Goal: Share content: Share content

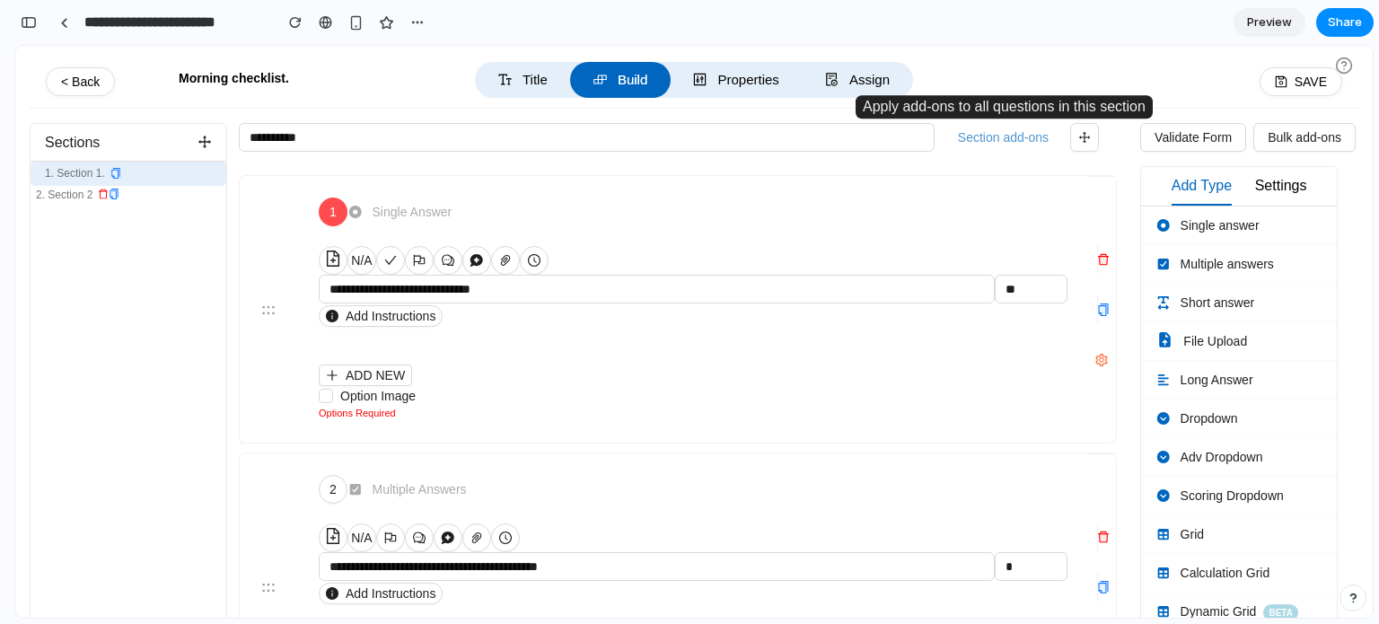
scroll to position [6, 0]
click at [999, 127] on button "Section add-ons" at bounding box center [1003, 137] width 105 height 27
click at [1007, 140] on button "Section add-ons" at bounding box center [1003, 137] width 105 height 27
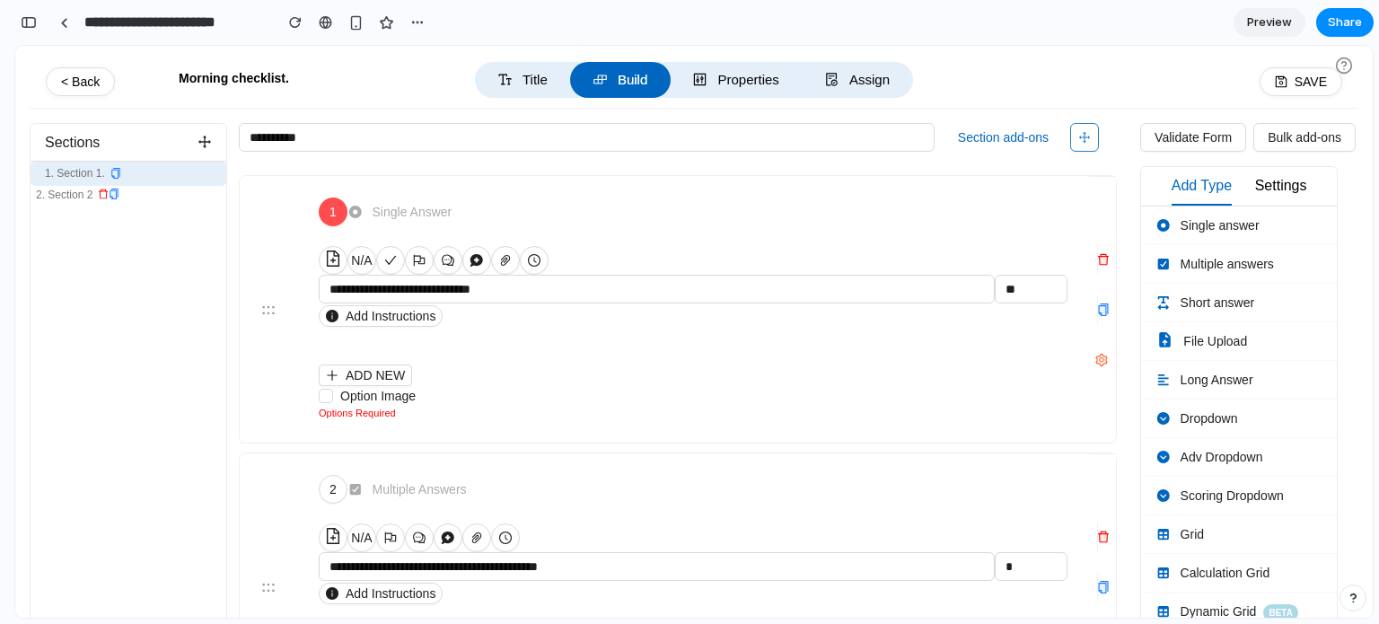
click at [1082, 145] on span "button" at bounding box center [1084, 138] width 13 height 20
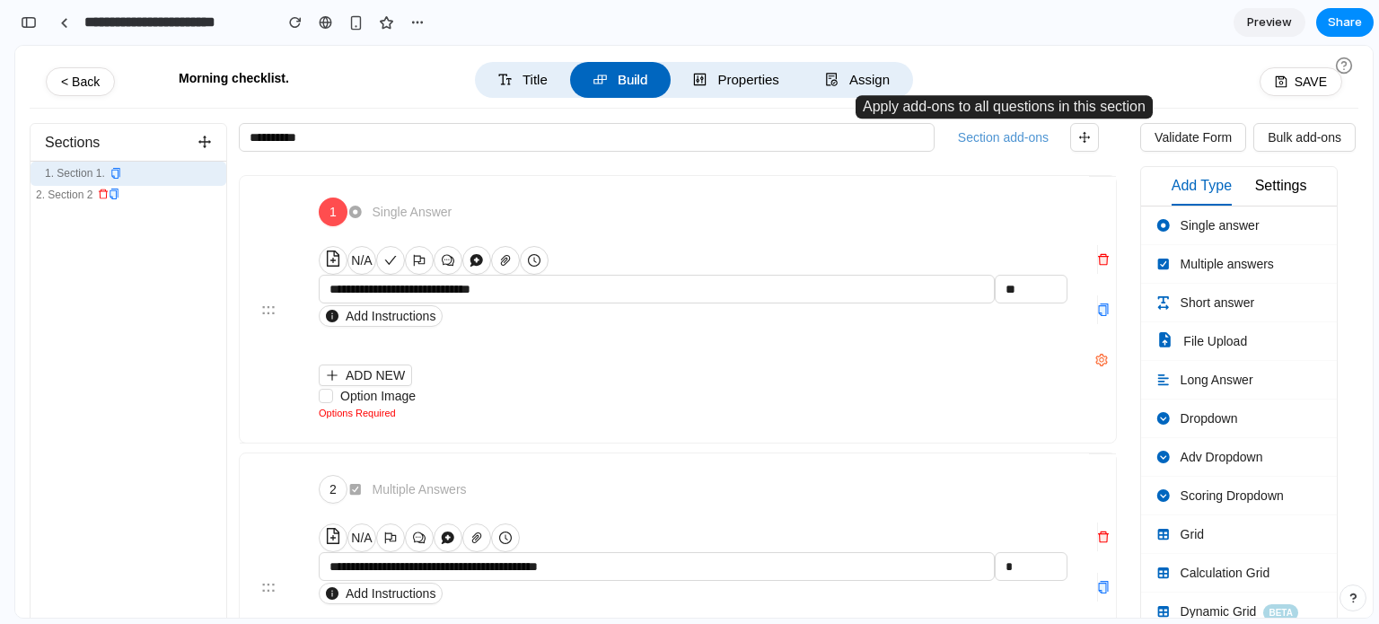
click at [1011, 140] on button "Section add-ons" at bounding box center [1003, 137] width 105 height 27
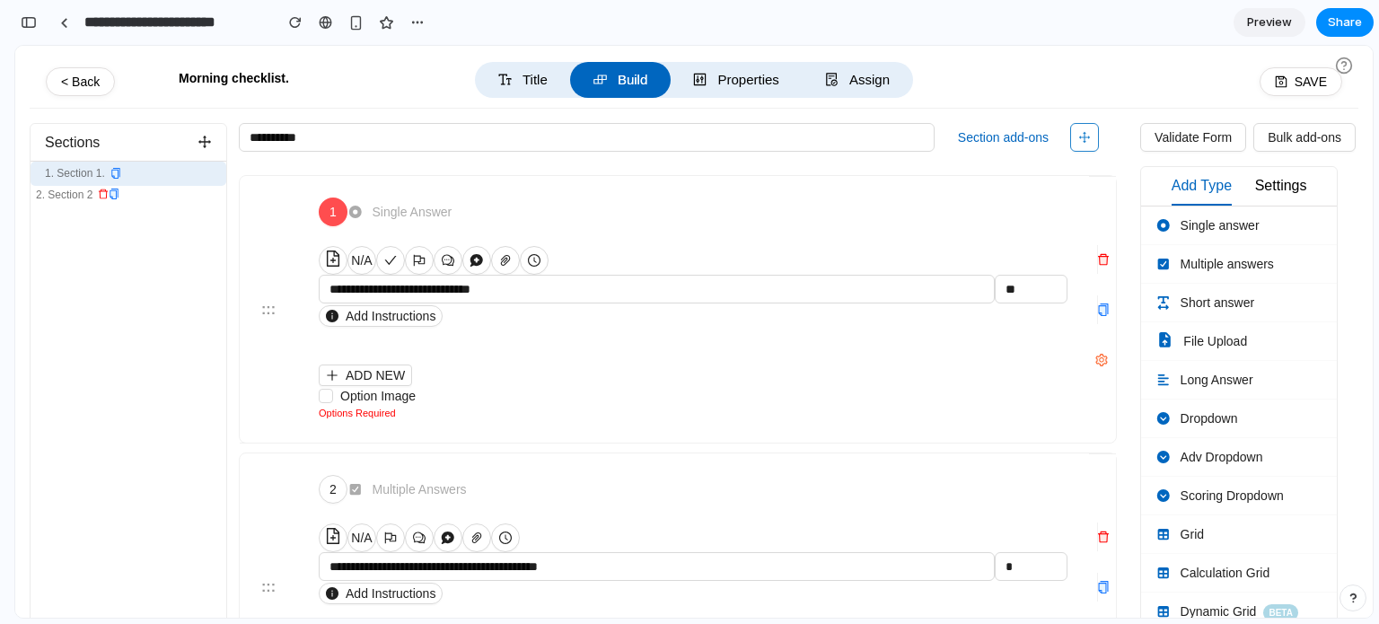
click at [1087, 141] on icon "button" at bounding box center [1084, 137] width 13 height 13
click at [1184, 135] on span "Validate Form" at bounding box center [1193, 138] width 77 height 20
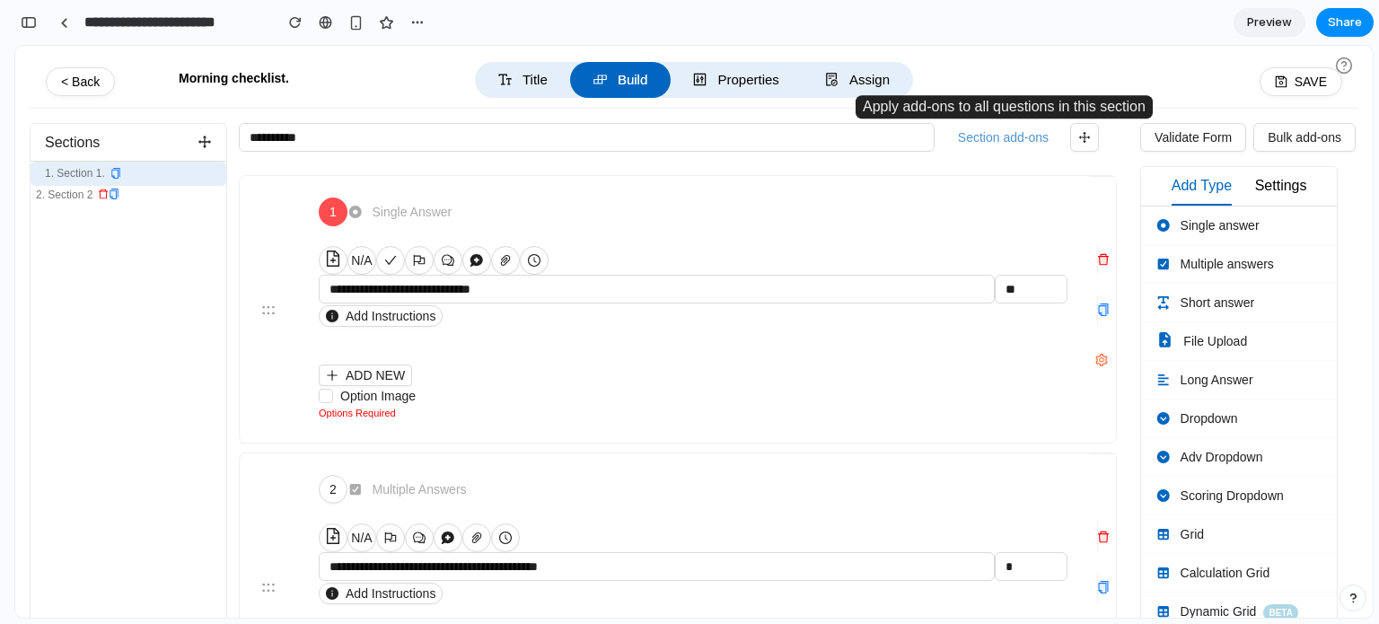
click at [1014, 141] on button "Section add-ons" at bounding box center [1003, 137] width 105 height 27
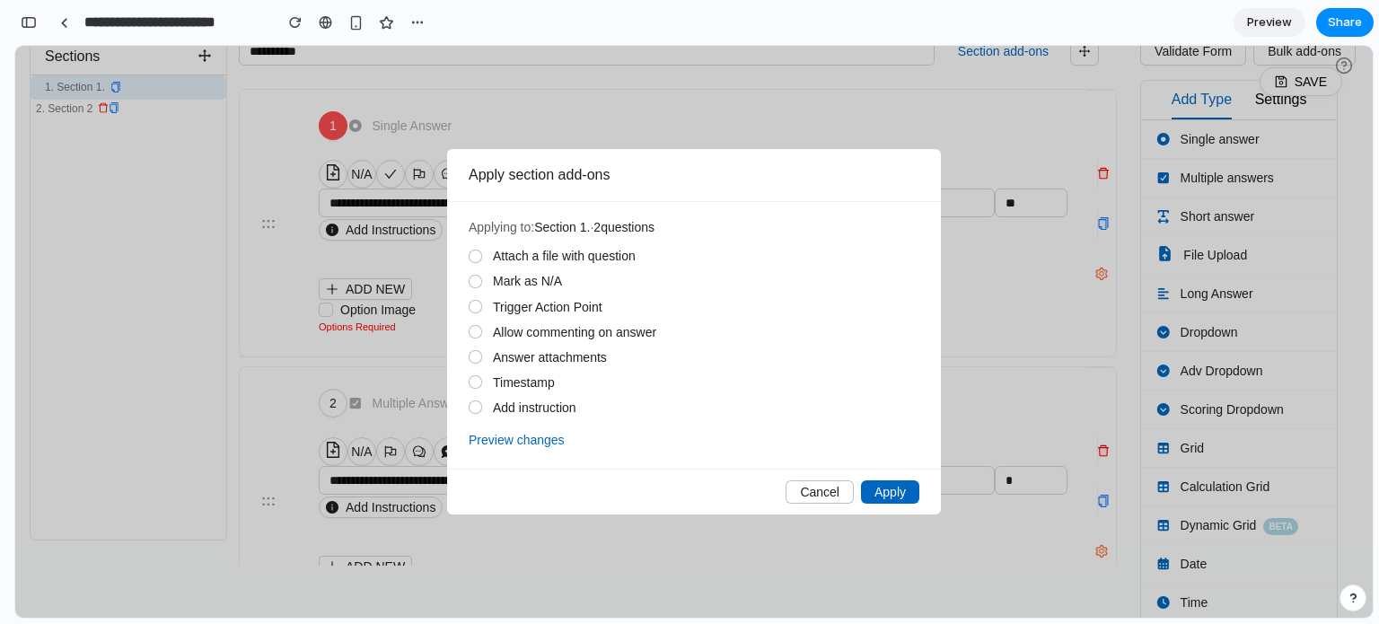
scroll to position [0, 0]
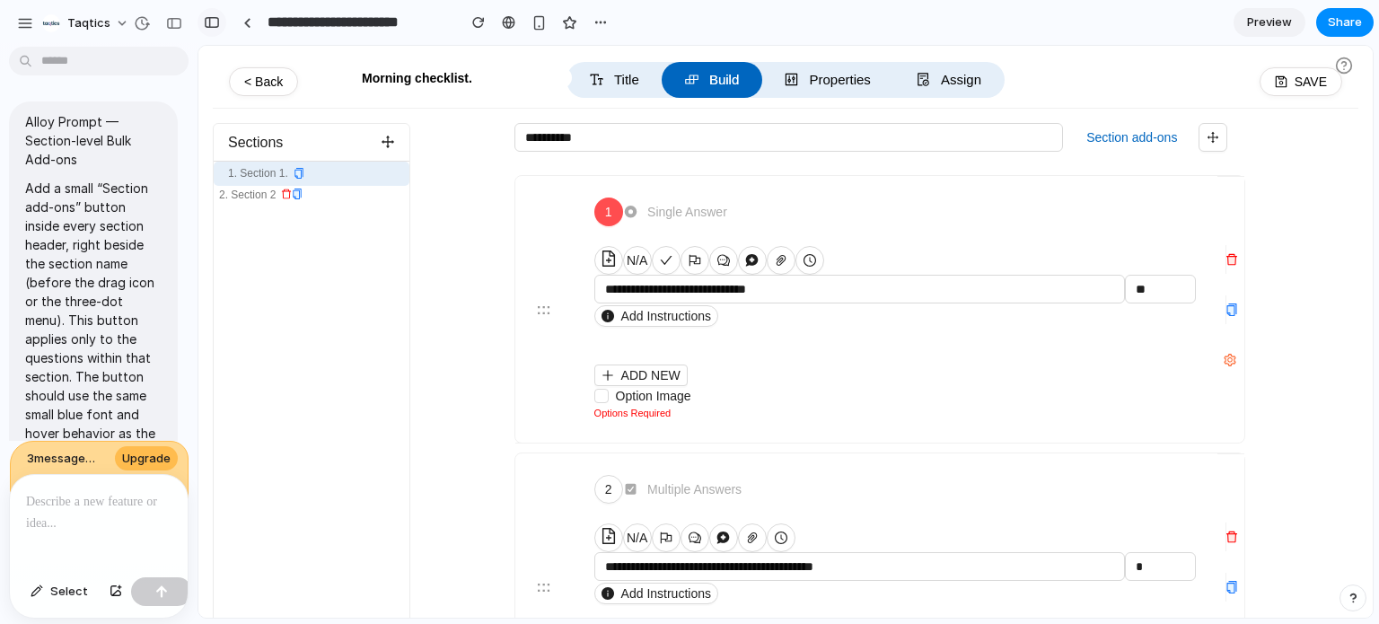
click at [205, 24] on div "button" at bounding box center [212, 22] width 16 height 13
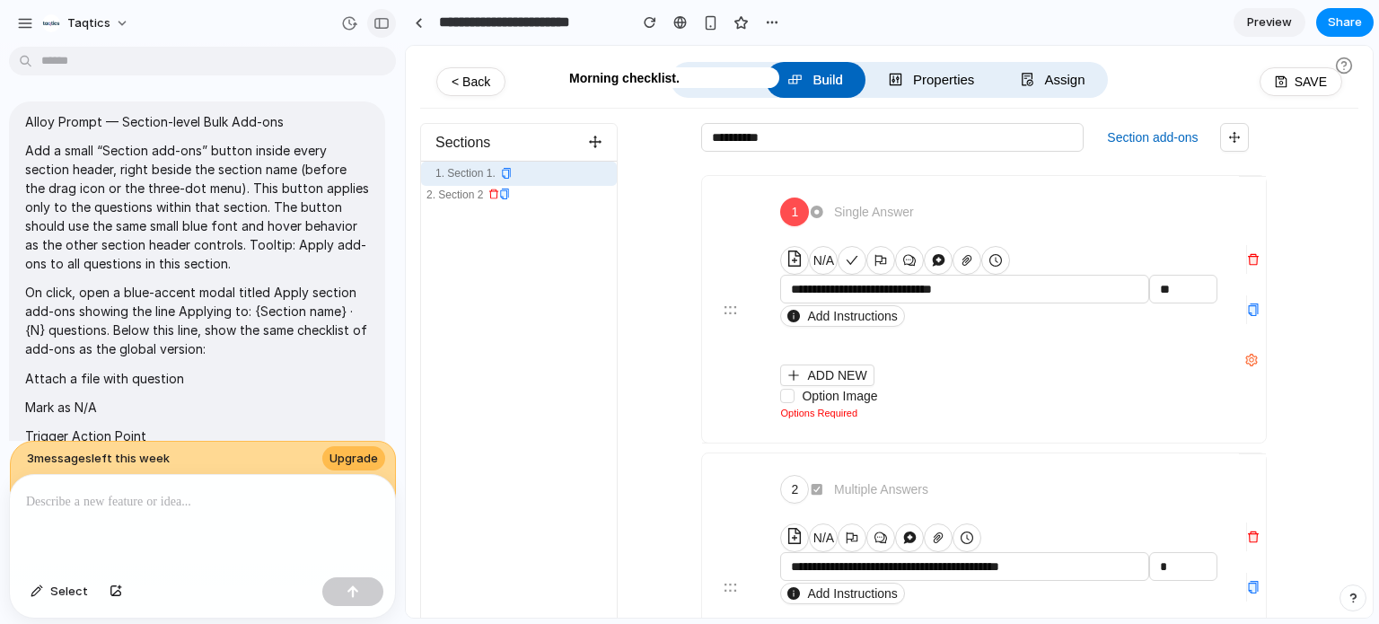
click at [381, 28] on div "button" at bounding box center [382, 23] width 16 height 13
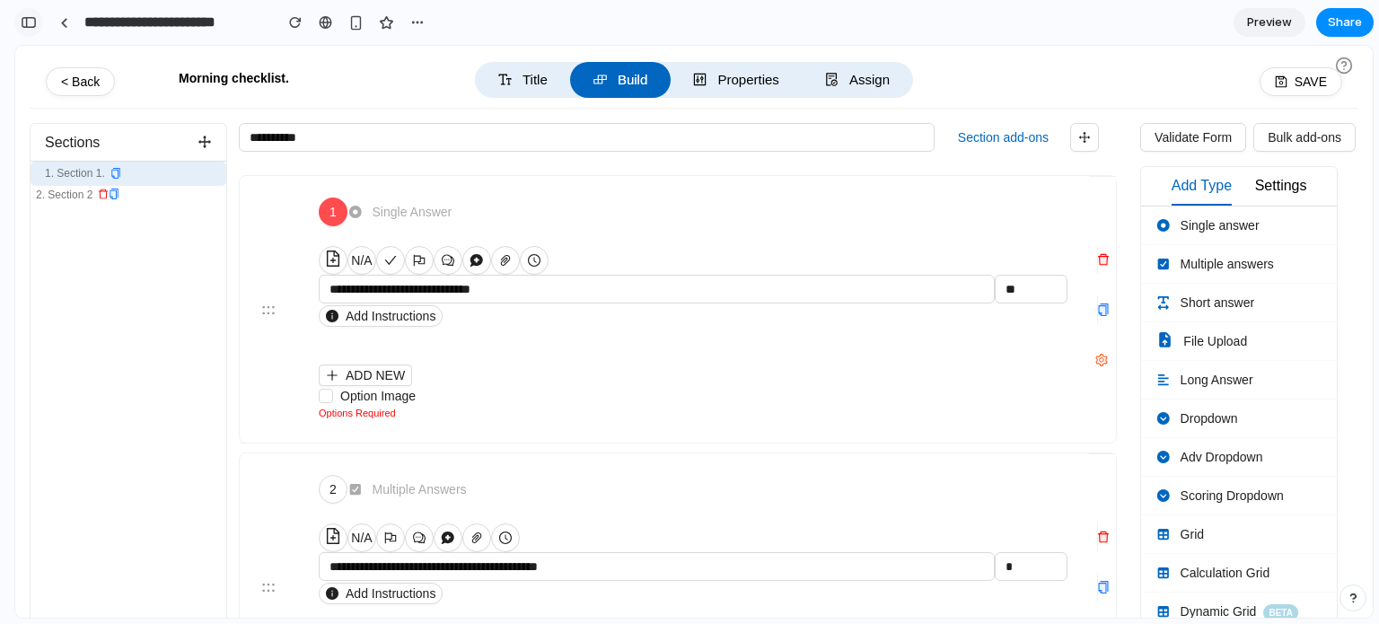
click at [41, 22] on button "button" at bounding box center [28, 22] width 29 height 29
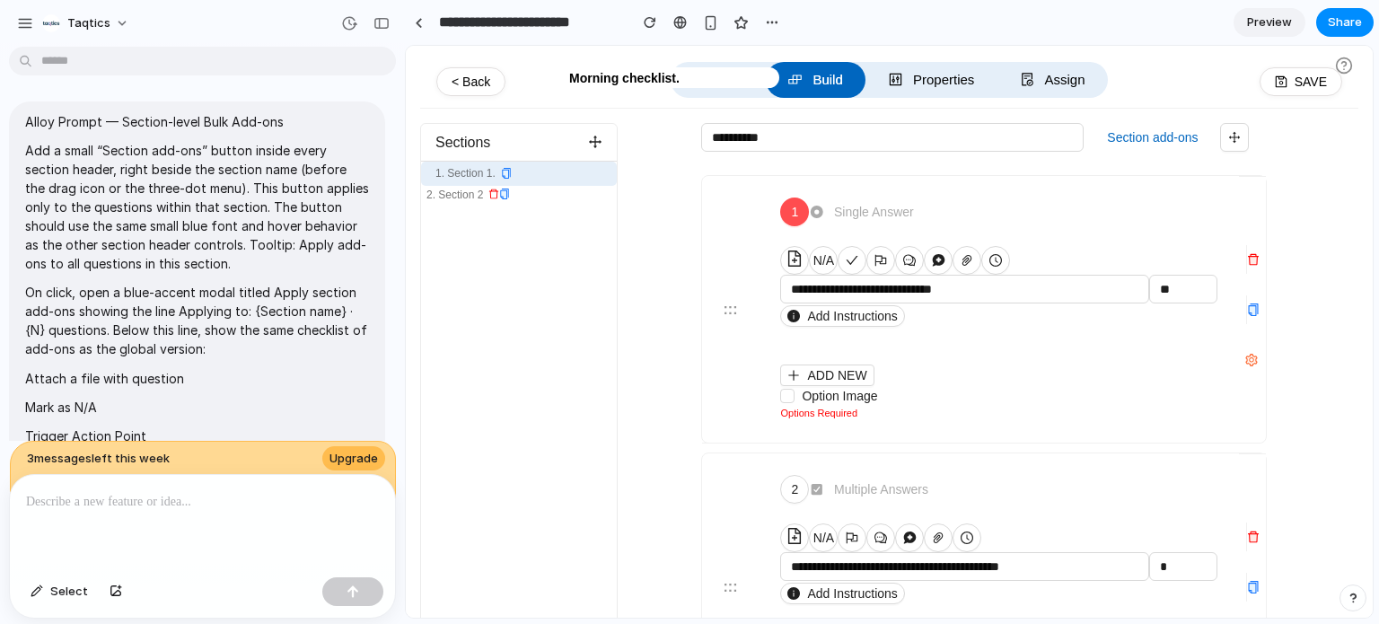
click at [106, 491] on p at bounding box center [202, 502] width 353 height 22
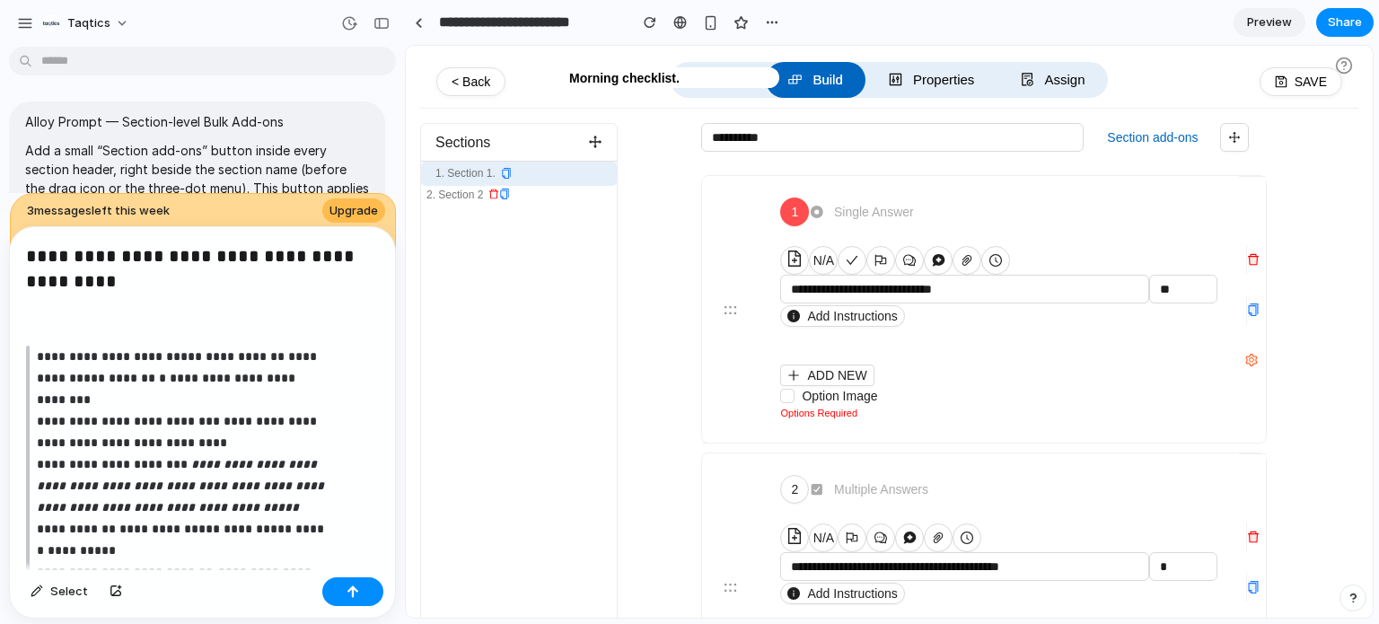
scroll to position [306, 0]
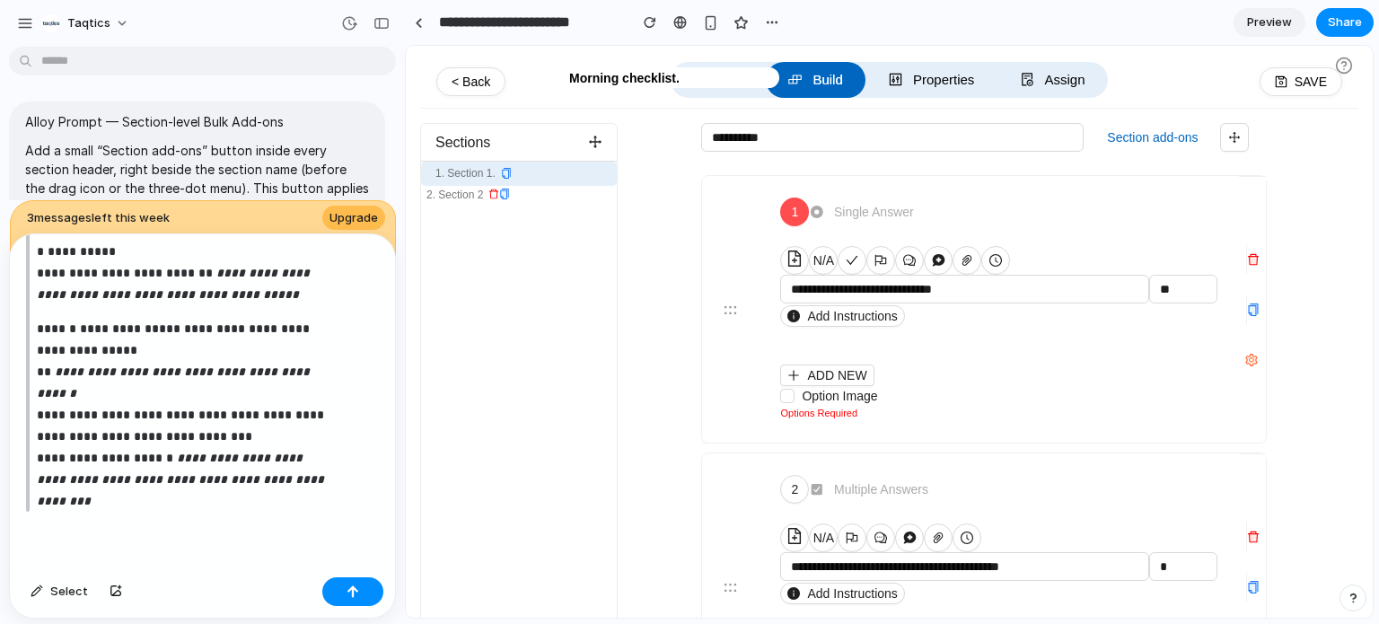
click at [116, 504] on p "**********" at bounding box center [183, 415] width 292 height 194
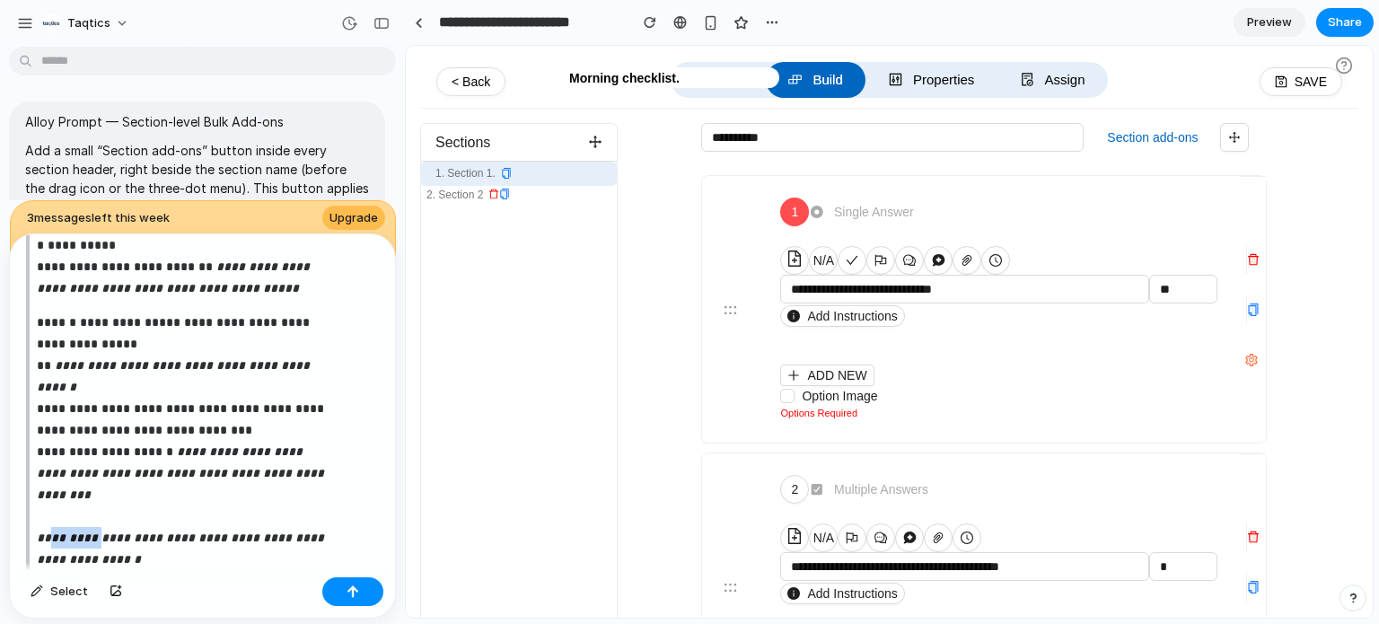
drag, startPoint x: 97, startPoint y: 524, endPoint x: 44, endPoint y: 531, distance: 53.5
click at [44, 532] on em "**********" at bounding box center [182, 549] width 291 height 34
click at [186, 532] on em "**********" at bounding box center [182, 549] width 291 height 34
click at [201, 532] on em "**********" at bounding box center [182, 549] width 291 height 34
click at [189, 550] on p "**********" at bounding box center [183, 441] width 292 height 259
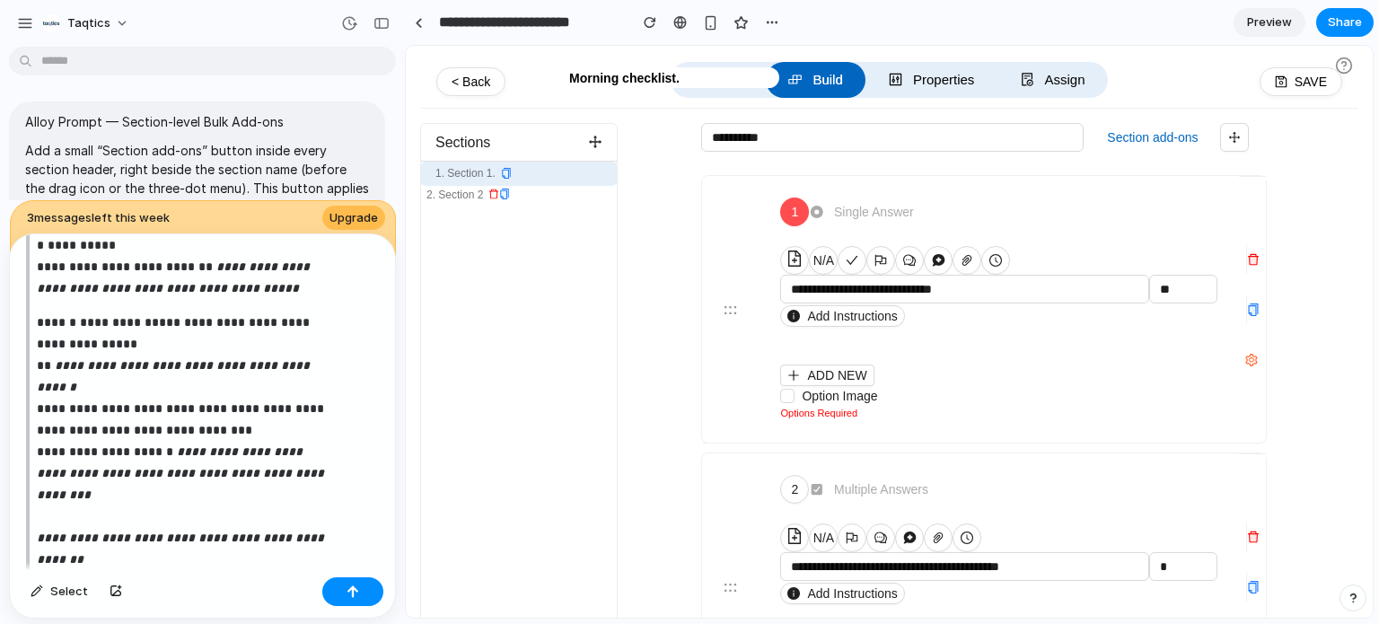
click at [201, 532] on em "**********" at bounding box center [182, 549] width 291 height 34
click at [201, 545] on p "**********" at bounding box center [183, 441] width 292 height 259
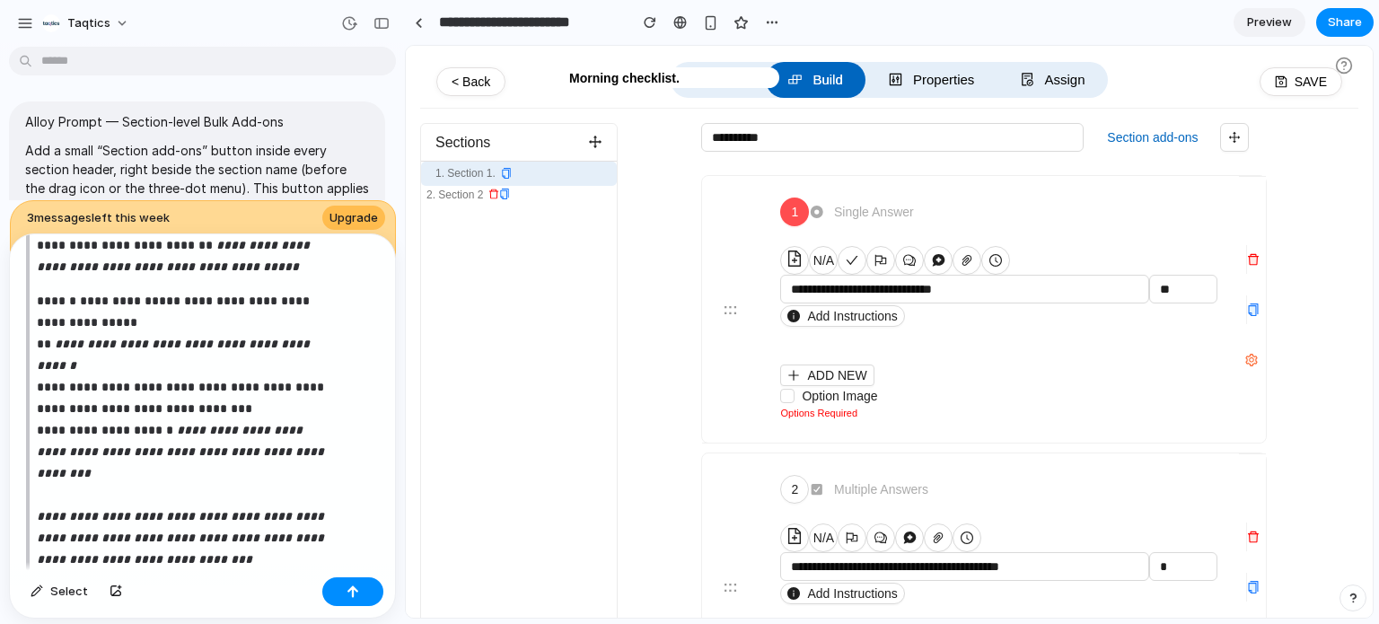
click at [115, 542] on p "**********" at bounding box center [183, 430] width 292 height 280
click at [329, 555] on div "**********" at bounding box center [199, 402] width 378 height 336
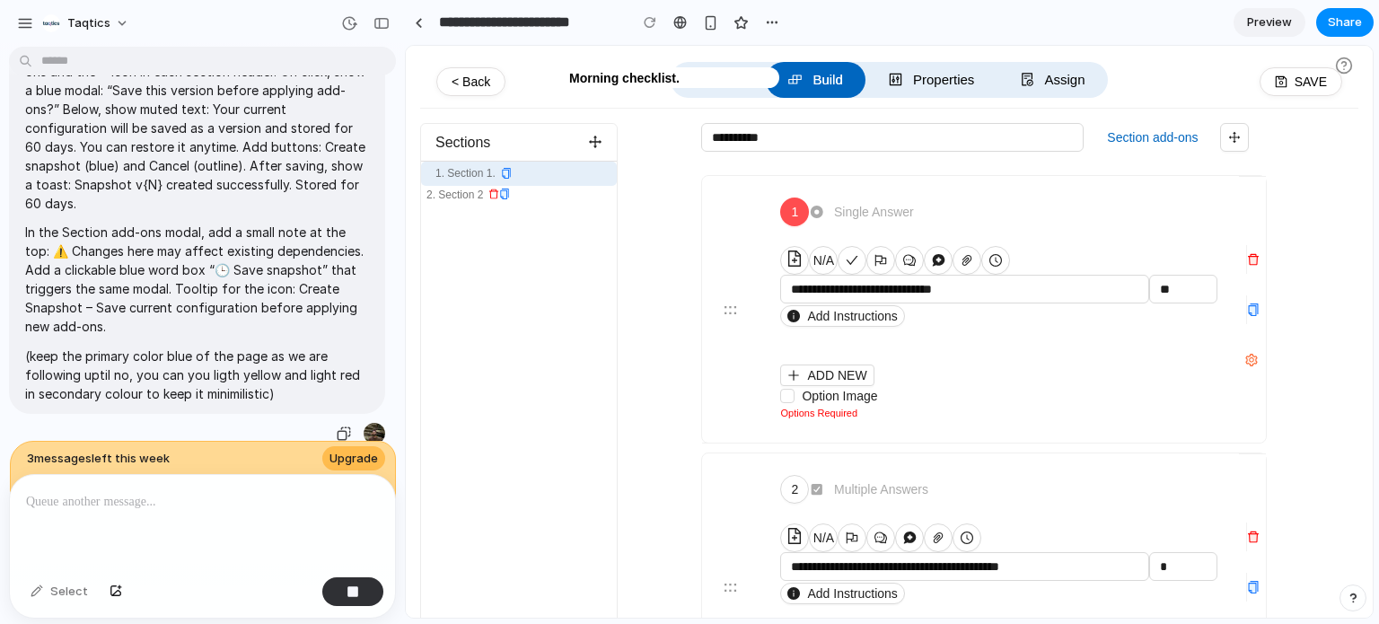
scroll to position [1379, 0]
click at [270, 380] on p "(keep the primary color blue of the page as we are following uptil no, you can …" at bounding box center [197, 375] width 344 height 57
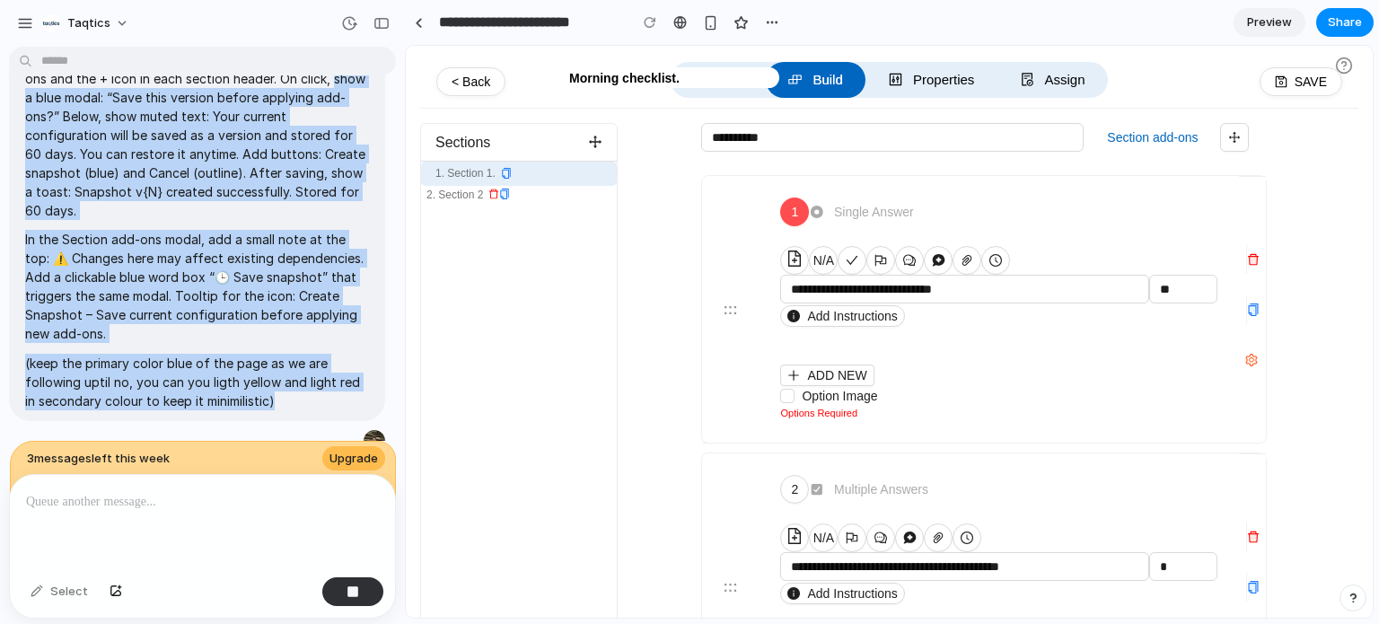
drag, startPoint x: 279, startPoint y: 380, endPoint x: 10, endPoint y: 73, distance: 408.5
click at [10, 73] on div "Taqtics Alloy Prompt — Section-level Bulk Add-ons Add a small “Section add-ons”…" at bounding box center [202, 312] width 405 height 624
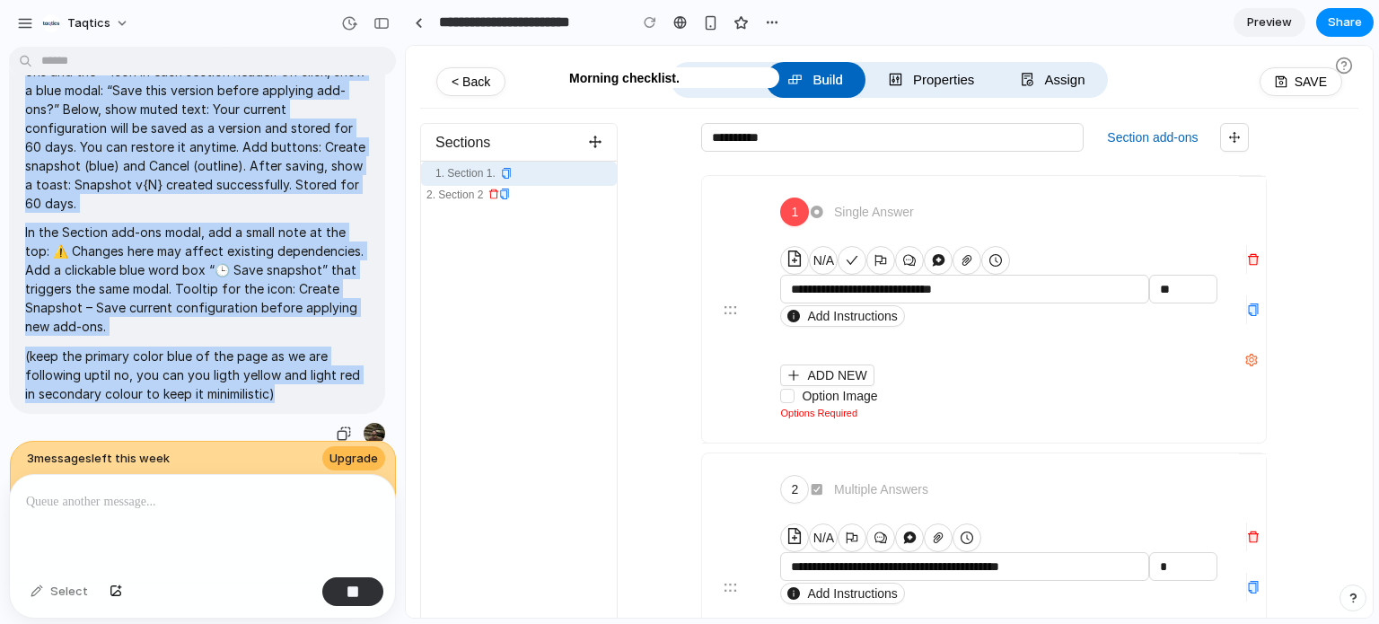
drag, startPoint x: 22, startPoint y: 110, endPoint x: 277, endPoint y: 375, distance: 368.3
click at [277, 375] on div "Prototype Prompt (Alloy-ready short version) Add a small 🕒 “Snapshot” icon betw…" at bounding box center [197, 209] width 376 height 410
copy span "Prototype Prompt (Alloy-ready short version) Add a small 🕒 “Snapshot” icon betw…"
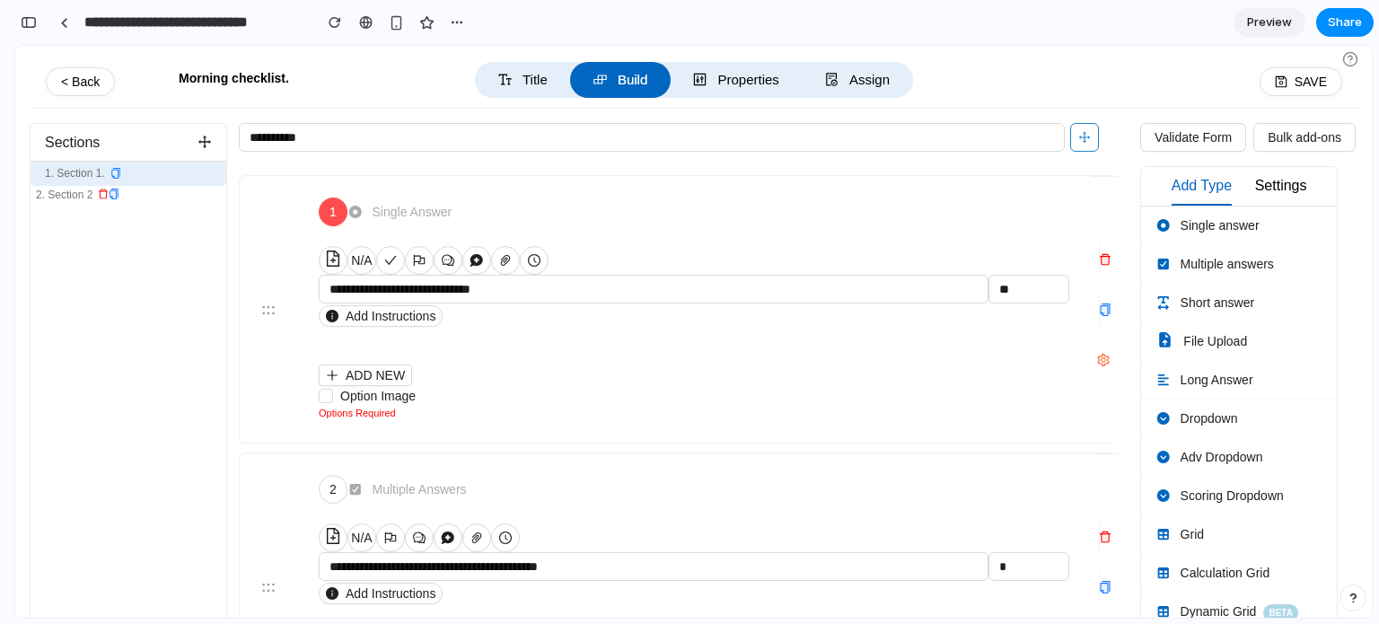
scroll to position [5146, 0]
click at [1090, 140] on icon "button" at bounding box center [1084, 137] width 13 height 13
click at [1100, 257] on icon "button" at bounding box center [1105, 260] width 11 height 12
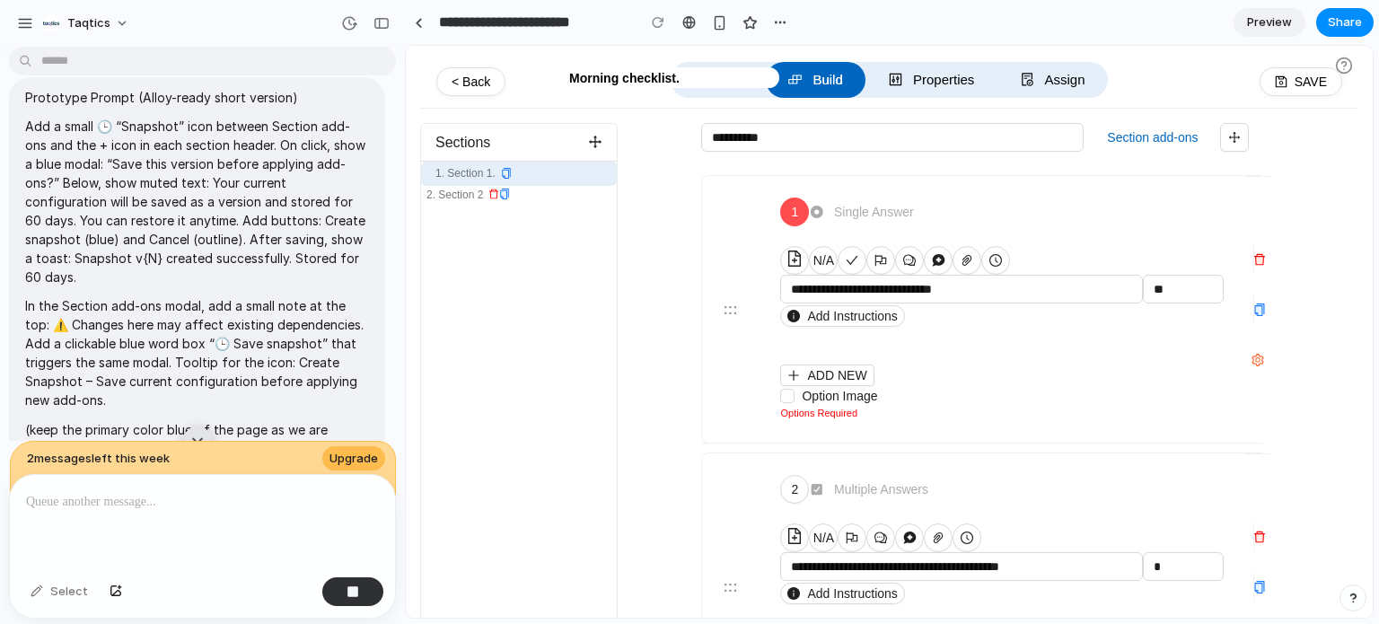
scroll to position [1108, 0]
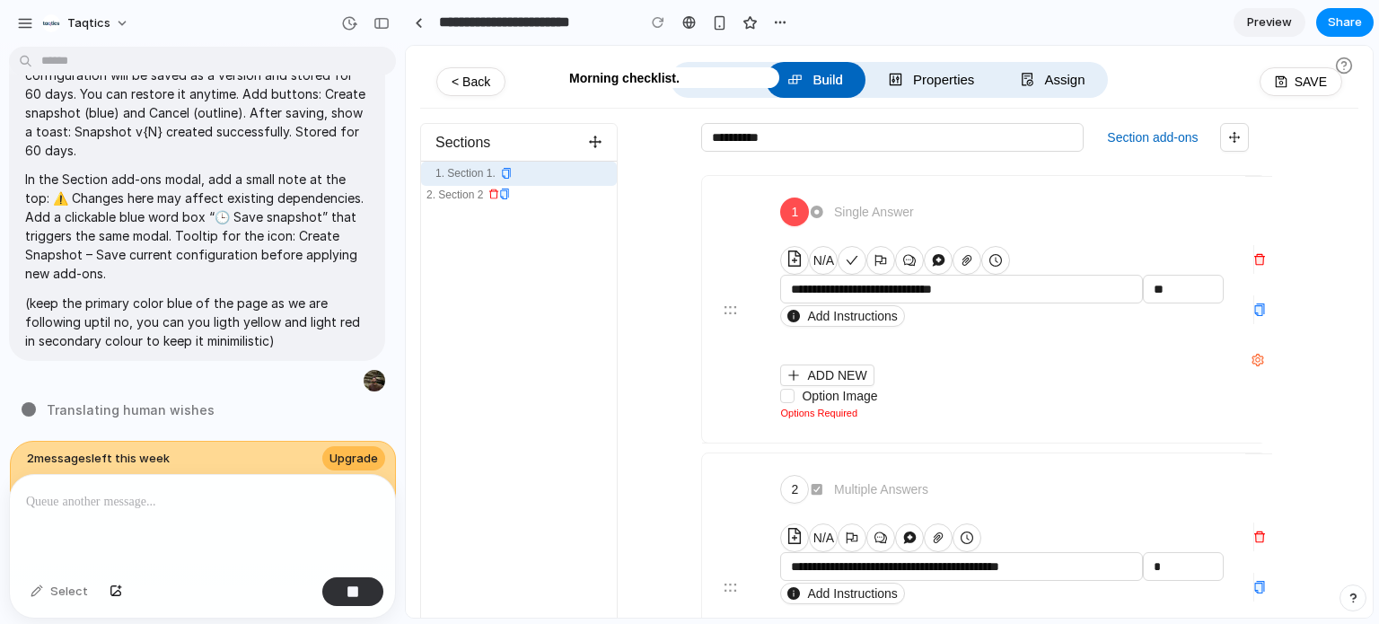
click at [522, 409] on div "1. Section 1. 2. Section 2" at bounding box center [519, 393] width 196 height 463
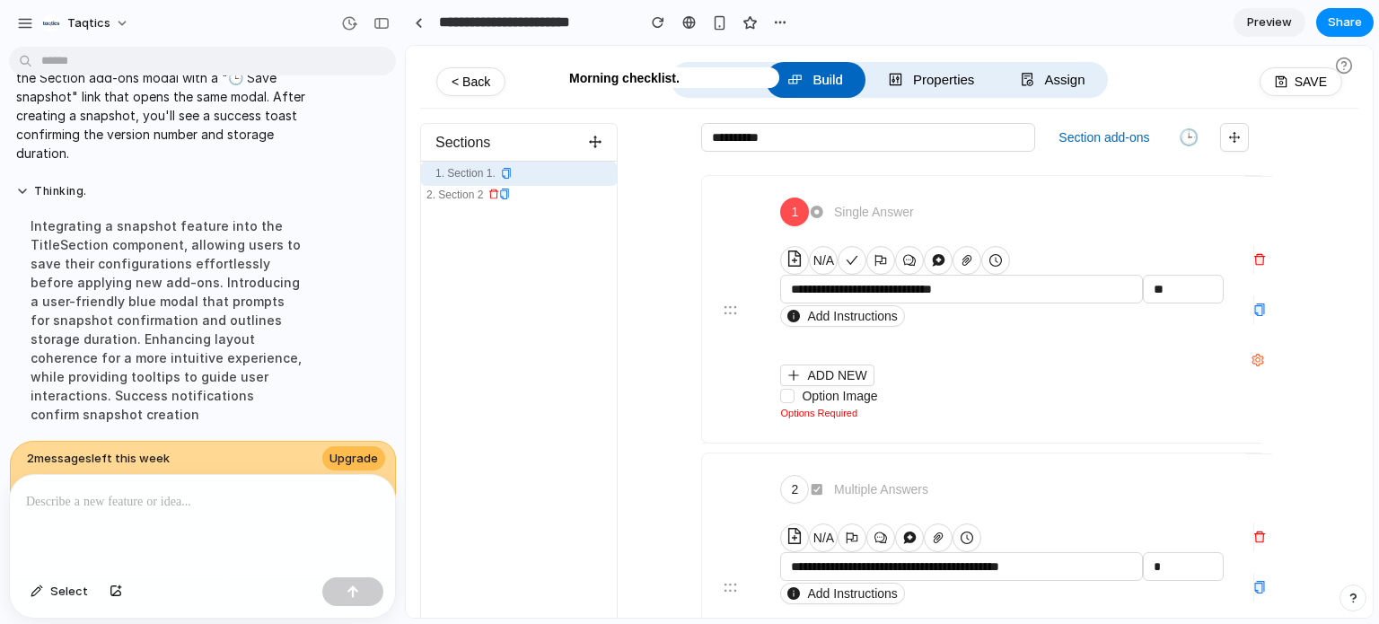
scroll to position [0, 0]
click at [384, 24] on div "button" at bounding box center [382, 23] width 16 height 13
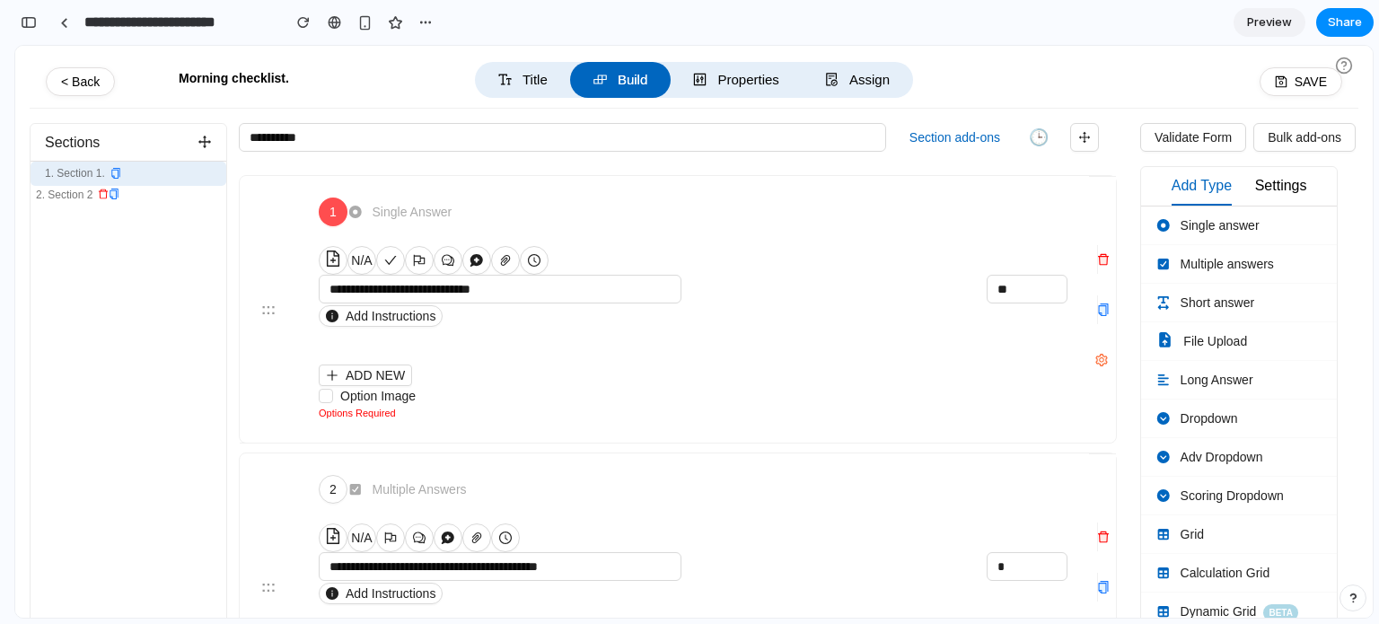
scroll to position [3078, 0]
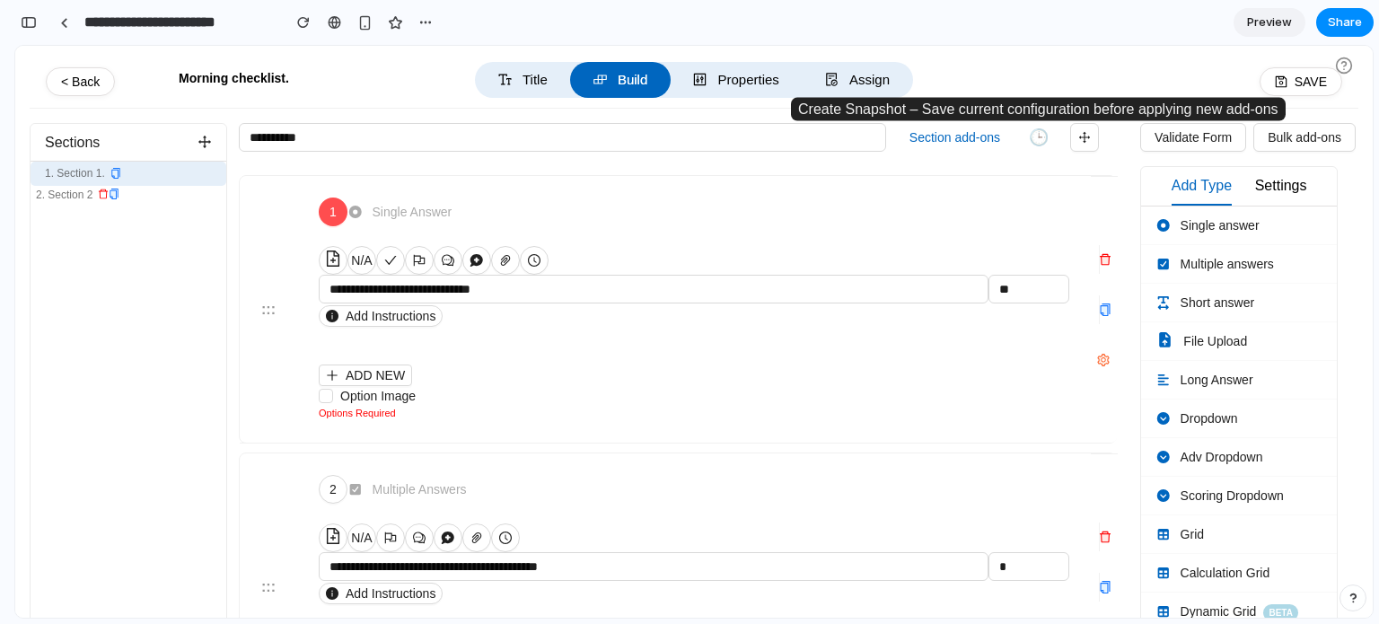
click at [1043, 136] on button "🕒" at bounding box center [1039, 137] width 34 height 23
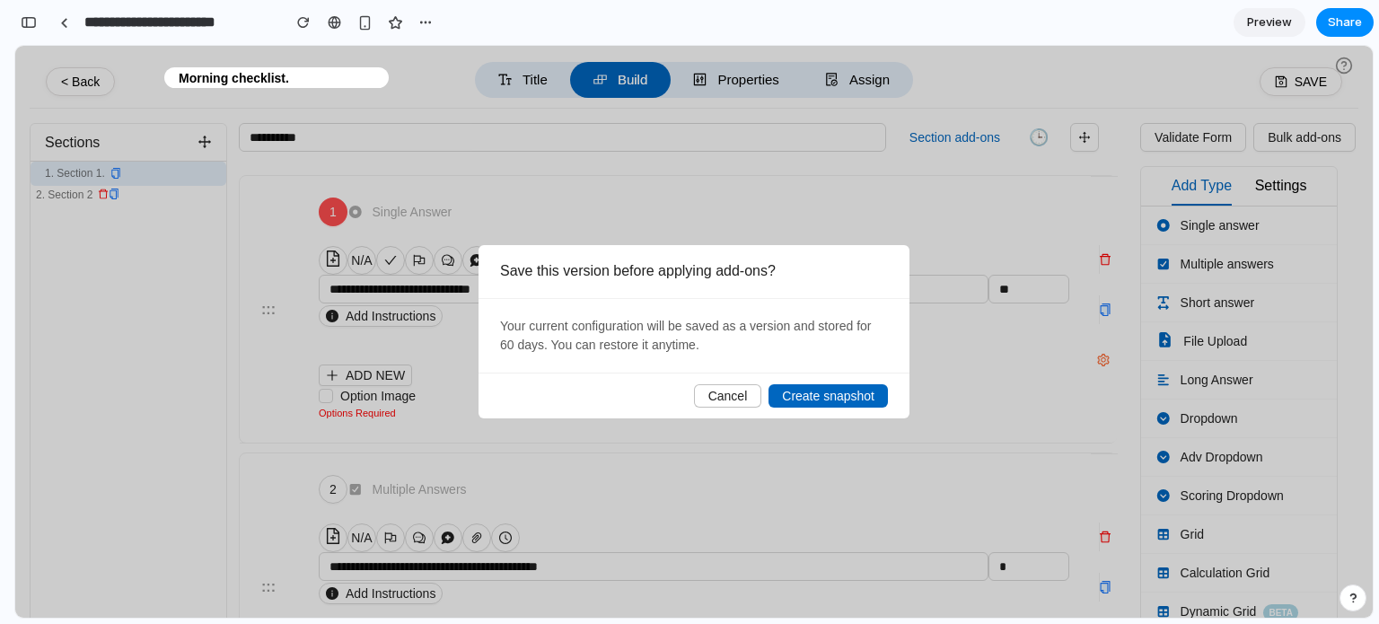
click at [798, 396] on span "Create snapshot" at bounding box center [828, 396] width 92 height 14
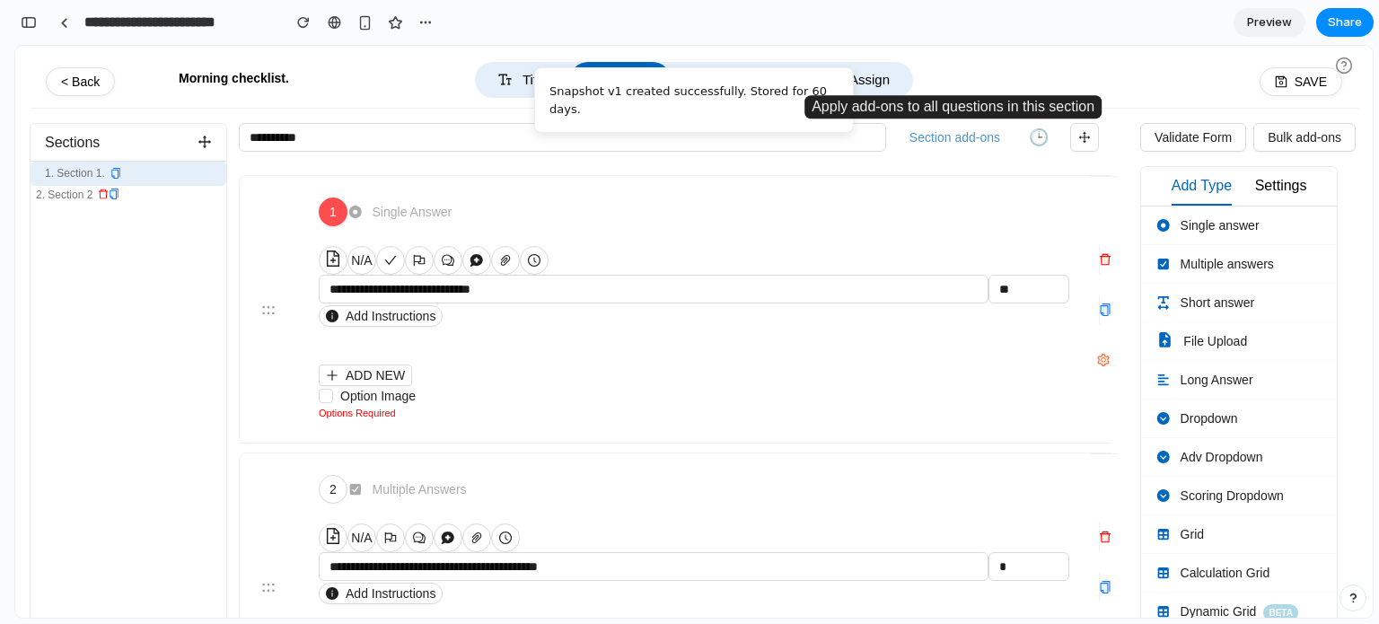
click at [940, 136] on button "Section add-ons" at bounding box center [954, 137] width 105 height 27
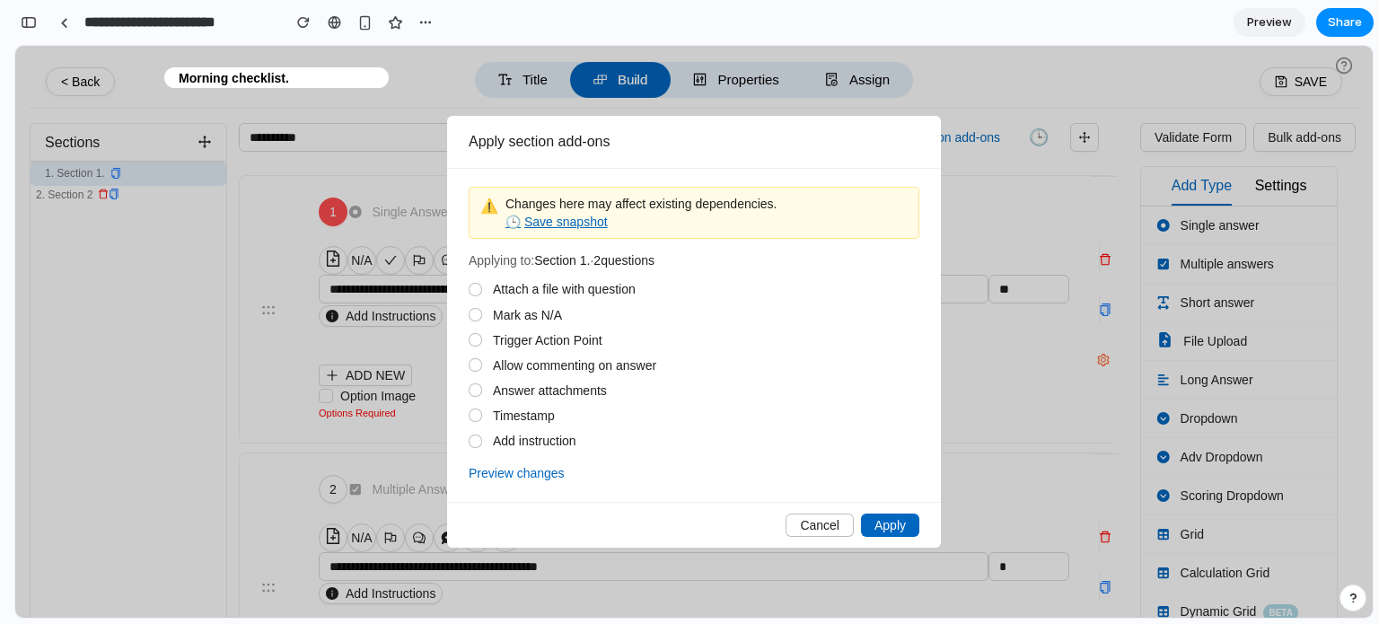
click at [568, 227] on span "Save snapshot" at bounding box center [566, 222] width 84 height 14
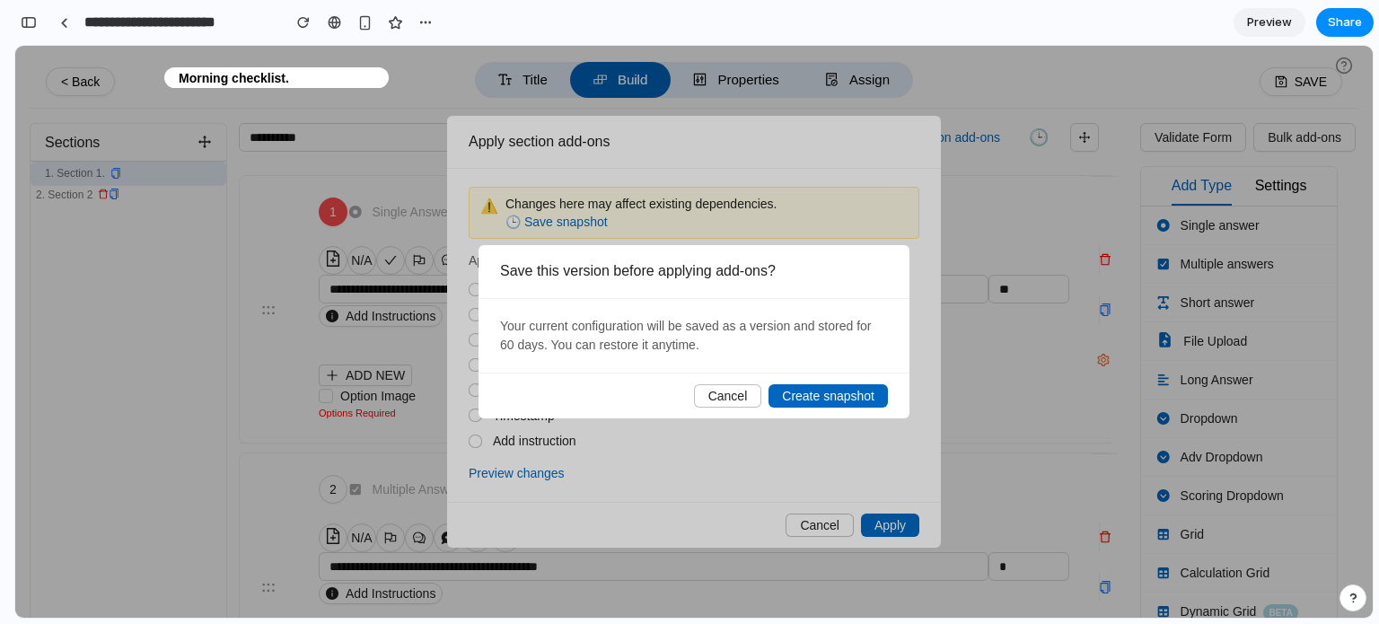
click at [786, 399] on span "Create snapshot" at bounding box center [828, 396] width 92 height 14
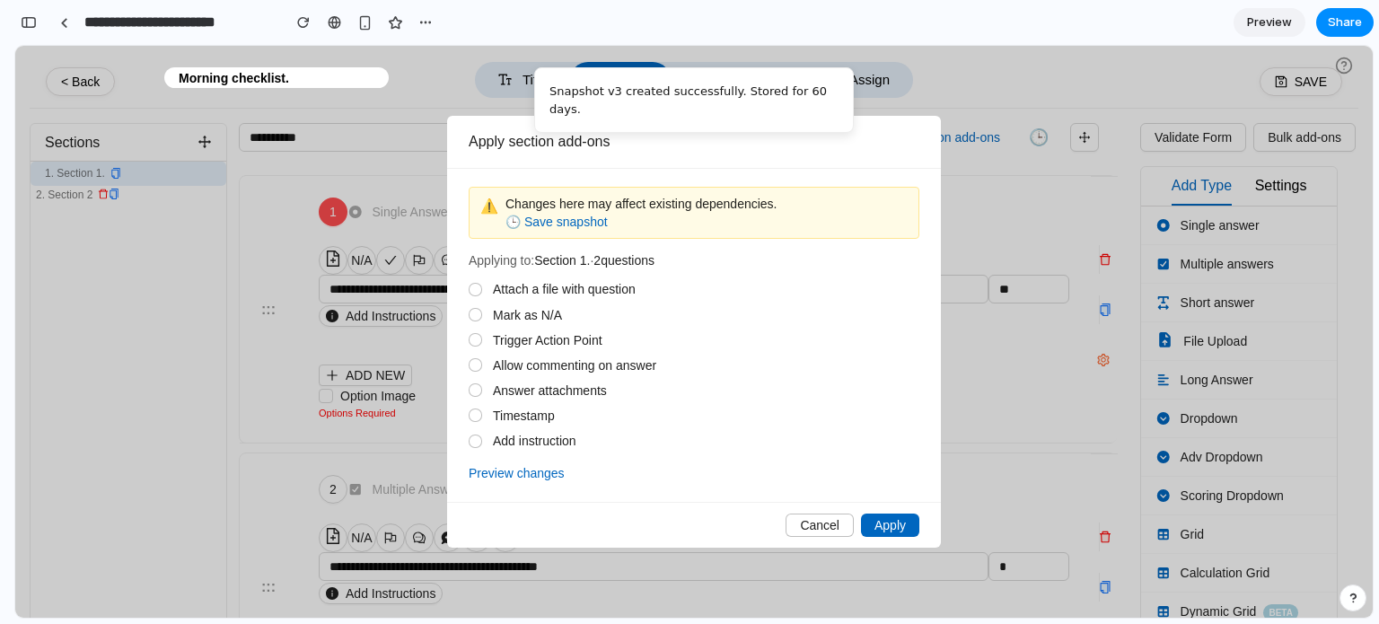
click at [830, 528] on span "Cancel" at bounding box center [820, 525] width 40 height 14
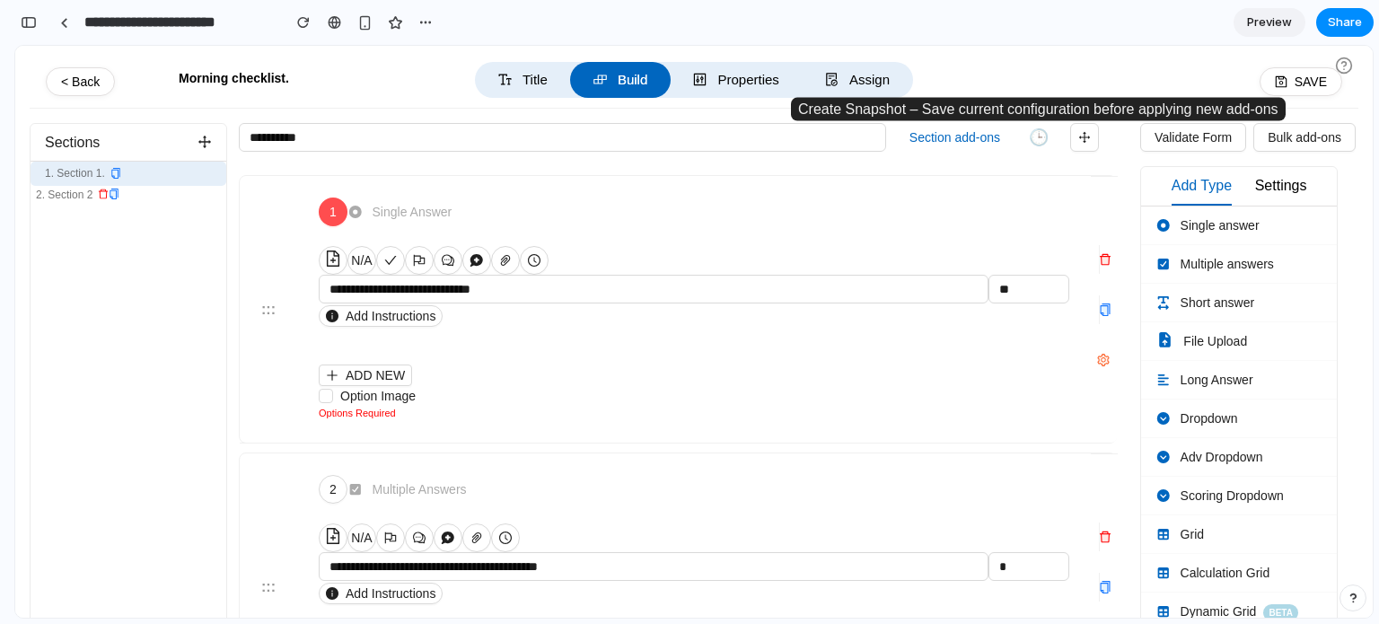
click at [1042, 137] on button "🕒" at bounding box center [1039, 137] width 34 height 23
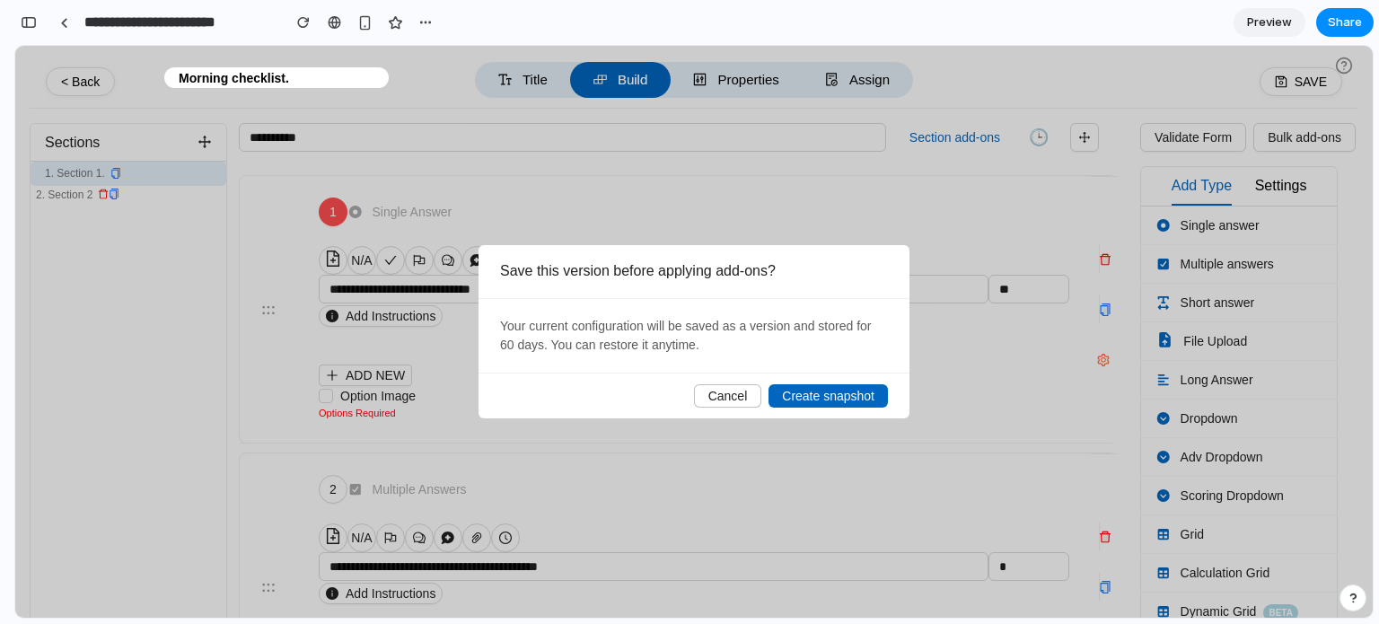
click at [748, 397] on button "Cancel" at bounding box center [728, 395] width 68 height 23
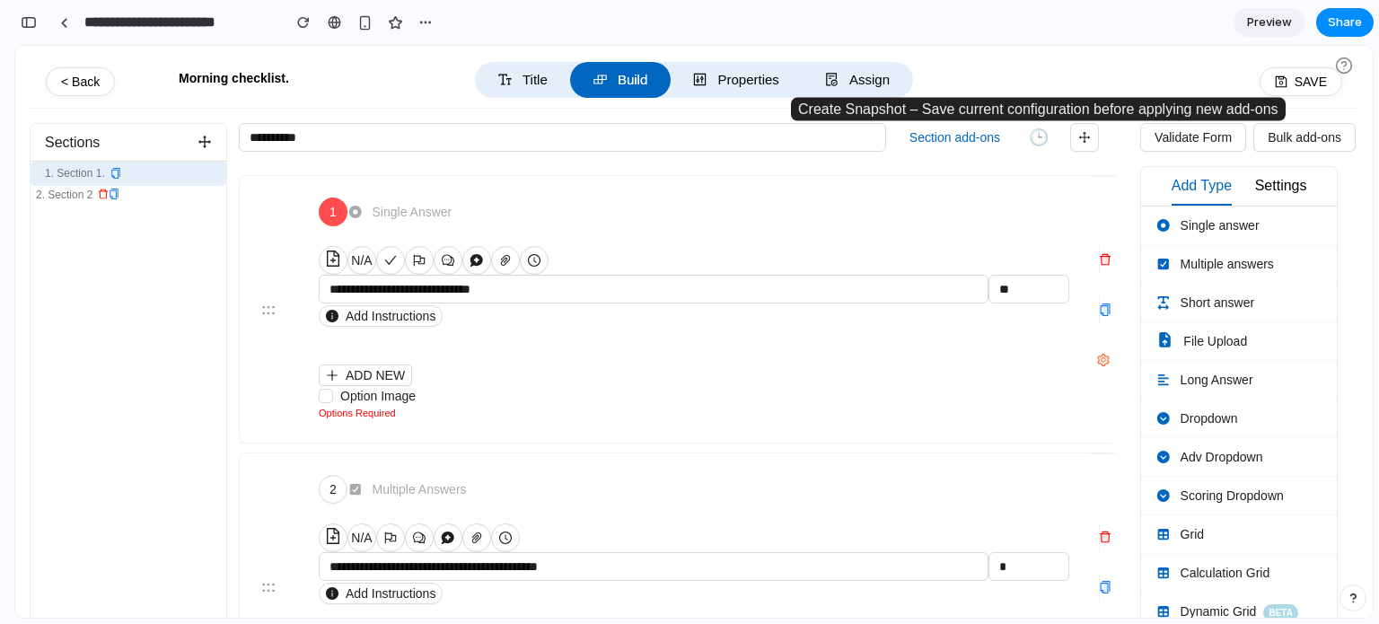
click at [1034, 135] on button "🕒" at bounding box center [1039, 137] width 34 height 23
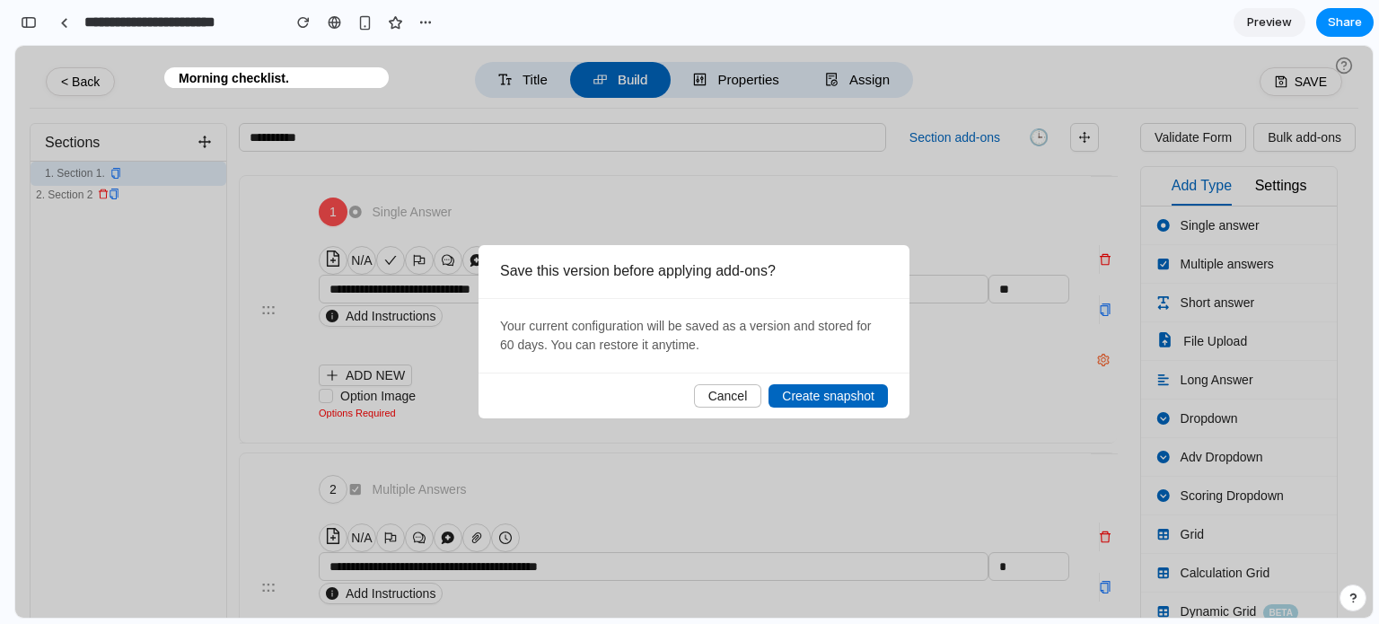
click at [791, 395] on span "Create snapshot" at bounding box center [828, 396] width 92 height 14
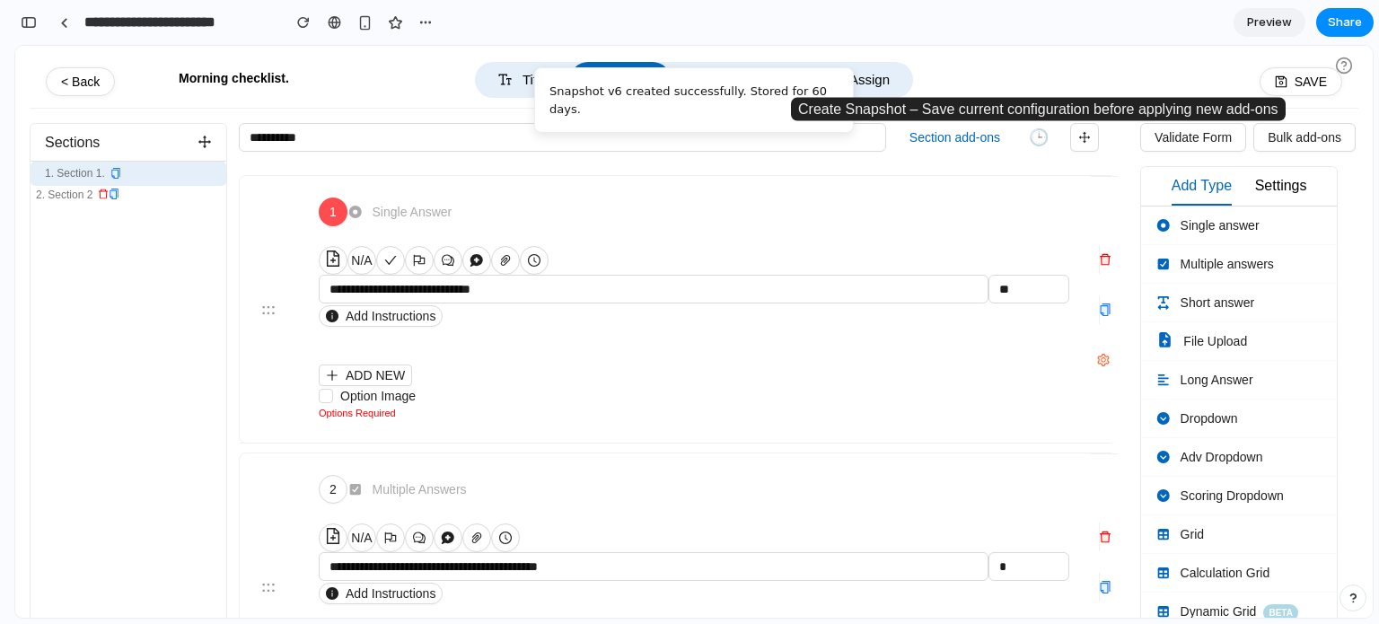
click at [1034, 144] on button "🕒" at bounding box center [1039, 137] width 34 height 23
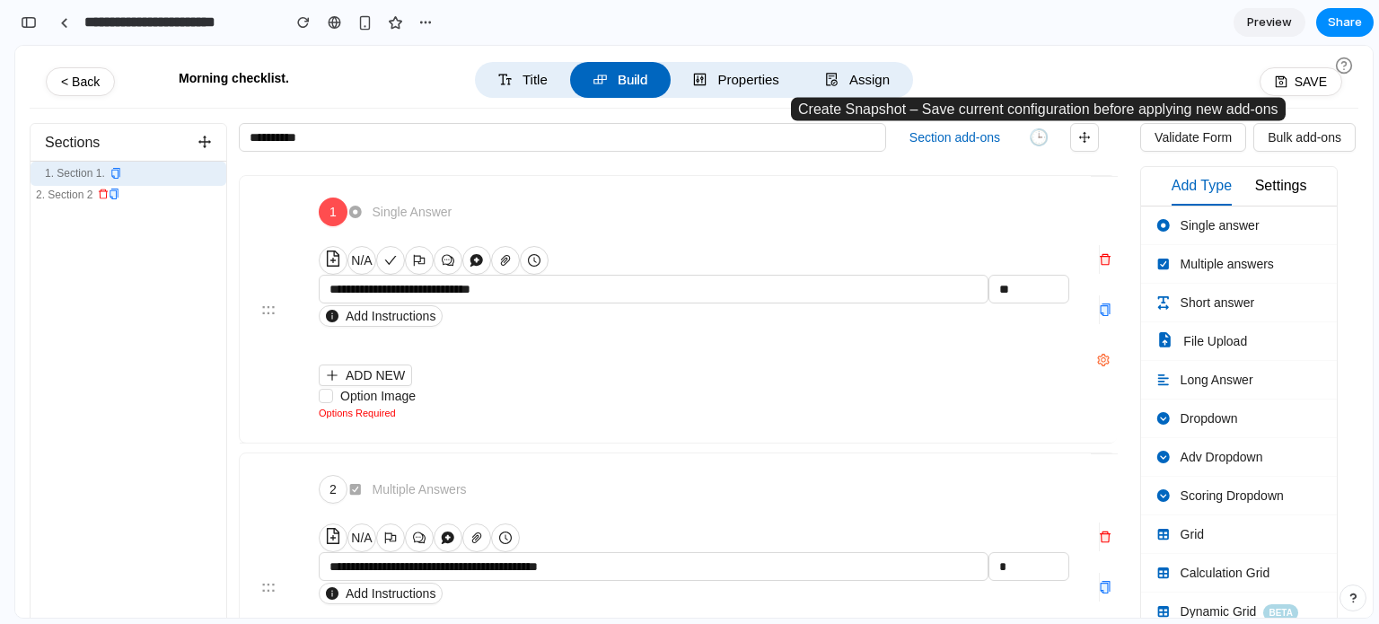
click at [1032, 143] on button "🕒" at bounding box center [1039, 137] width 34 height 23
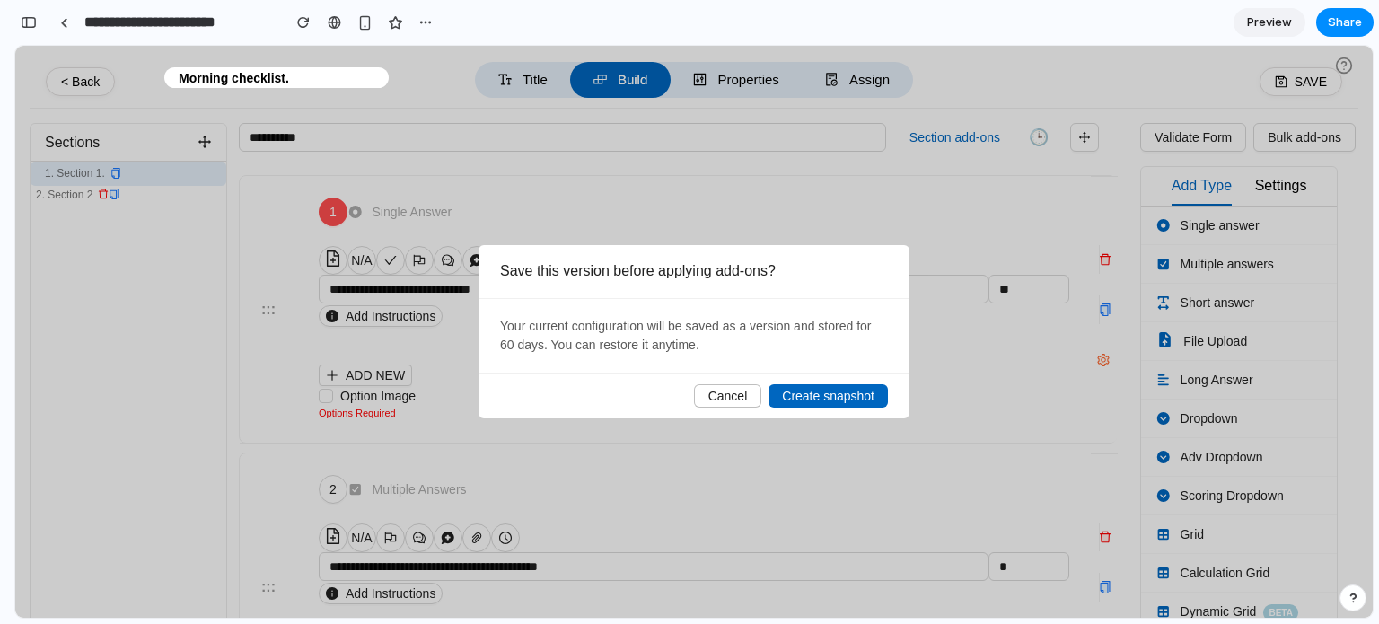
click at [742, 393] on span "Cancel" at bounding box center [728, 396] width 40 height 14
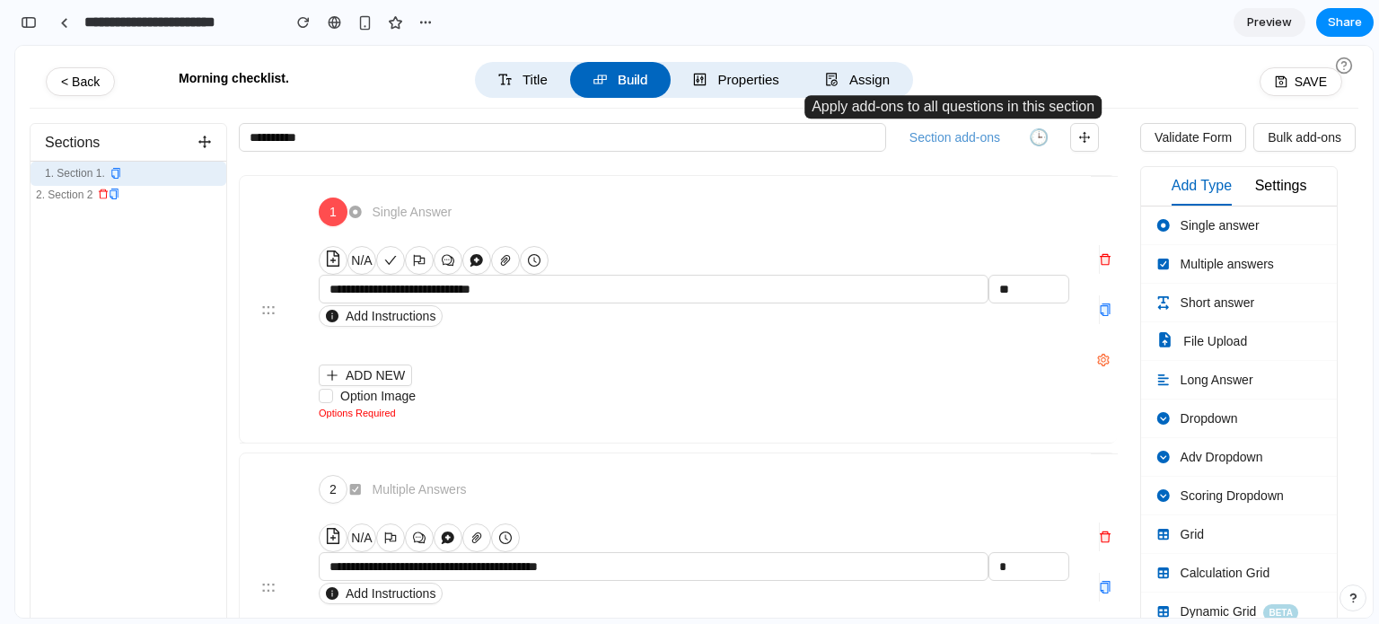
click at [952, 137] on button "Section add-ons" at bounding box center [954, 137] width 105 height 27
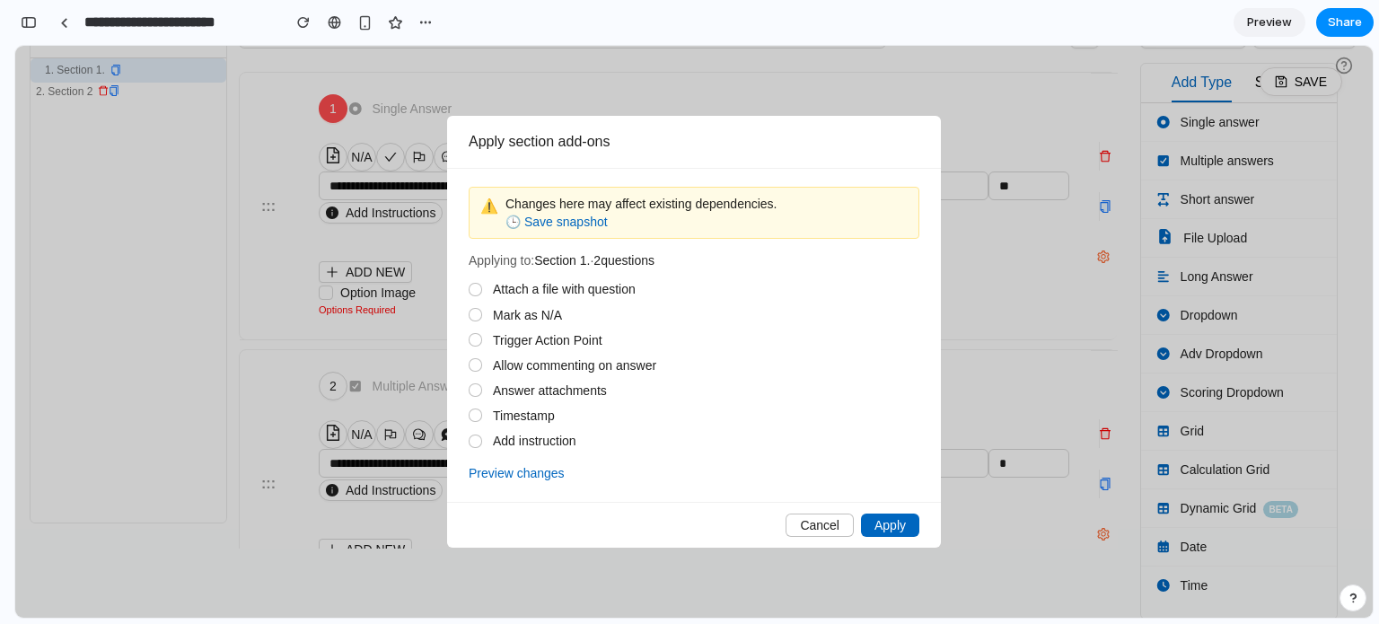
scroll to position [0, 0]
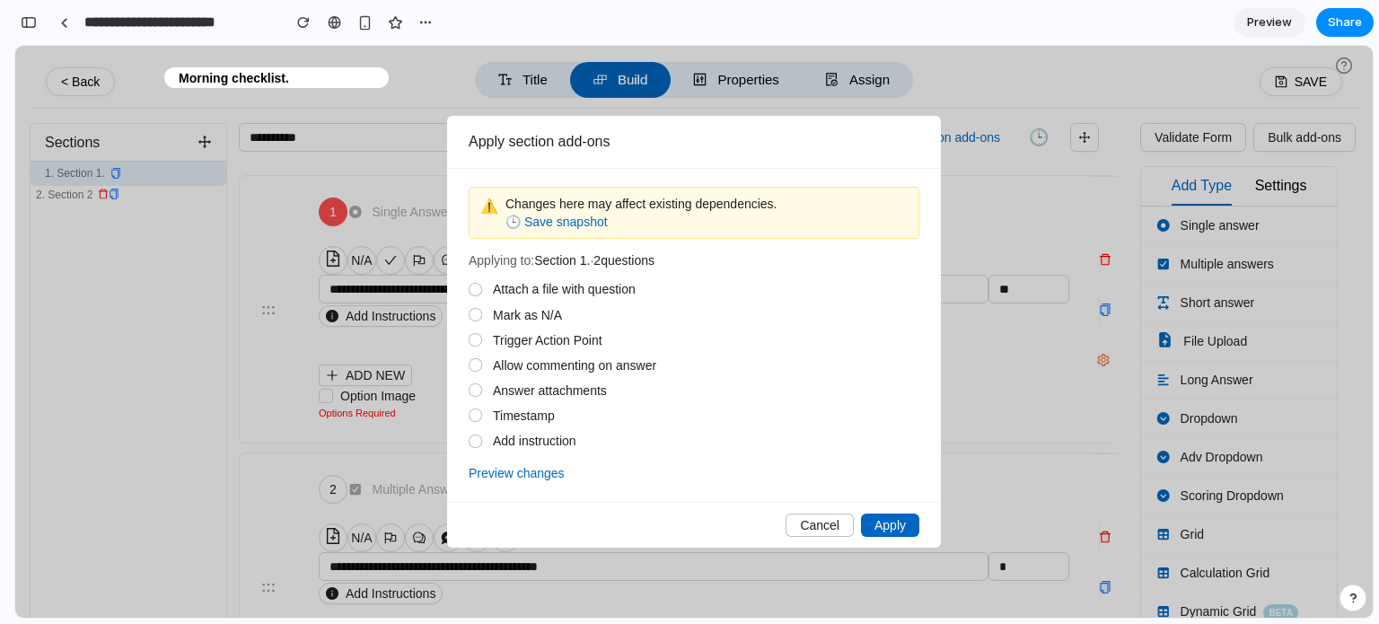
click at [803, 519] on span "Cancel" at bounding box center [820, 525] width 40 height 14
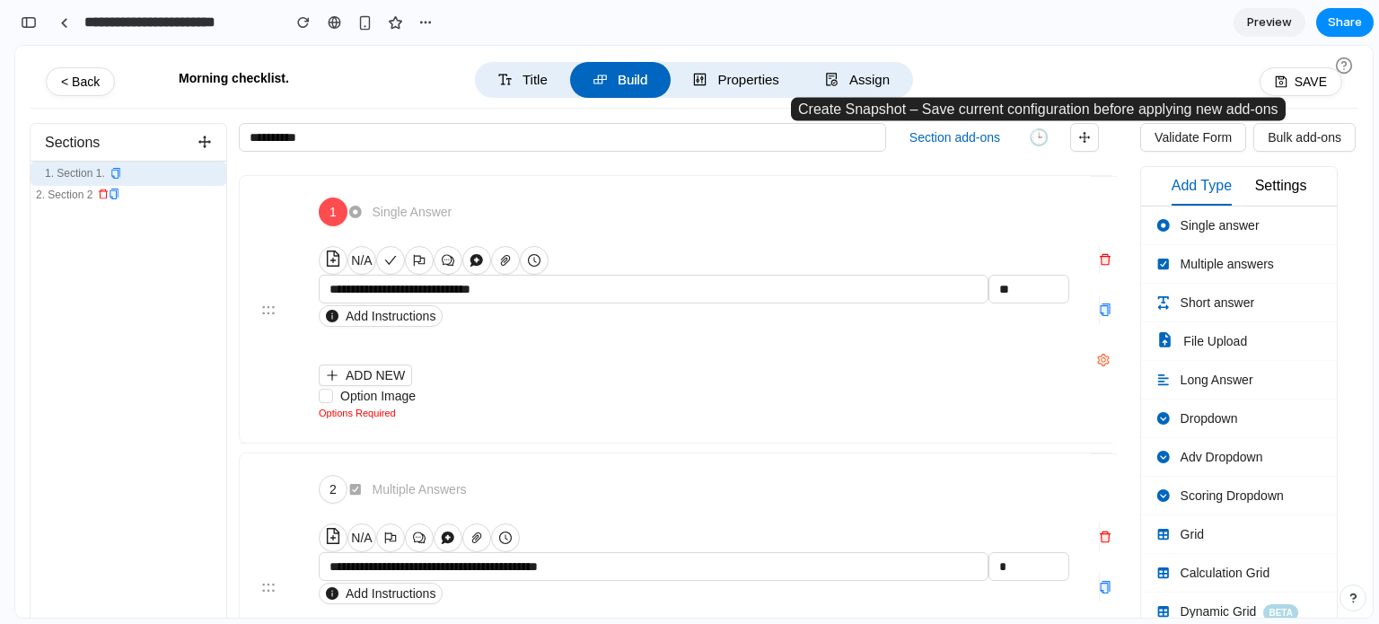
click at [1039, 135] on button "🕒" at bounding box center [1039, 137] width 34 height 23
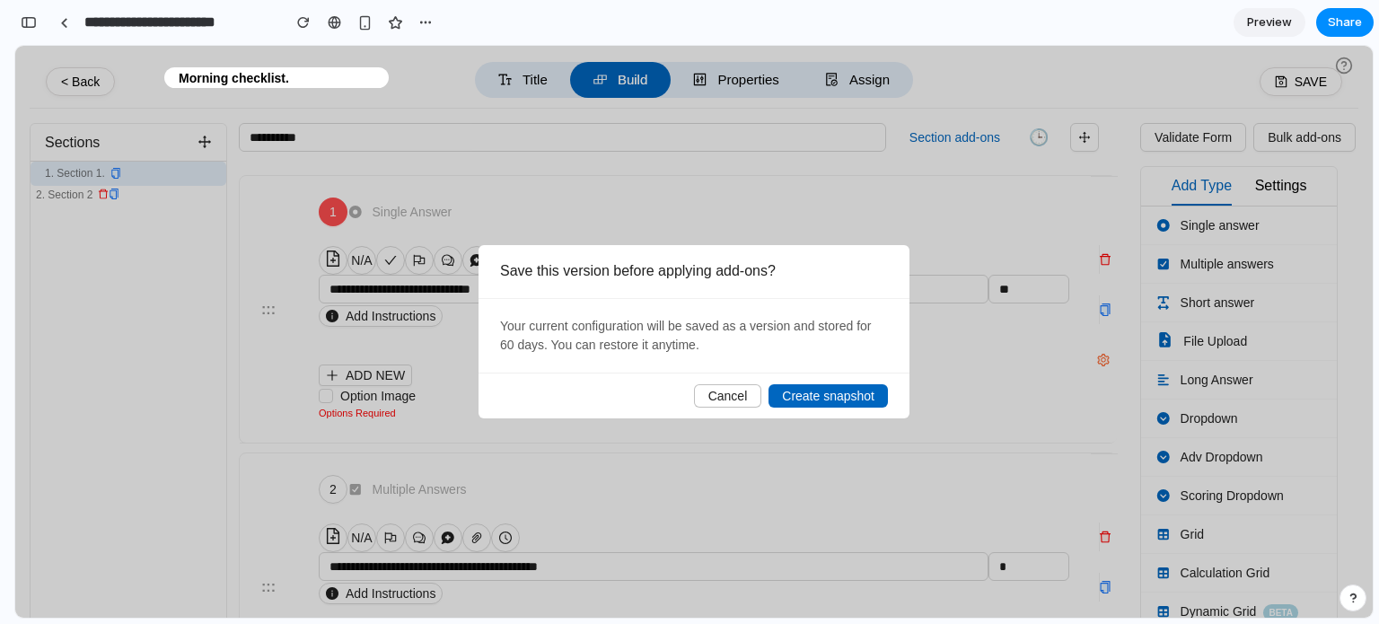
click at [728, 394] on span "Cancel" at bounding box center [728, 396] width 40 height 14
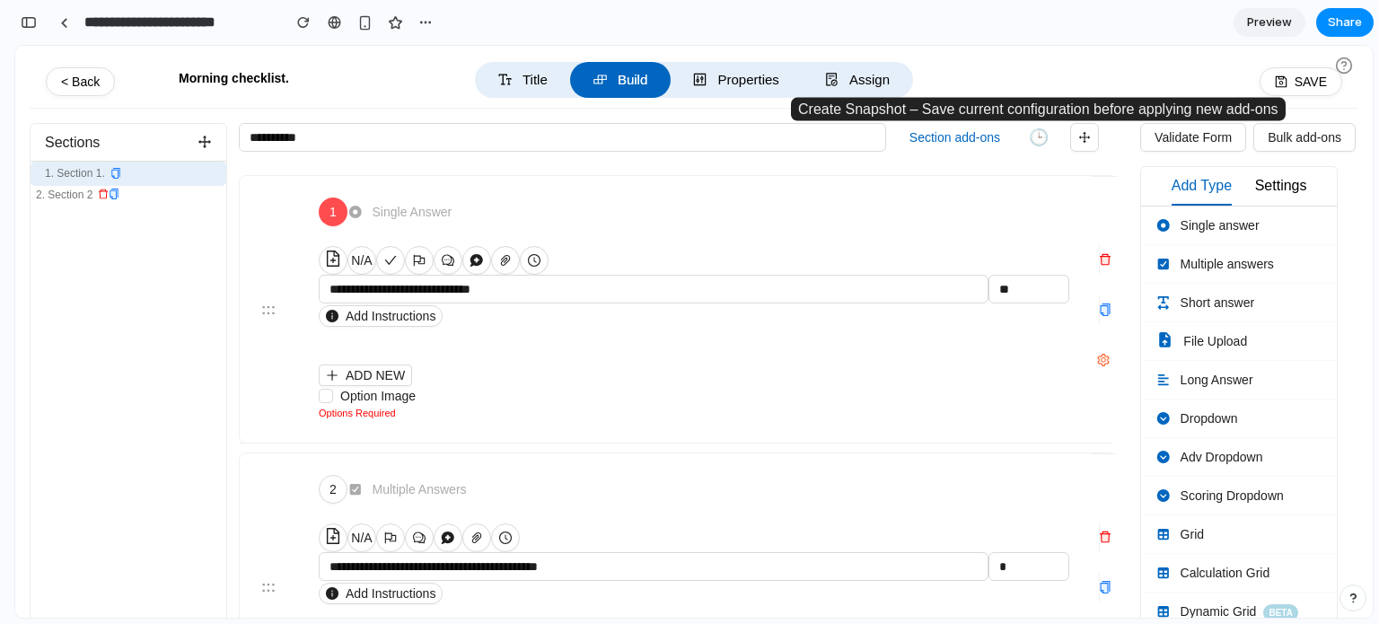
click at [1034, 135] on button "🕒" at bounding box center [1039, 137] width 34 height 23
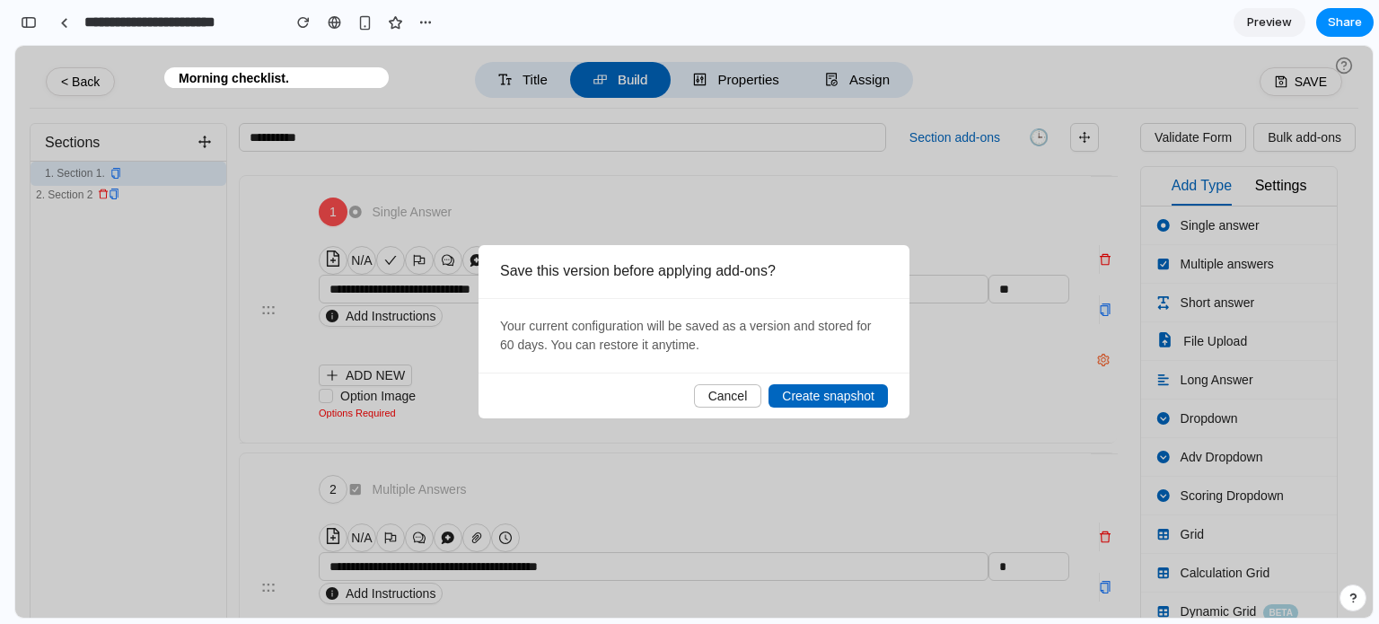
click at [749, 397] on button "Cancel" at bounding box center [728, 395] width 68 height 23
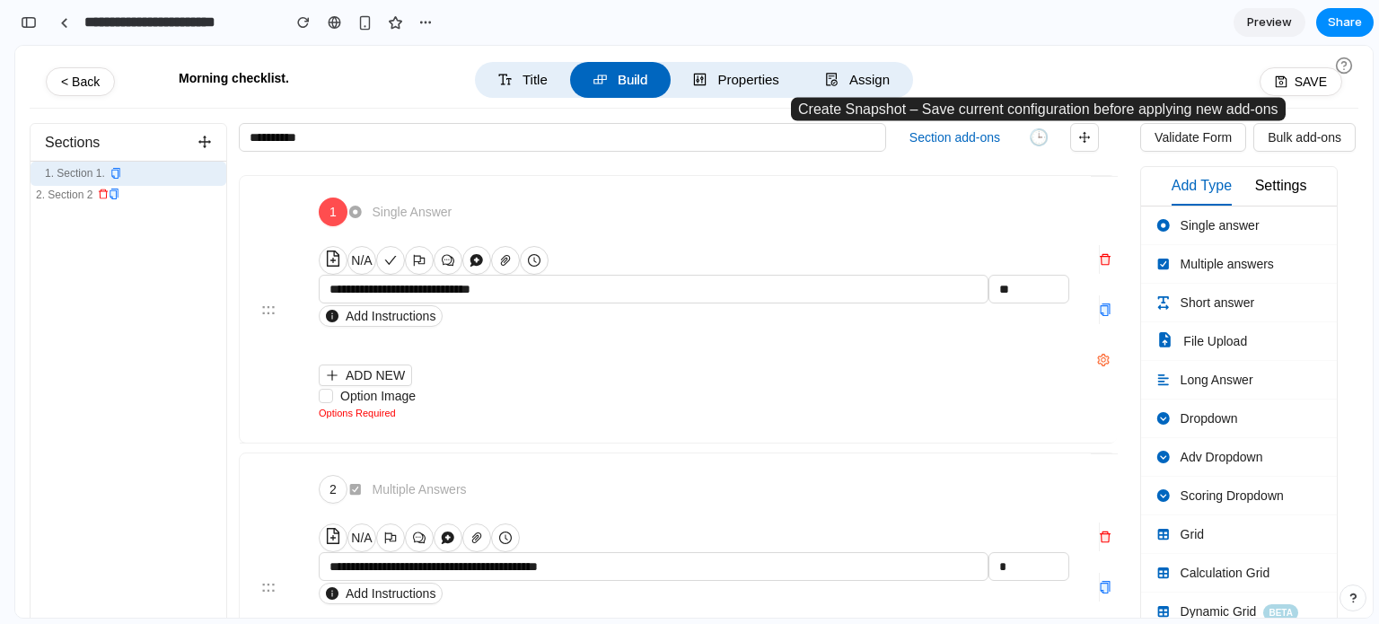
click at [1040, 138] on button "🕒" at bounding box center [1039, 137] width 34 height 23
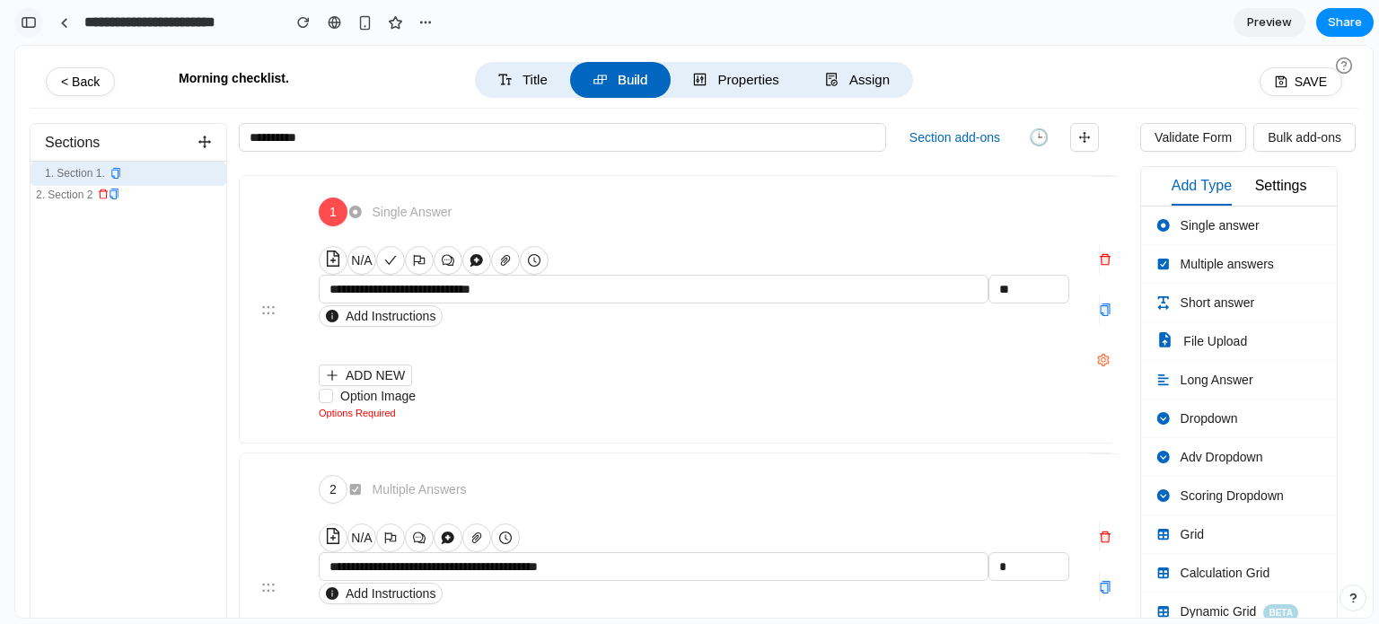
click at [27, 19] on div "button" at bounding box center [29, 22] width 16 height 13
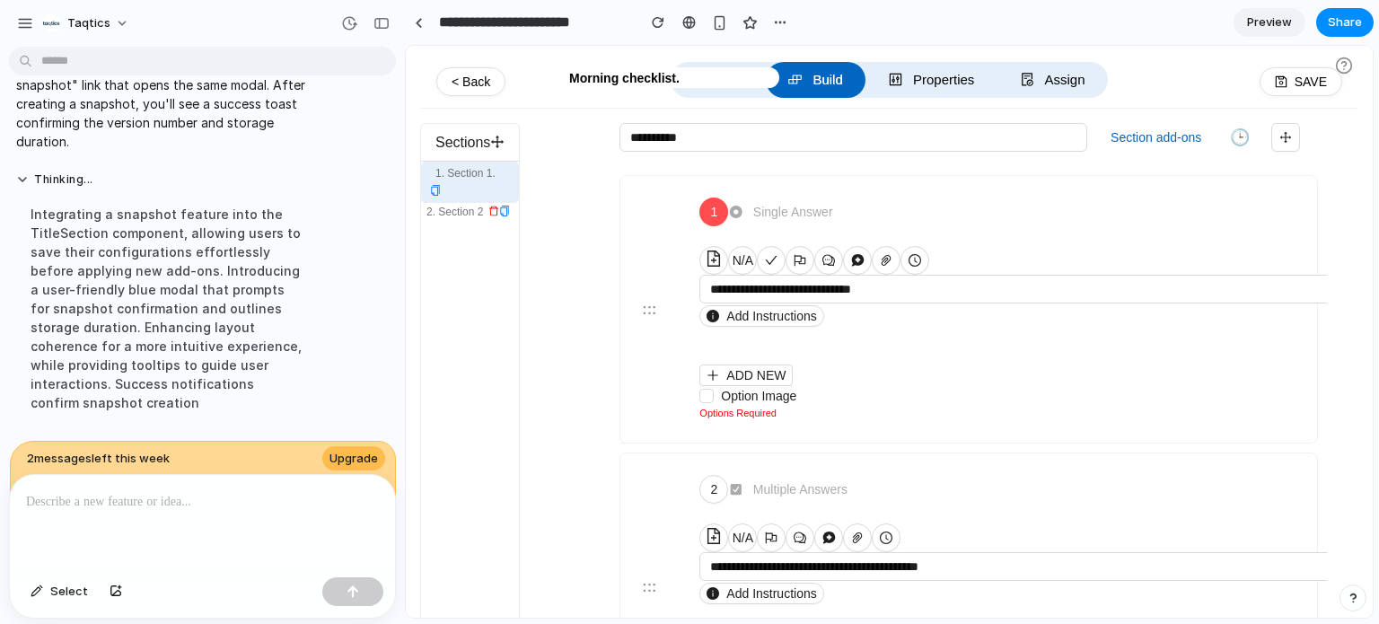
scroll to position [1570, 0]
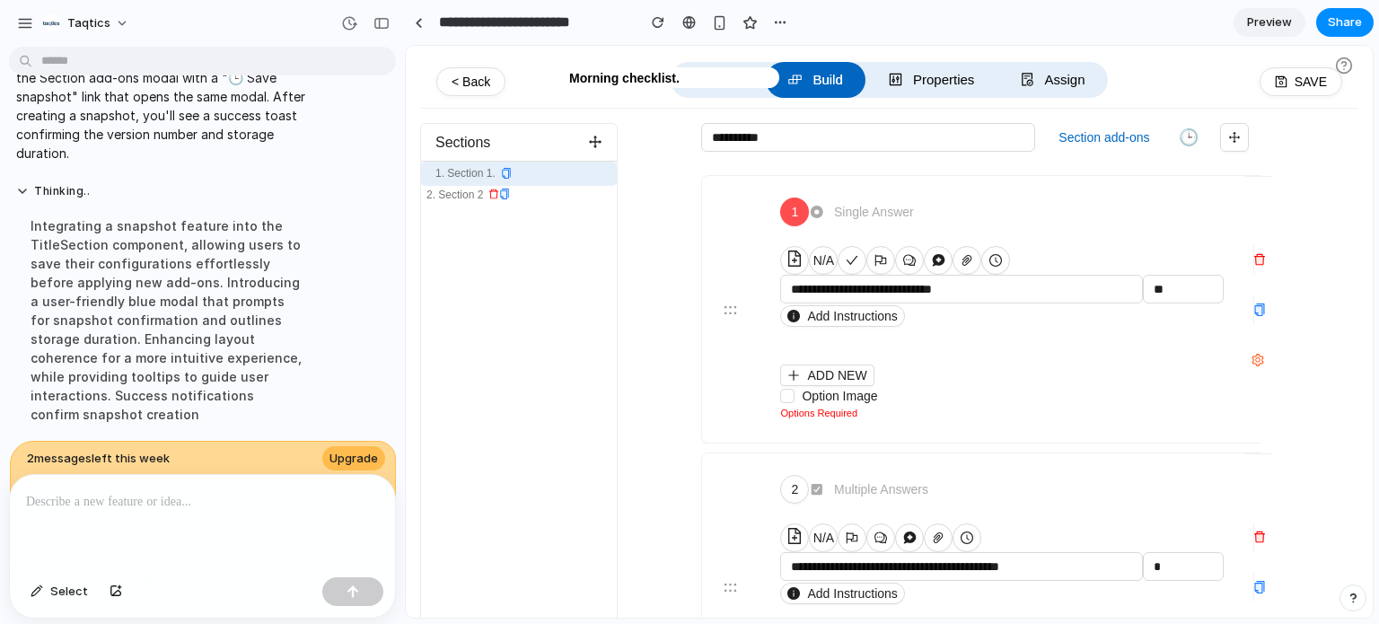
click at [233, 491] on p at bounding box center [202, 502] width 353 height 22
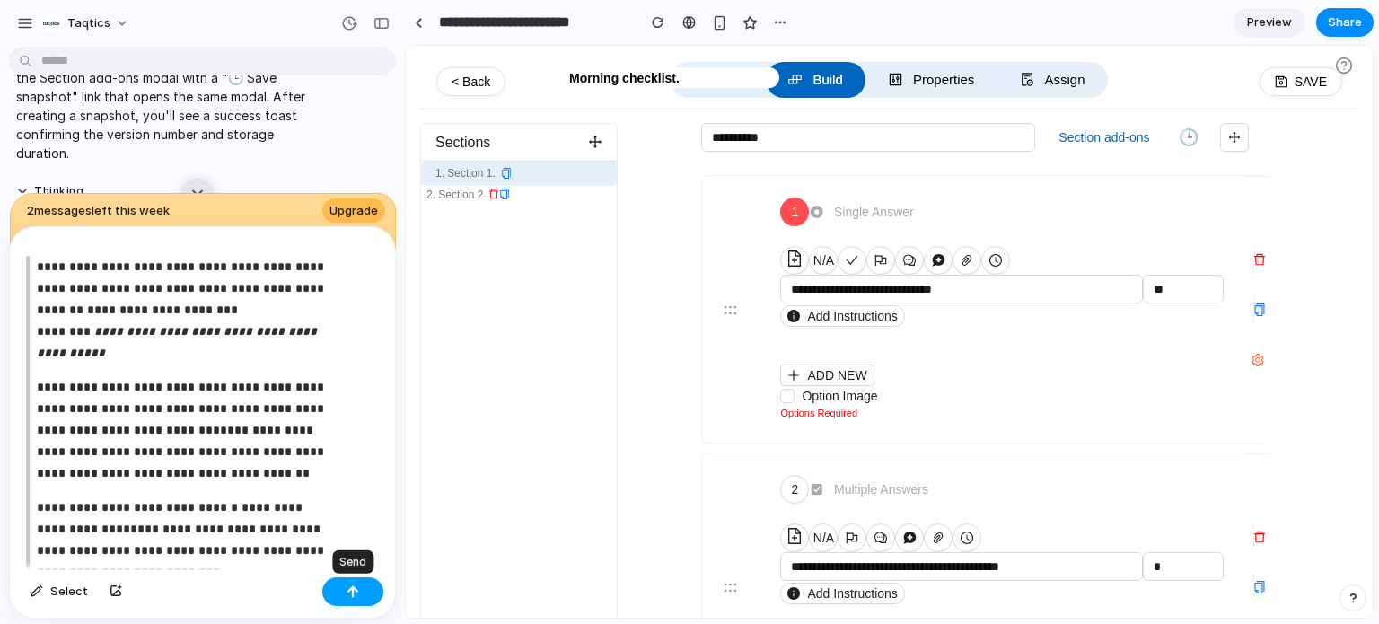
click at [348, 589] on div "button" at bounding box center [353, 591] width 13 height 13
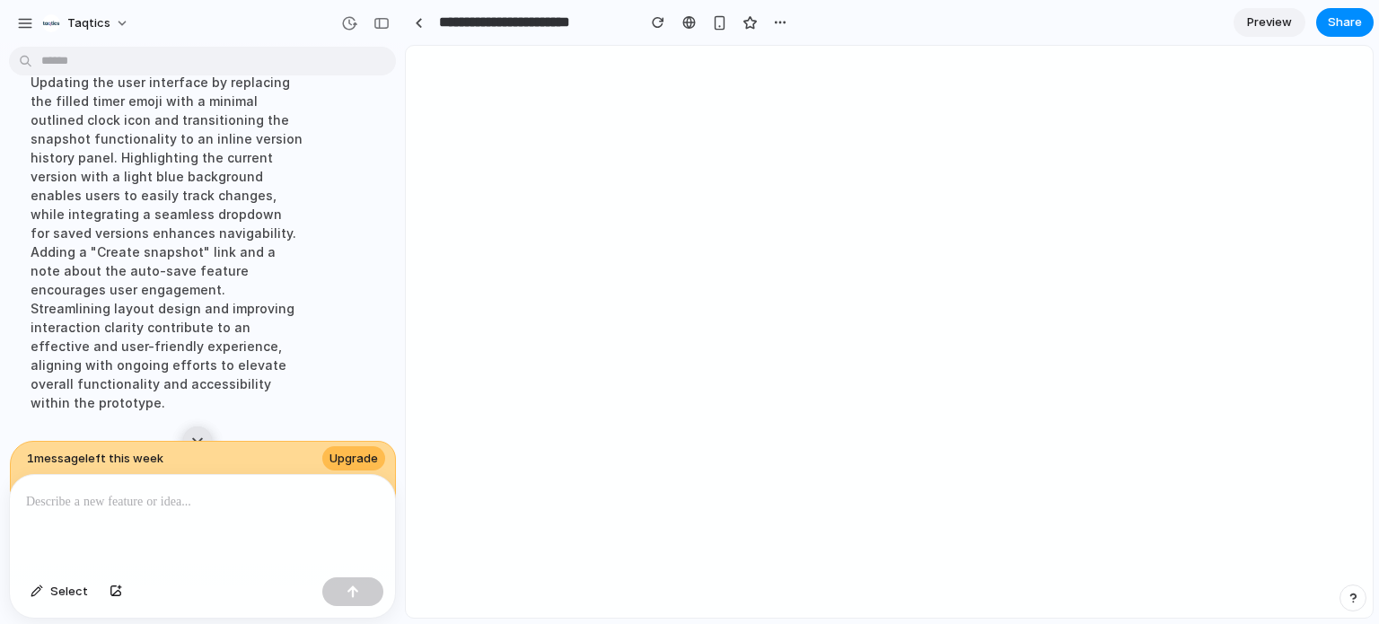
scroll to position [0, 0]
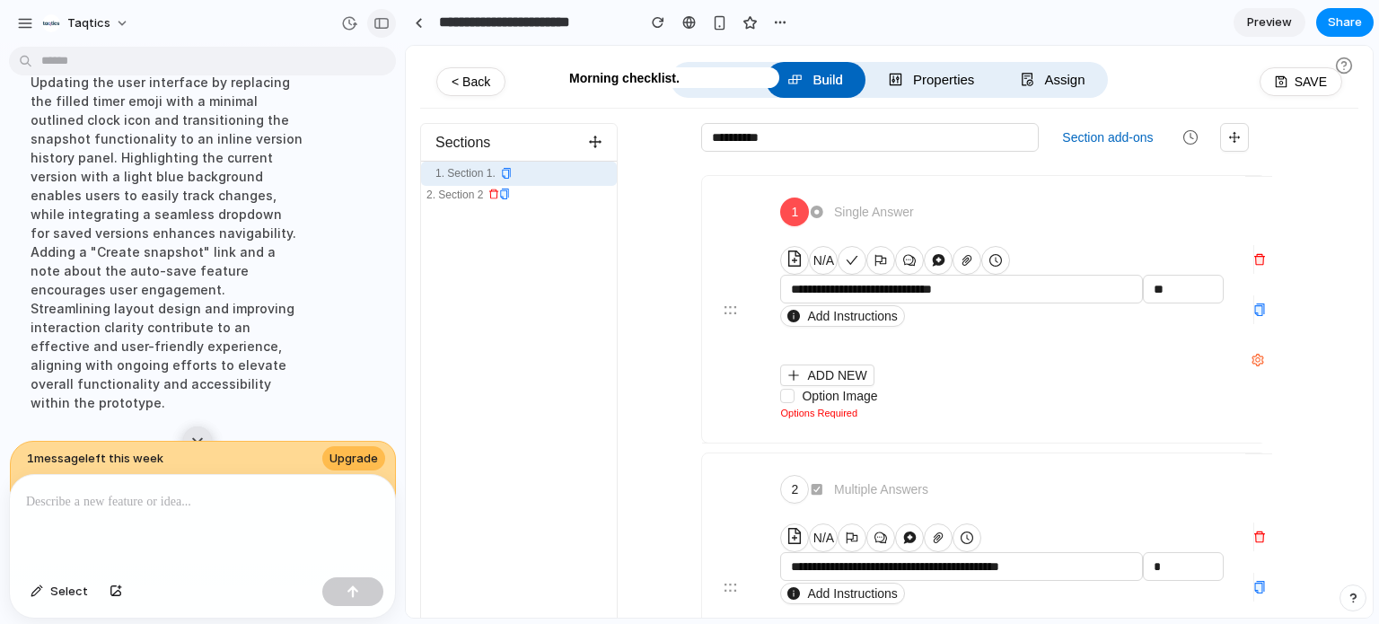
click at [385, 24] on div "button" at bounding box center [382, 23] width 16 height 13
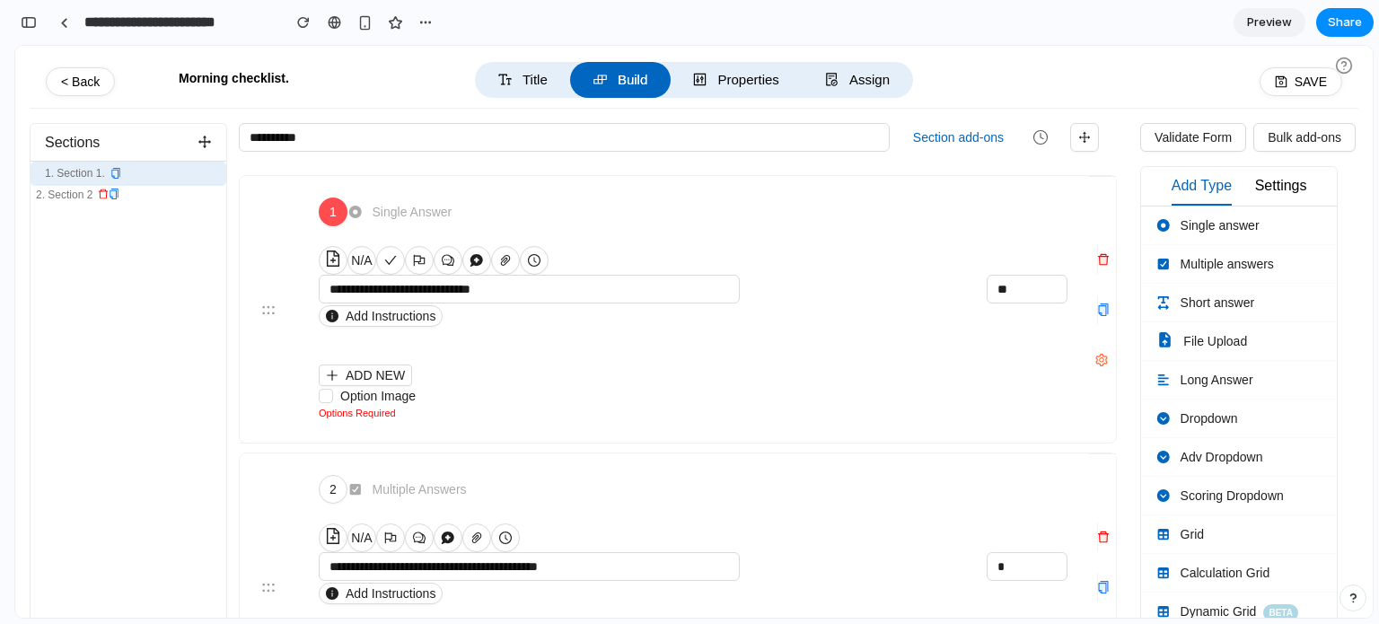
scroll to position [5975, 0]
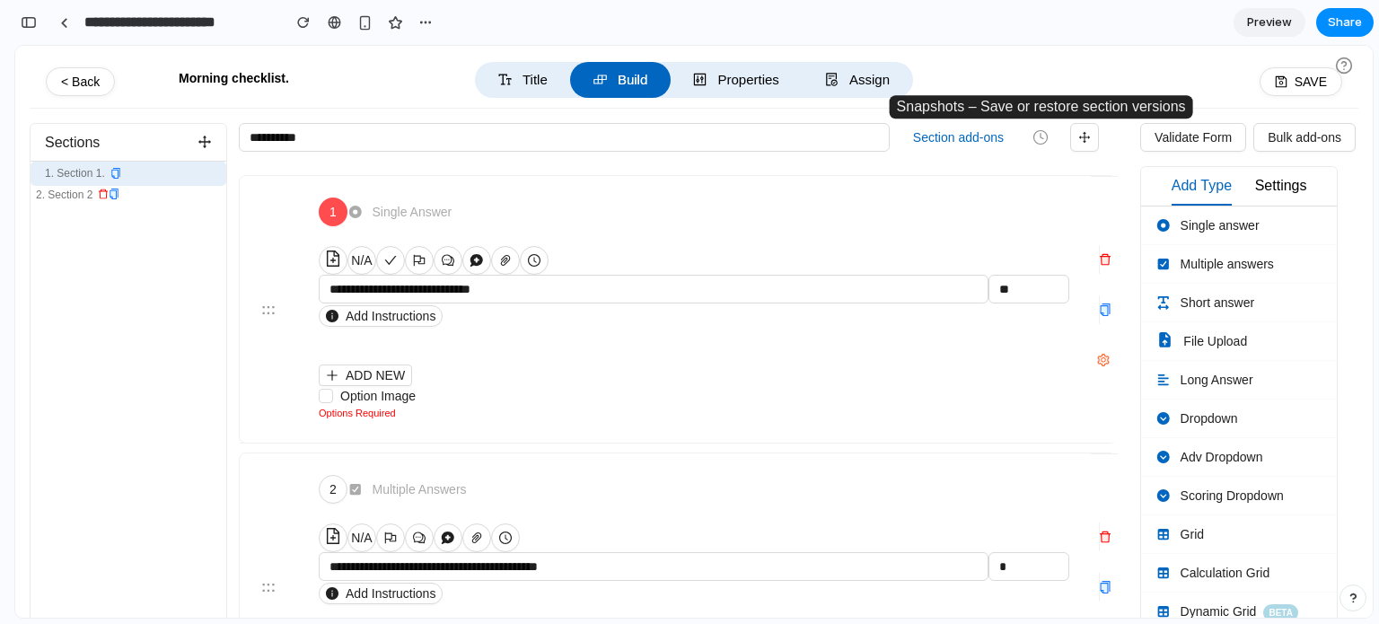
click at [1048, 136] on circle "button" at bounding box center [1040, 136] width 13 height 13
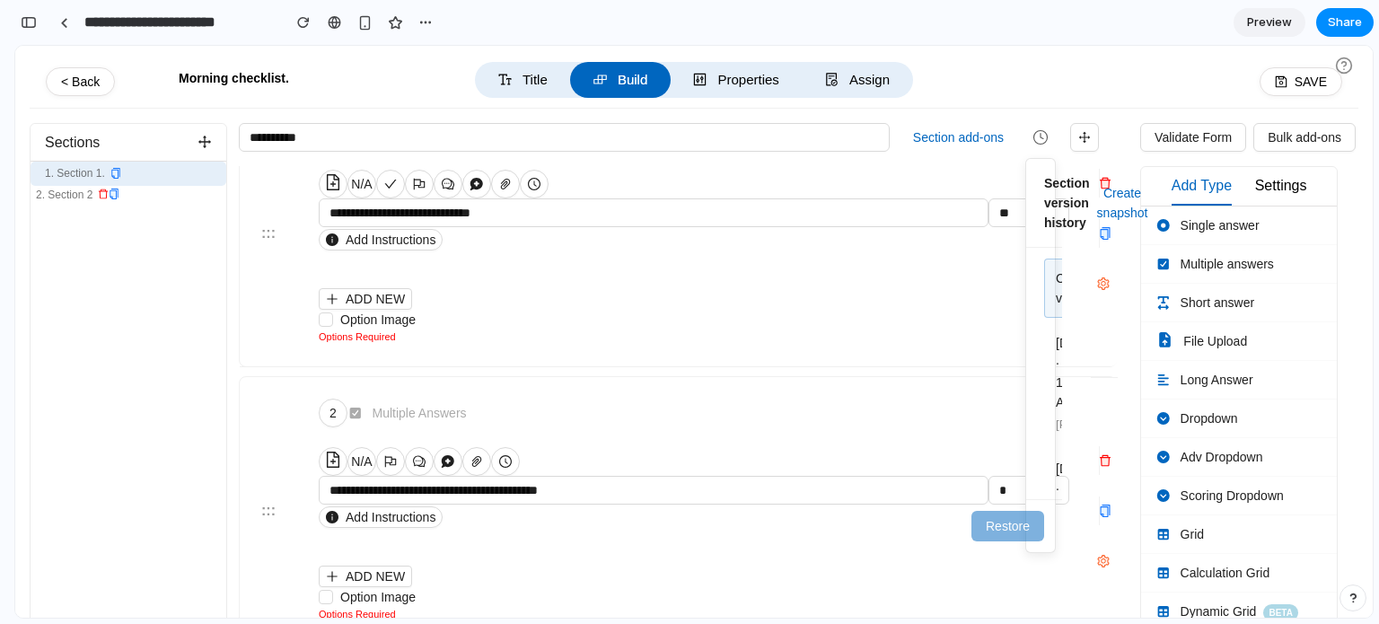
scroll to position [0, 0]
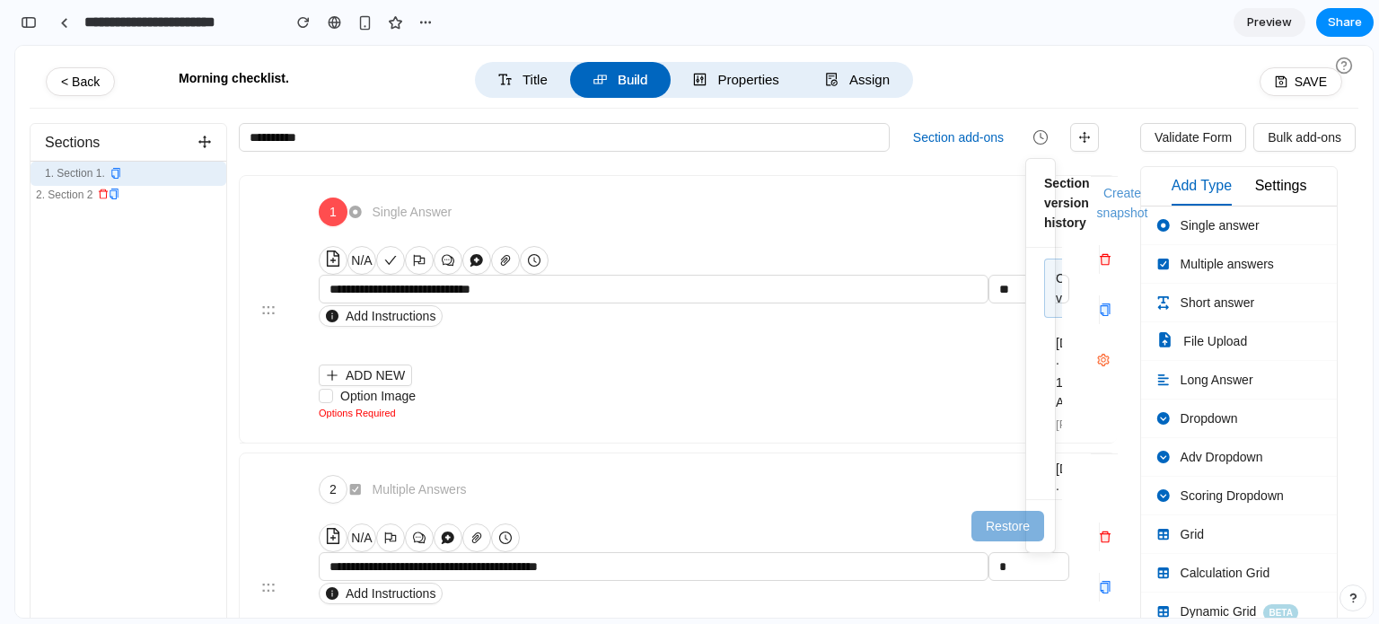
click at [1116, 210] on button "Create snapshot" at bounding box center [1123, 203] width 66 height 47
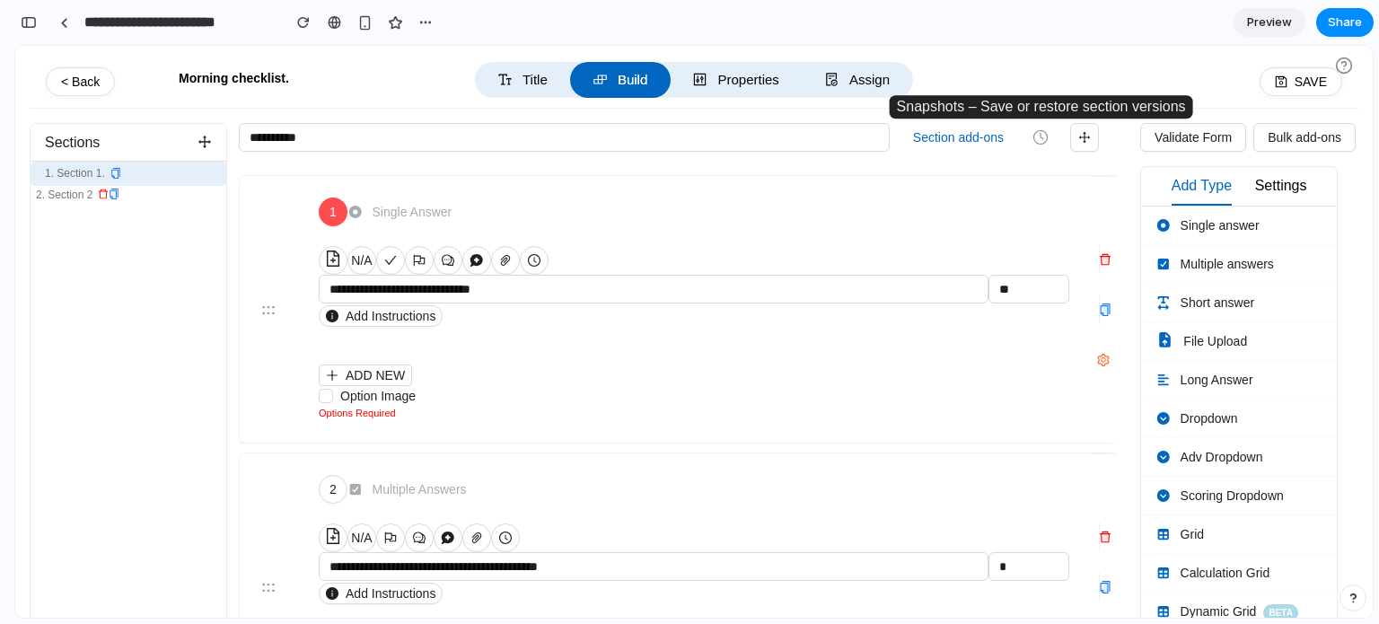
click at [1036, 144] on icon "button" at bounding box center [1041, 137] width 16 height 16
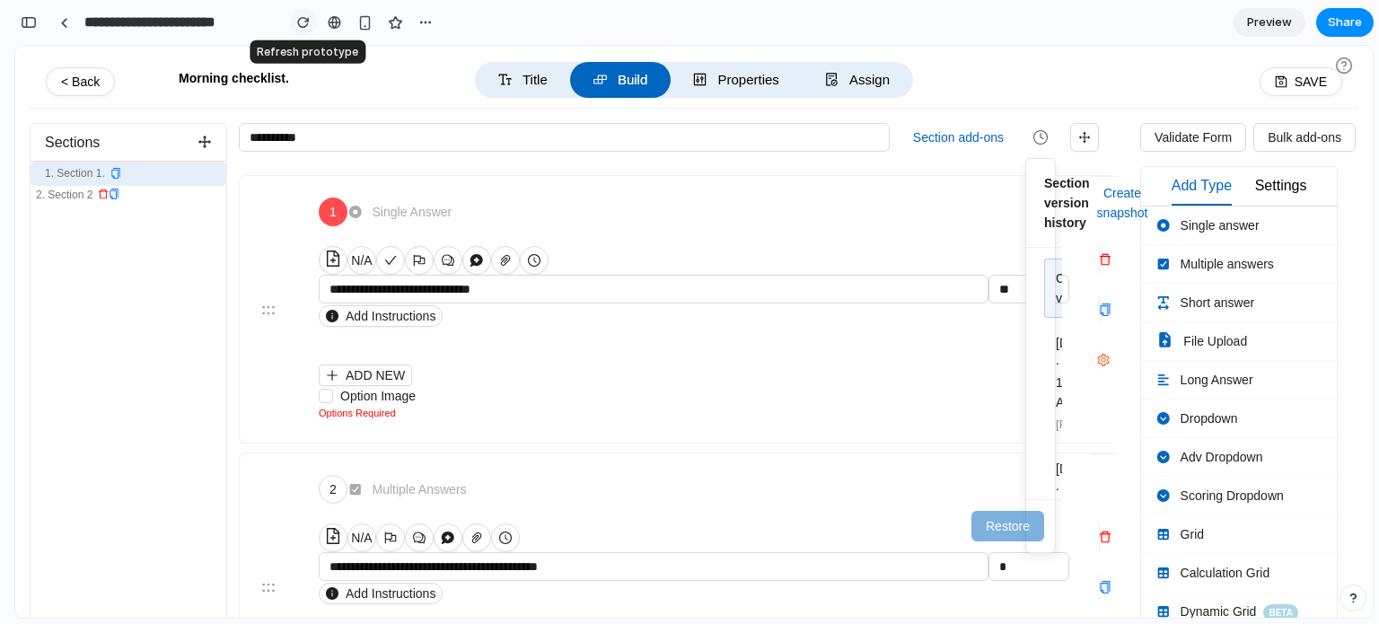
click at [305, 22] on div "button" at bounding box center [303, 22] width 13 height 13
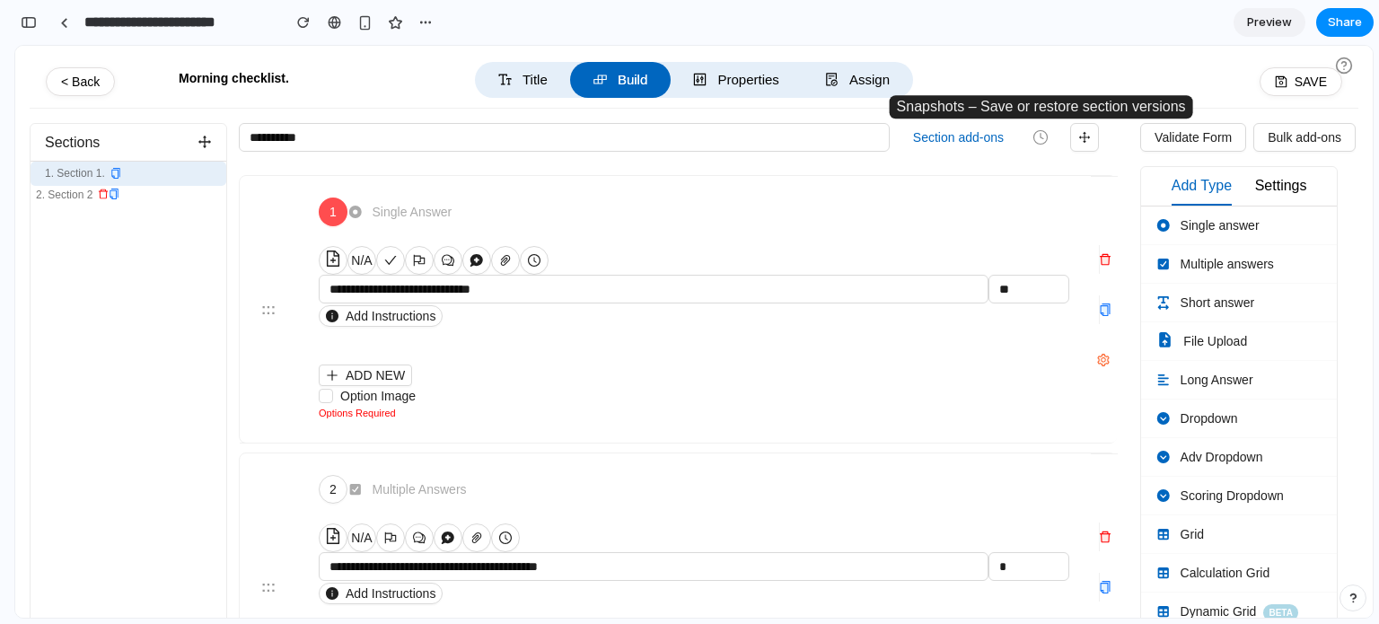
click at [1043, 138] on icon "button" at bounding box center [1042, 135] width 3 height 5
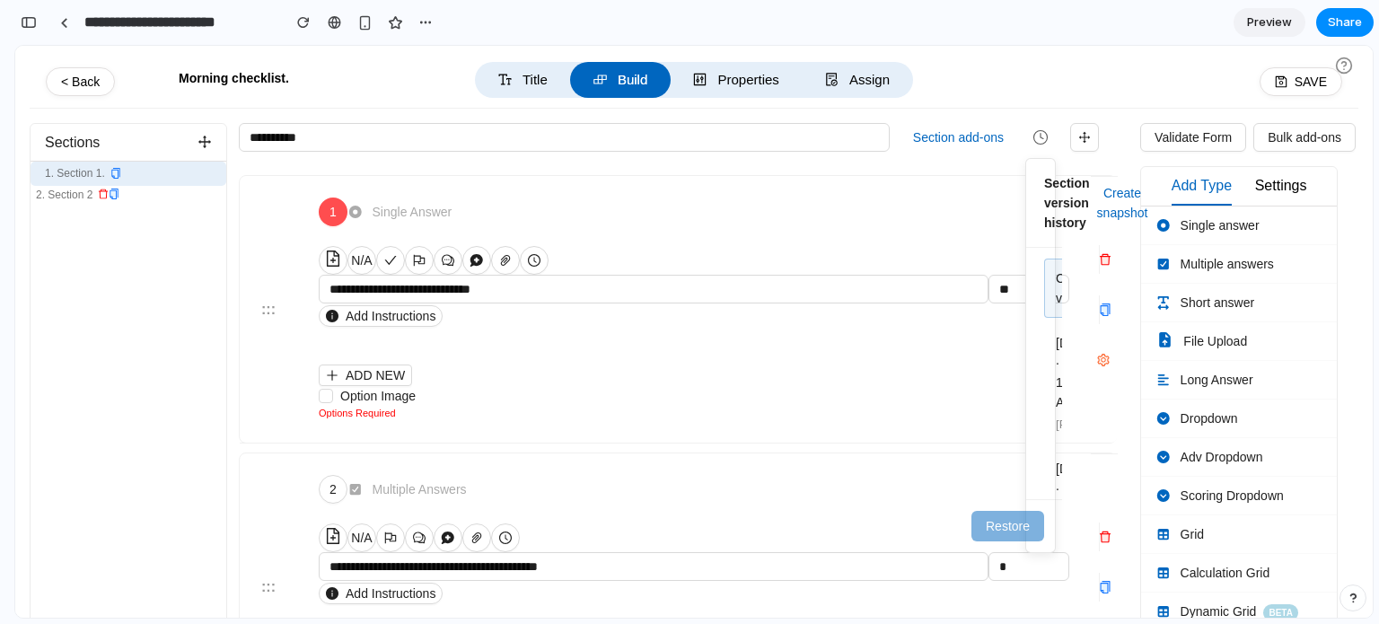
click at [928, 198] on div "1 Single Answer" at bounding box center [694, 212] width 751 height 29
click at [29, 31] on button "button" at bounding box center [28, 22] width 29 height 29
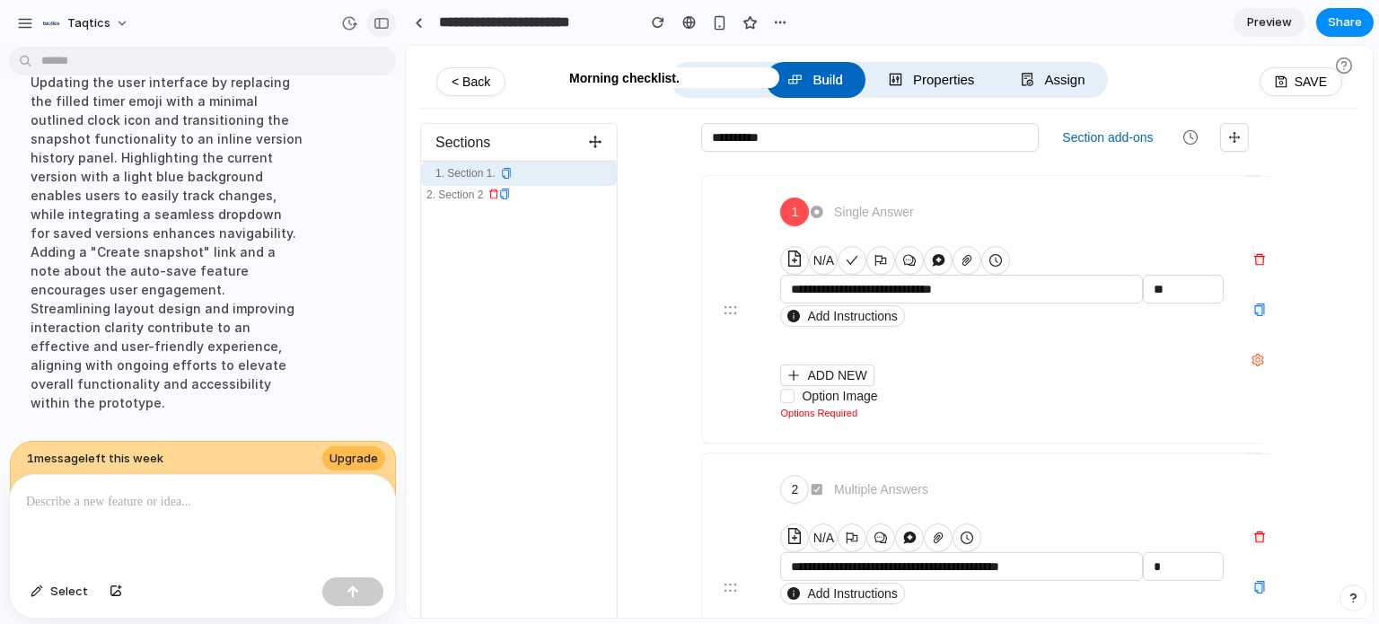
click at [370, 25] on button "button" at bounding box center [381, 23] width 29 height 29
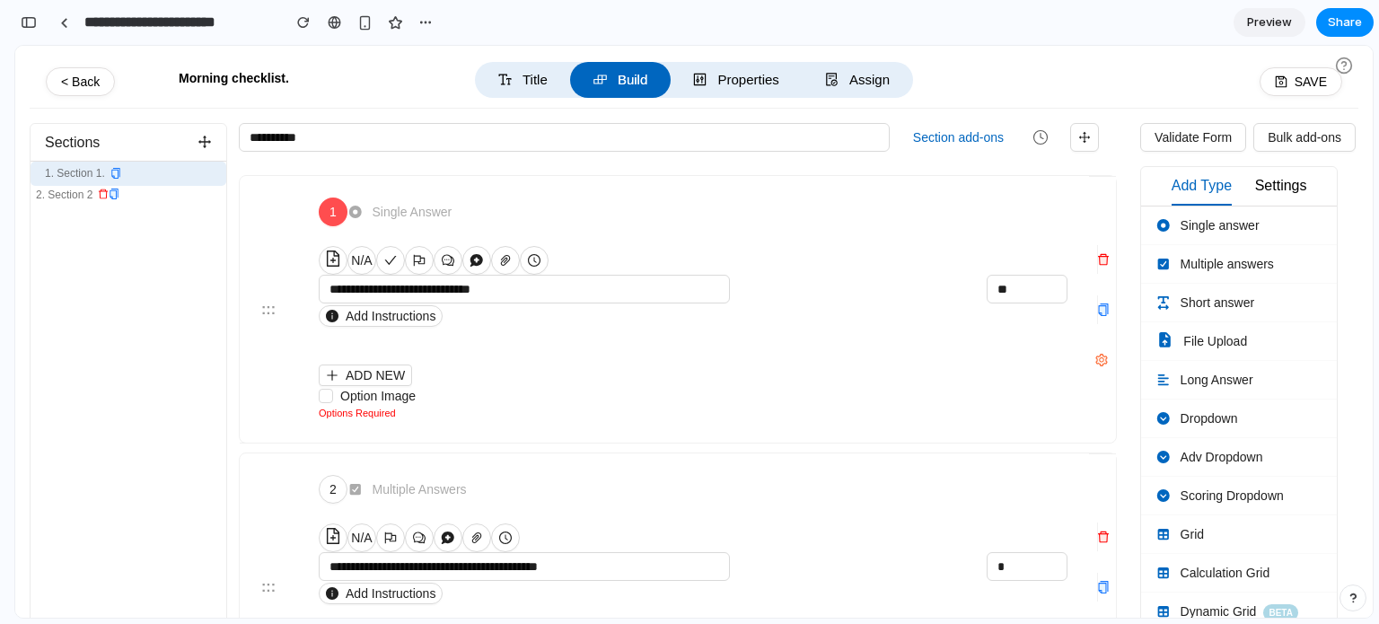
scroll to position [5975, 0]
click at [428, 23] on div "button" at bounding box center [425, 22] width 14 height 14
click at [445, 60] on span "Duplicate" at bounding box center [471, 62] width 55 height 18
click at [22, 23] on div "button" at bounding box center [29, 22] width 16 height 13
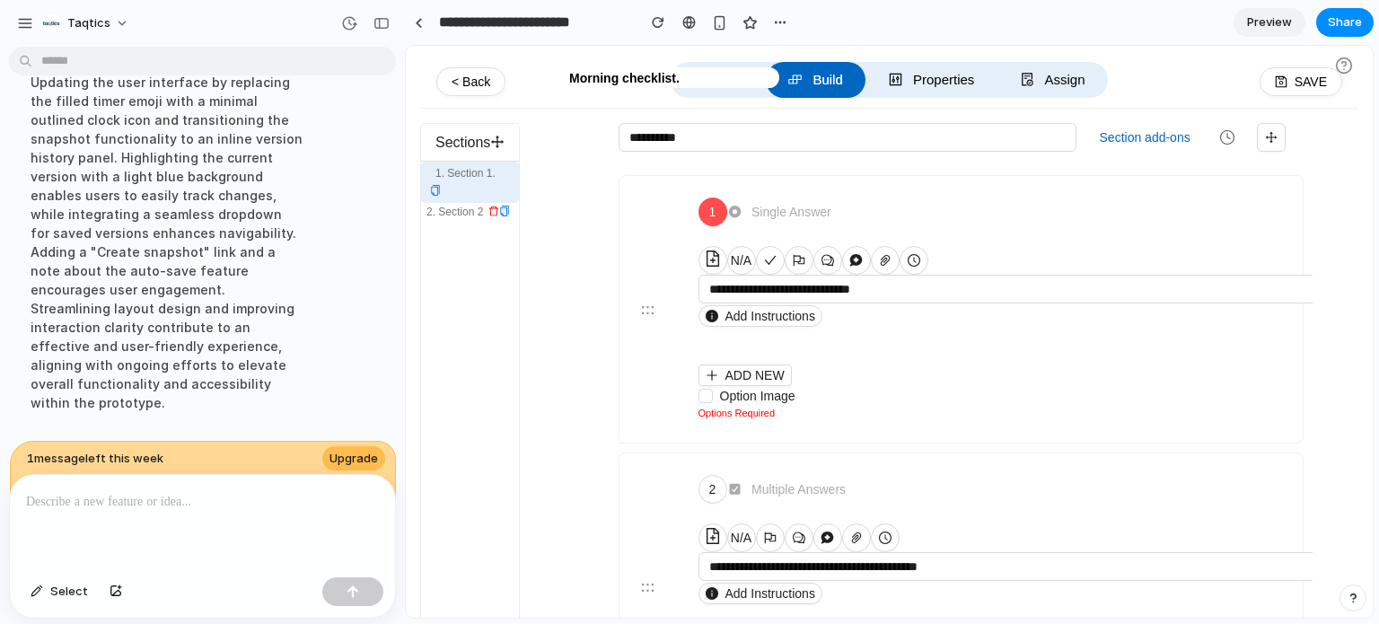
scroll to position [2864, 0]
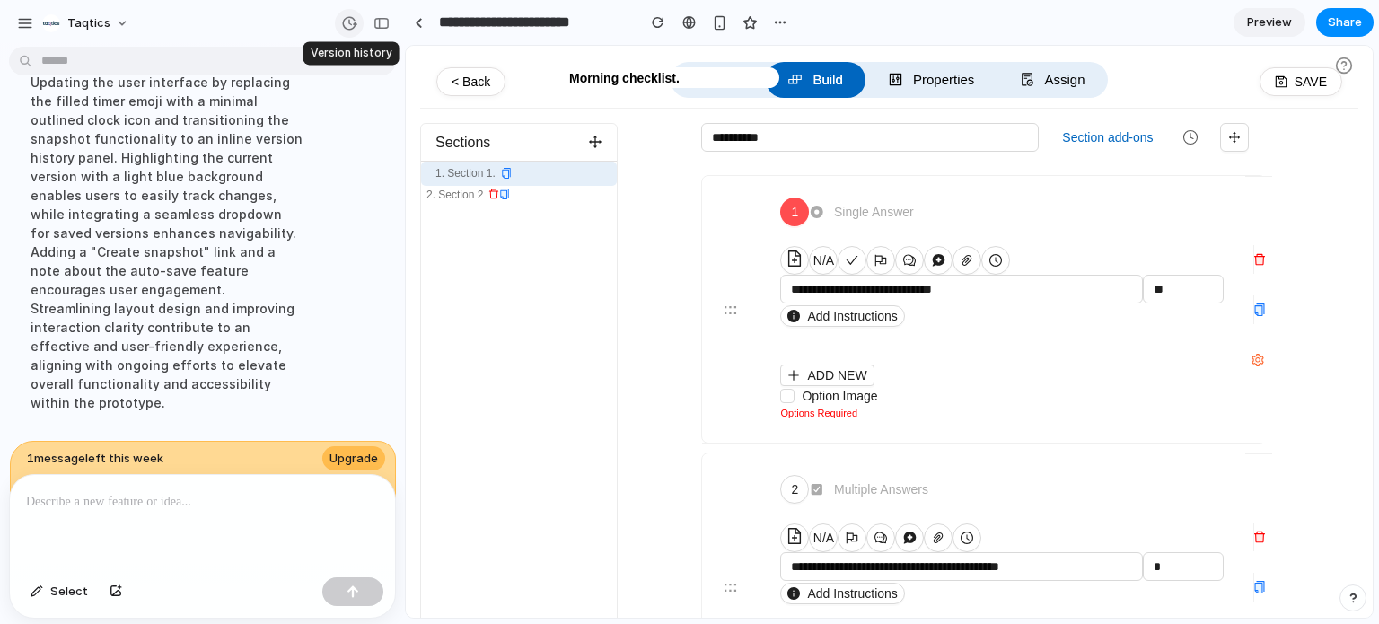
click at [350, 29] on div "button" at bounding box center [349, 23] width 16 height 16
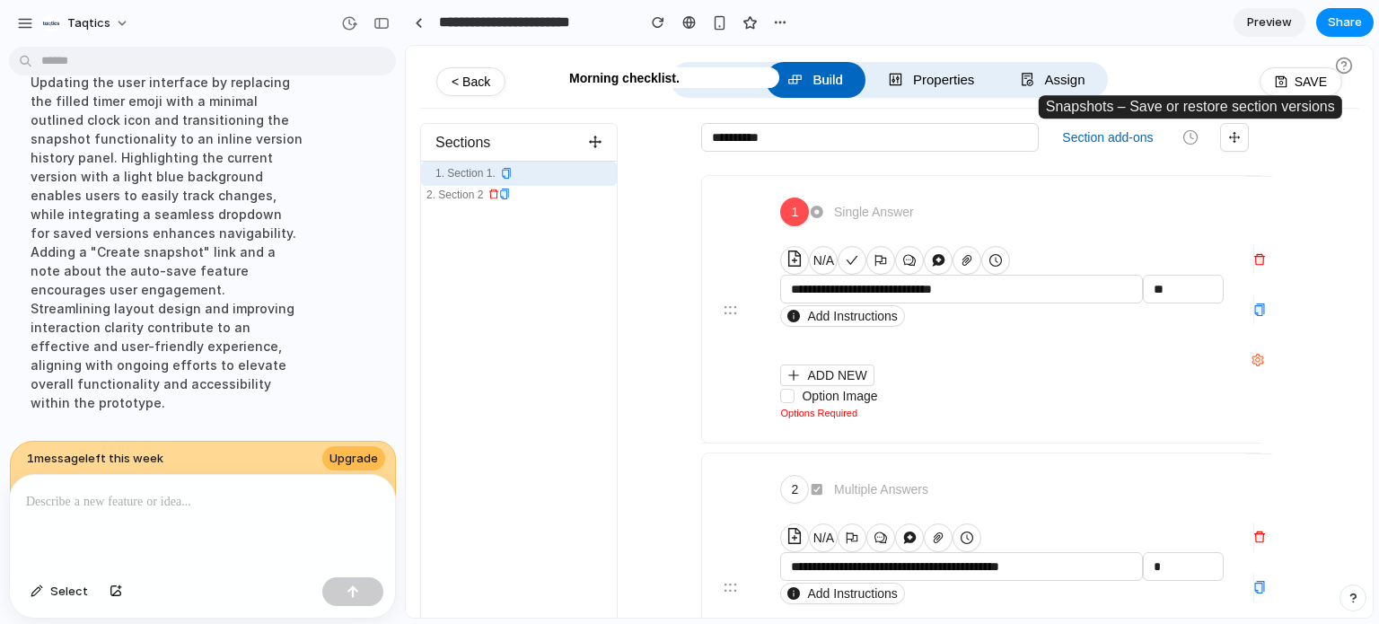
click at [1183, 126] on button "button" at bounding box center [1190, 137] width 31 height 27
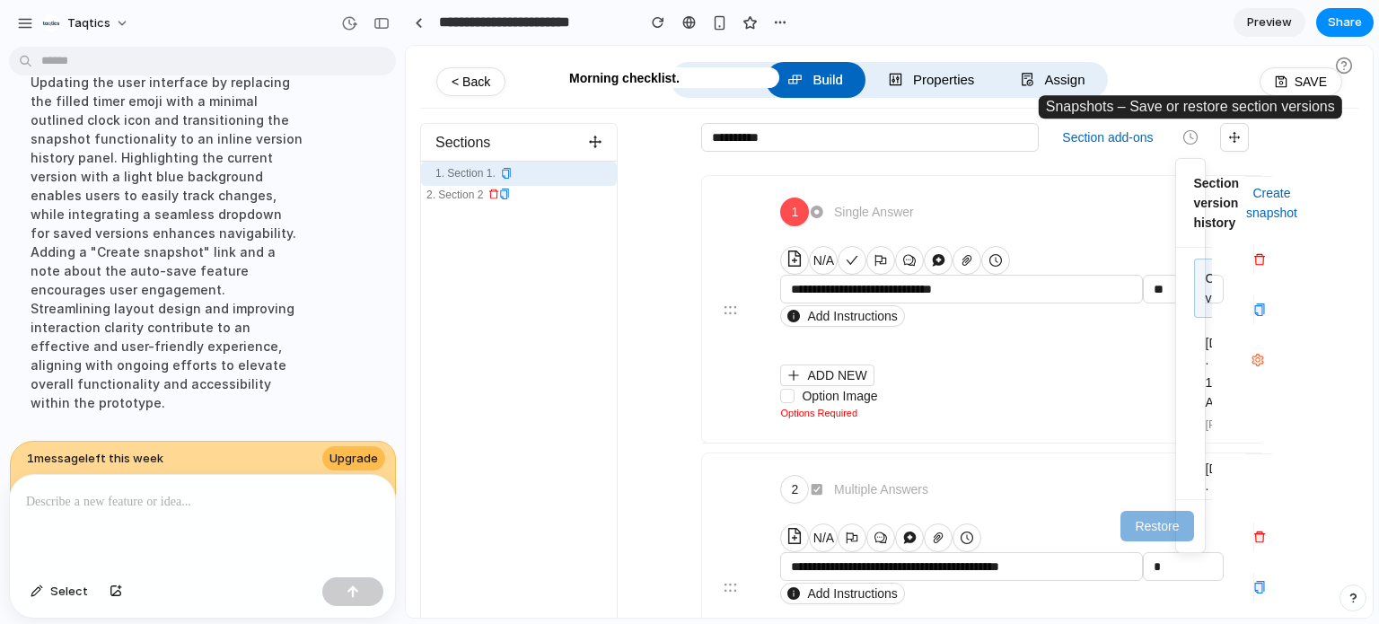
click at [1183, 126] on button "button" at bounding box center [1190, 137] width 31 height 27
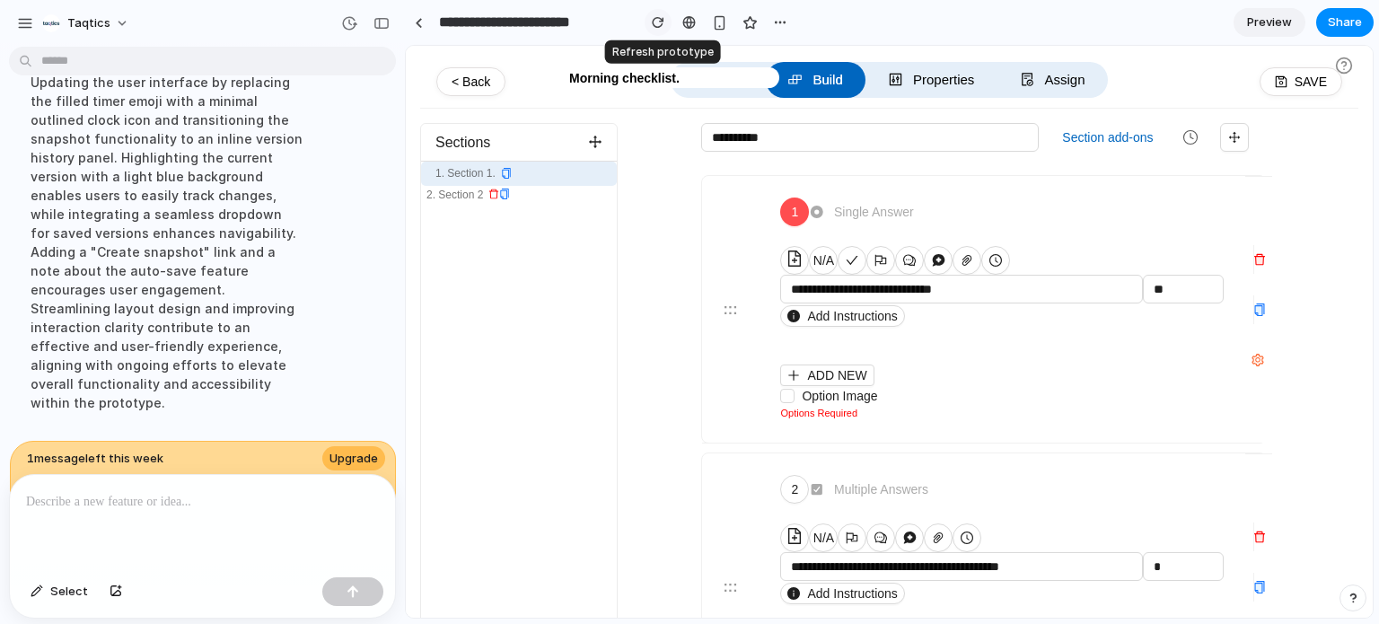
click at [666, 28] on button "button" at bounding box center [658, 22] width 27 height 27
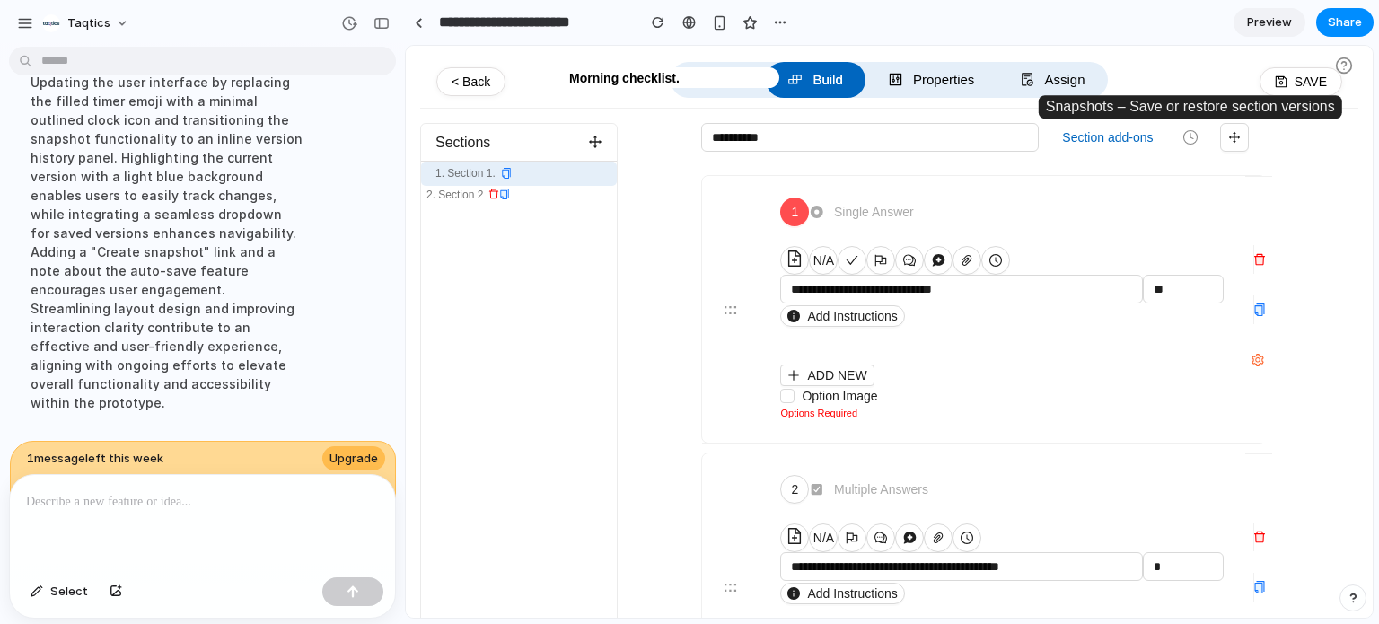
click at [1192, 136] on icon "button" at bounding box center [1191, 137] width 16 height 16
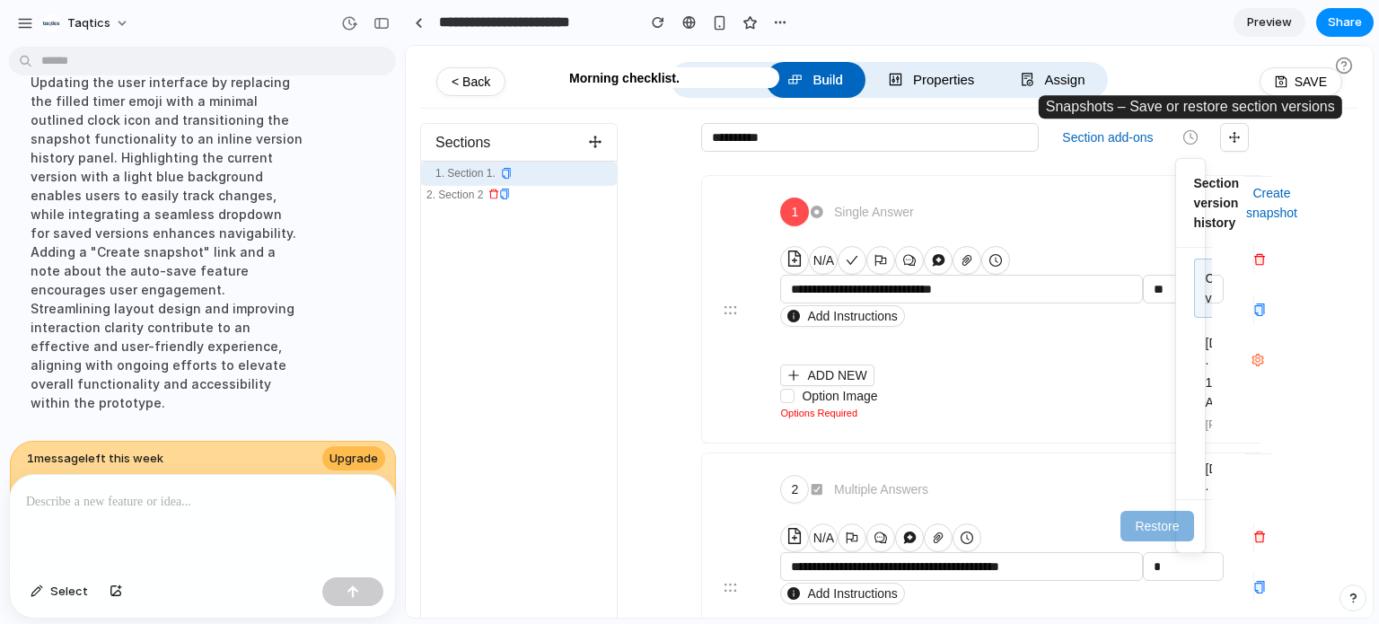
click at [1192, 136] on icon "button" at bounding box center [1191, 137] width 16 height 16
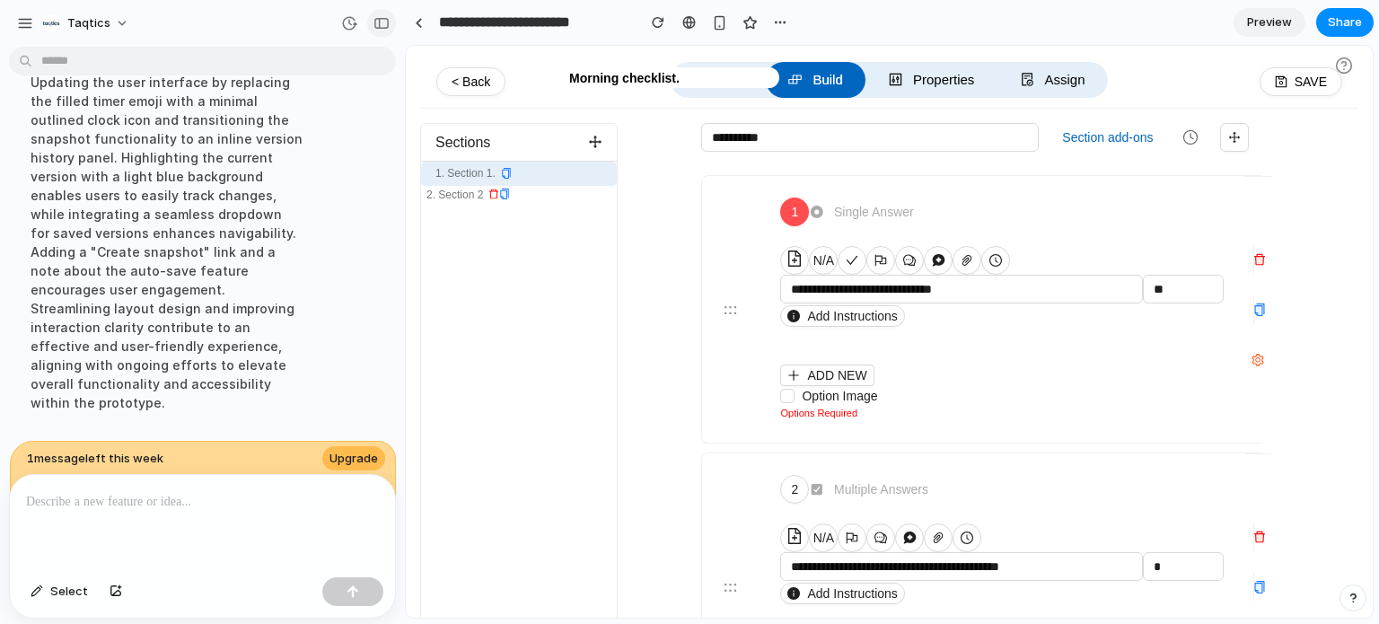
click at [374, 20] on div "button" at bounding box center [382, 23] width 16 height 13
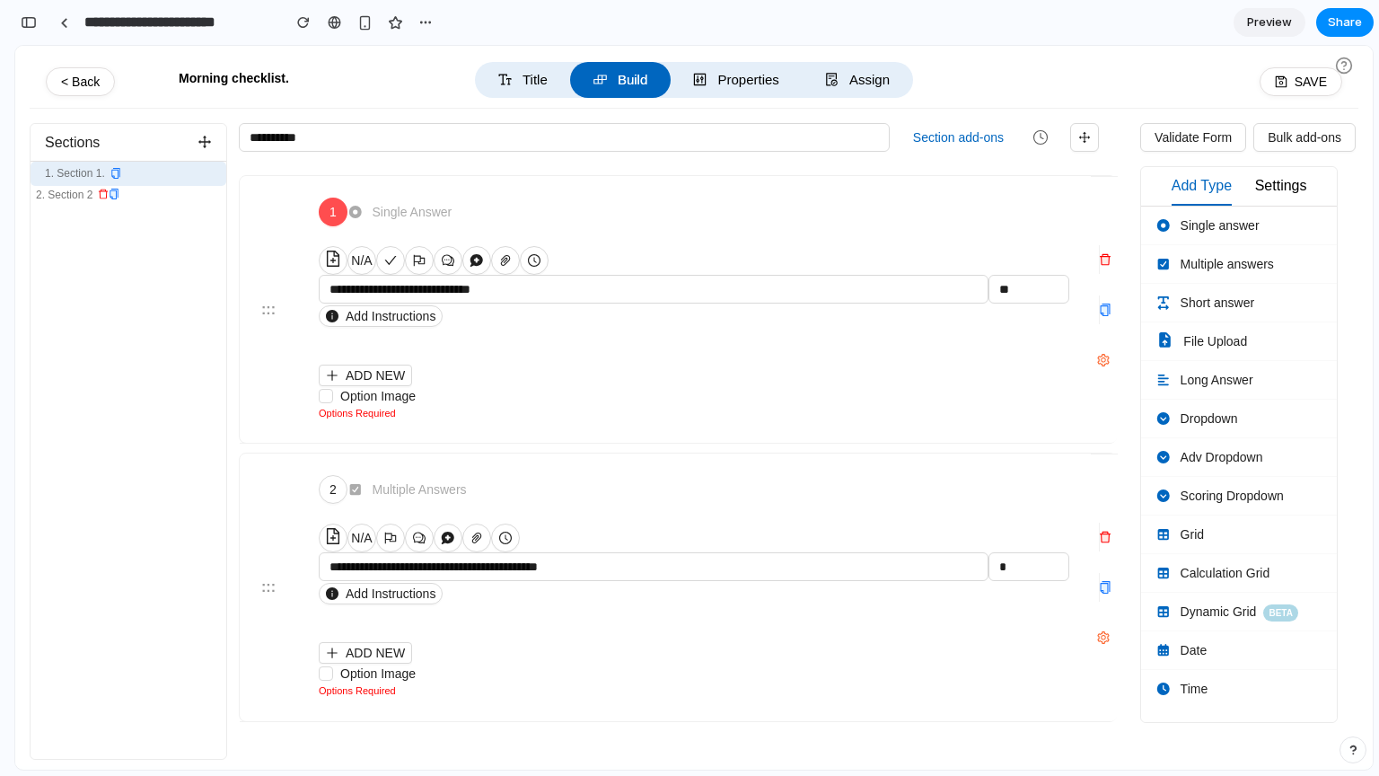
scroll to position [5474, 0]
click at [1034, 138] on icon "button" at bounding box center [1041, 137] width 16 height 16
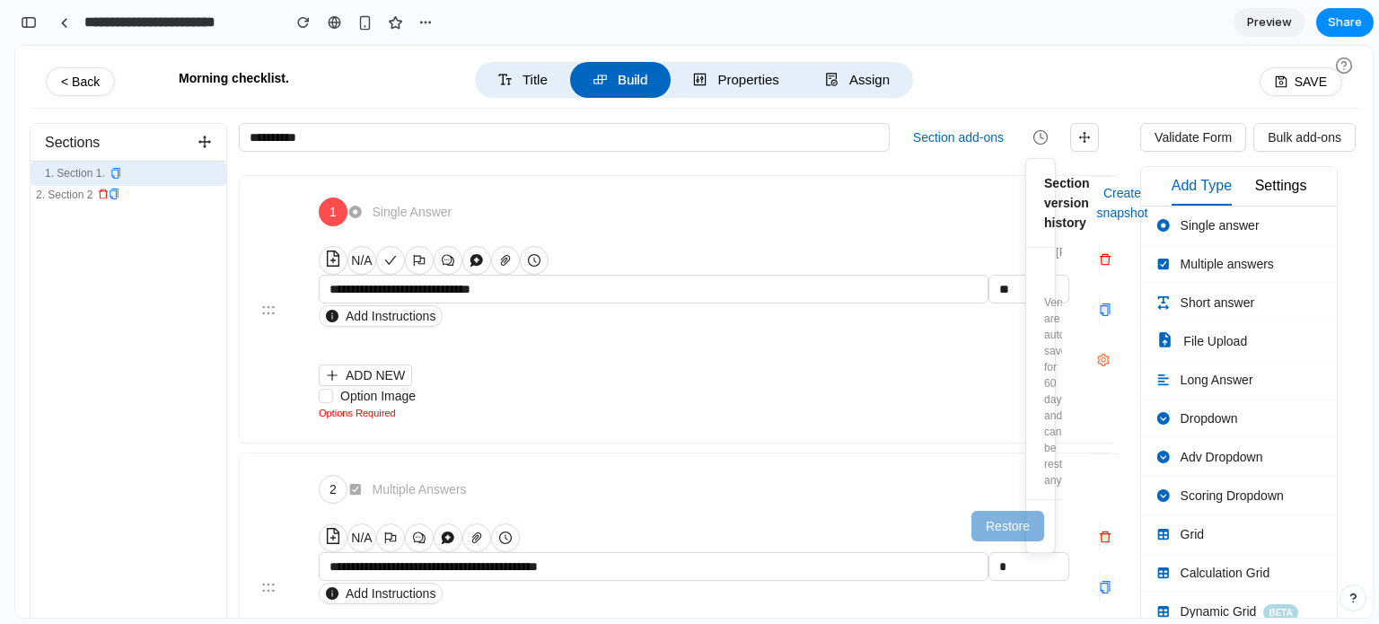
scroll to position [355, 0]
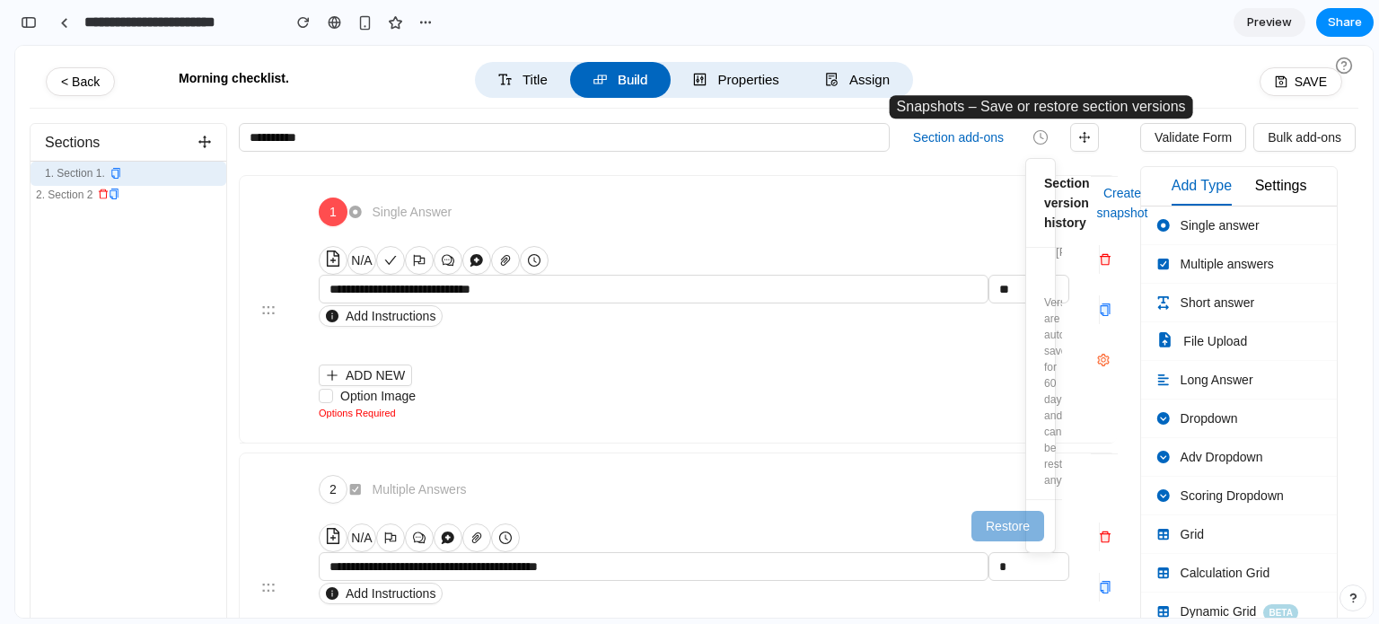
click at [1042, 148] on button "button" at bounding box center [1040, 137] width 31 height 27
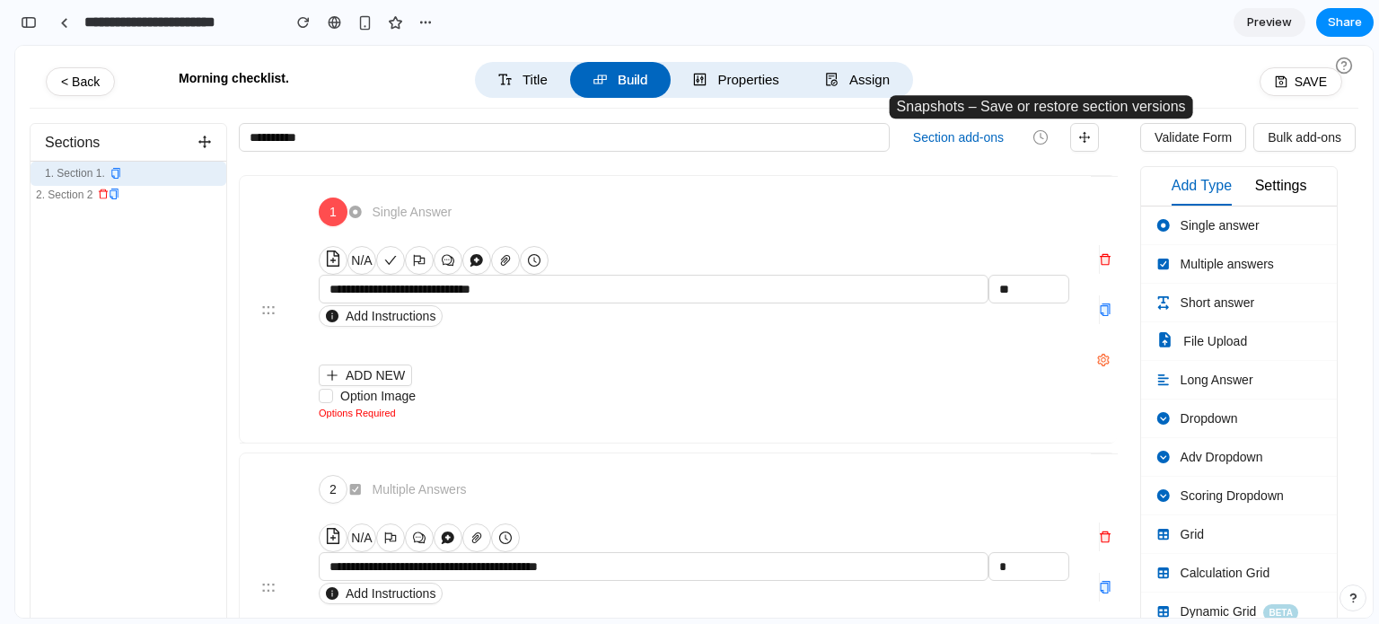
click at [1042, 148] on button "button" at bounding box center [1040, 137] width 31 height 27
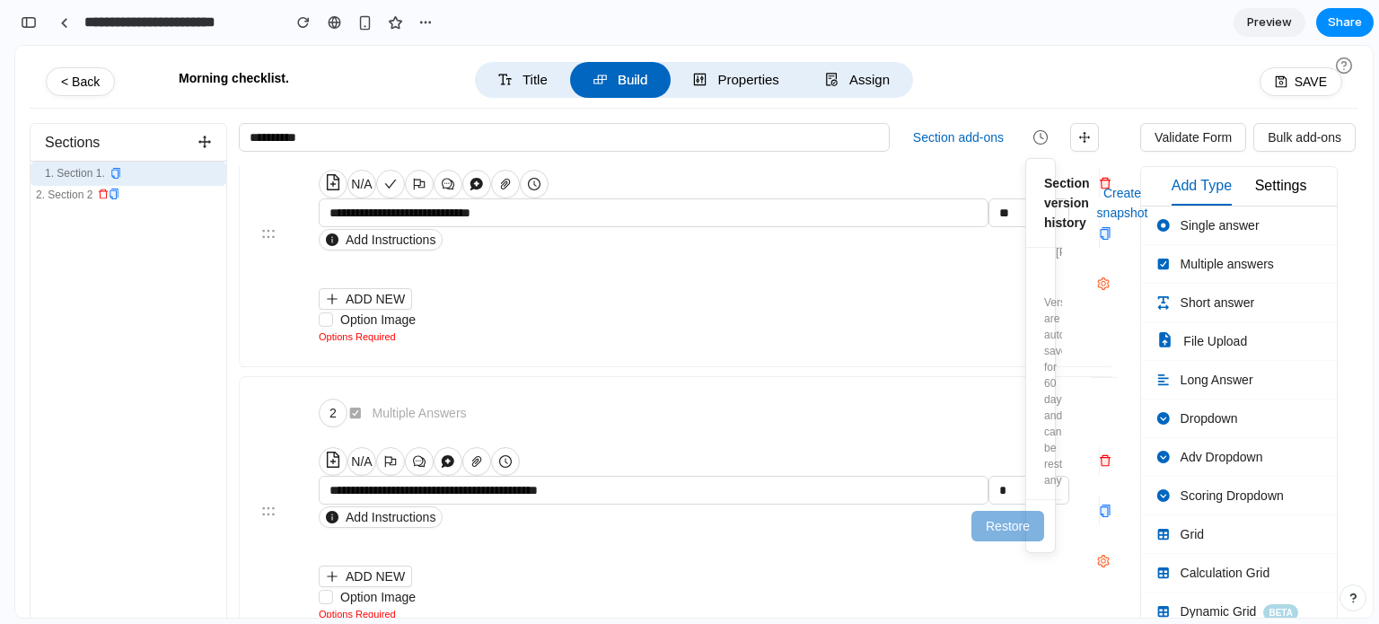
scroll to position [380, 0]
click at [1044, 418] on div "Versions are auto-saved for 60 days and can be restored anytime." at bounding box center [1044, 386] width 0 height 206
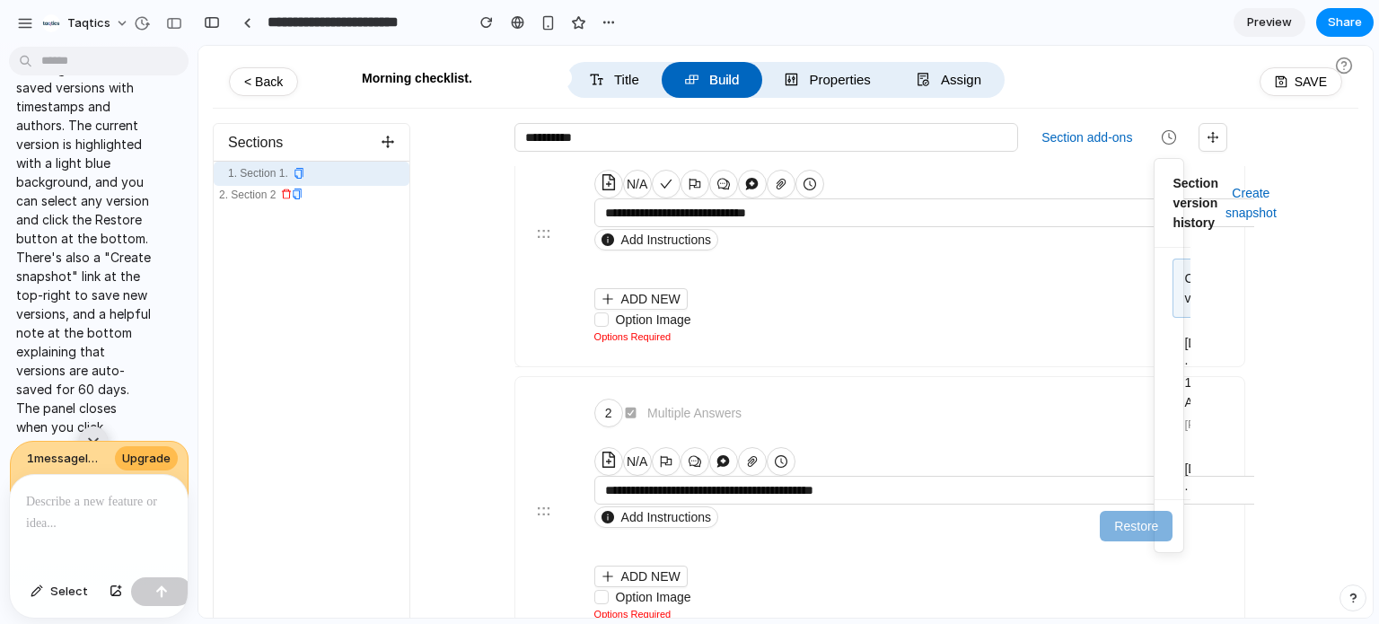
scroll to position [0, 0]
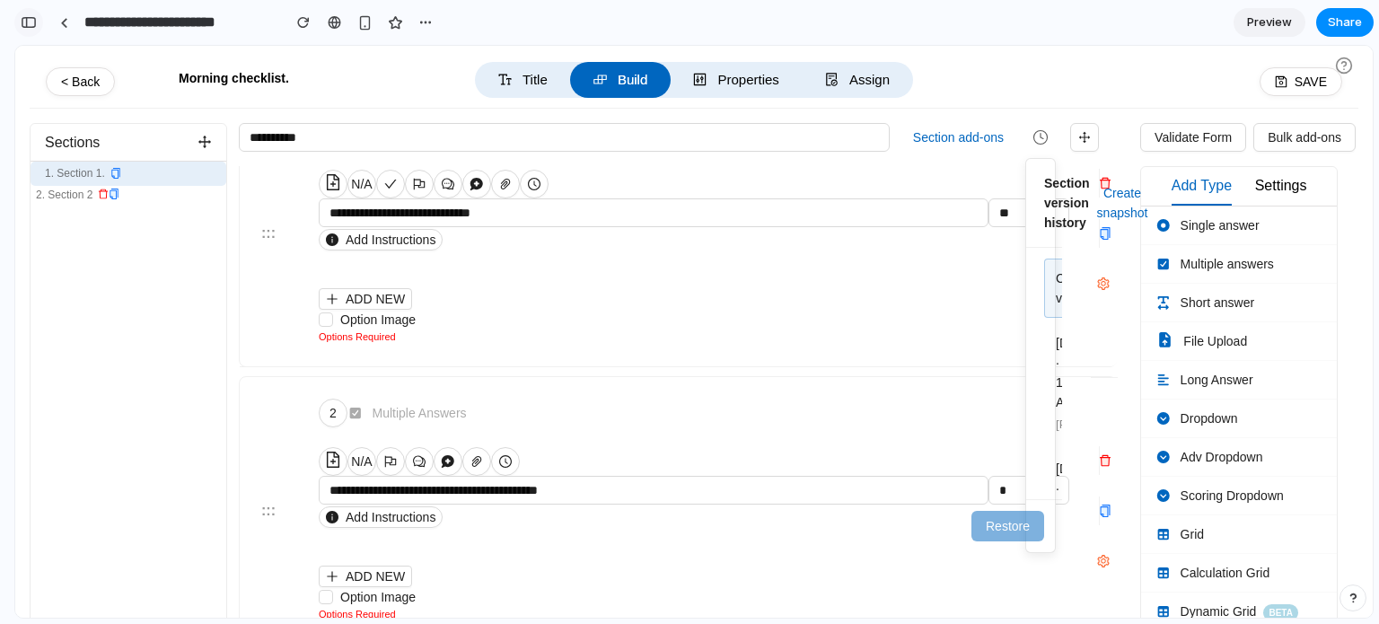
click at [18, 29] on button "button" at bounding box center [28, 22] width 29 height 29
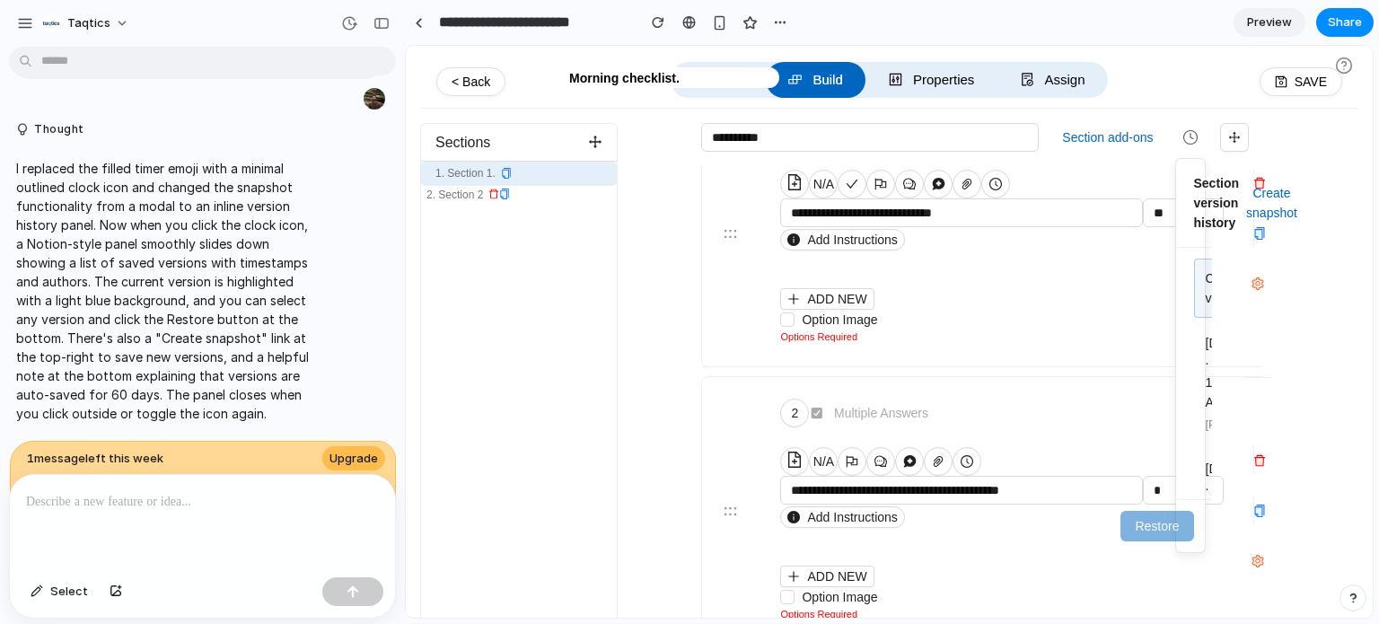
click at [110, 500] on p at bounding box center [202, 502] width 353 height 22
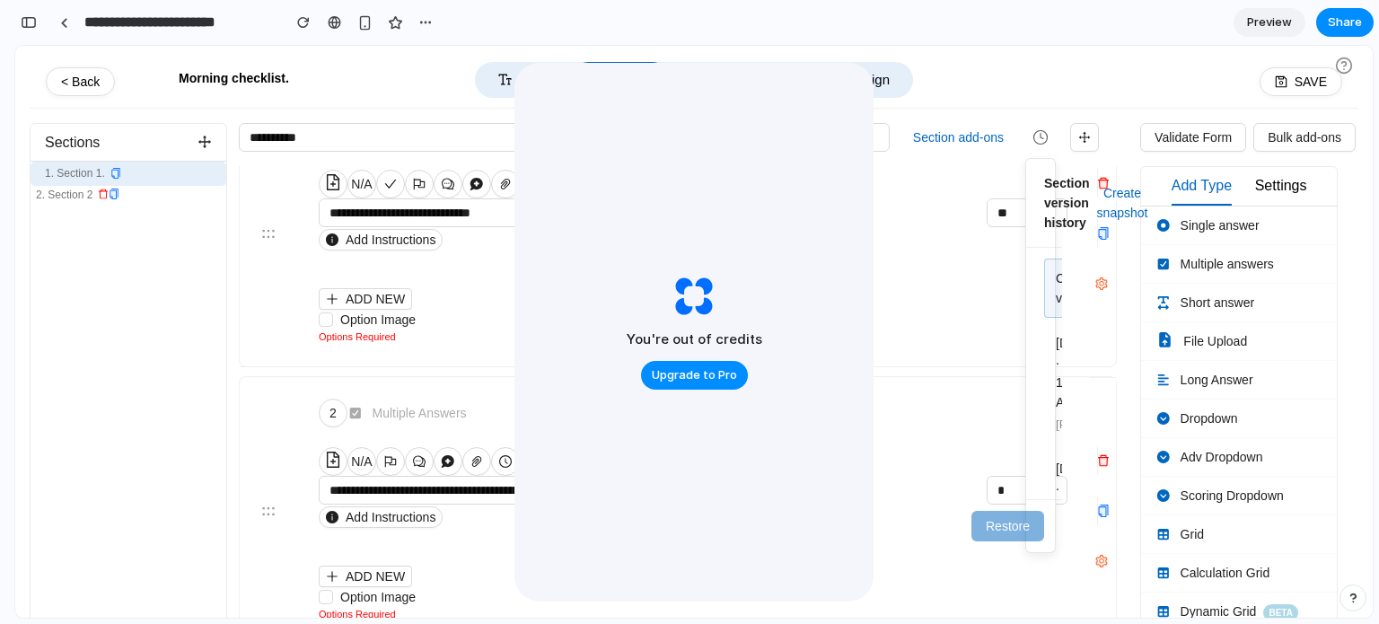
scroll to position [5474, 0]
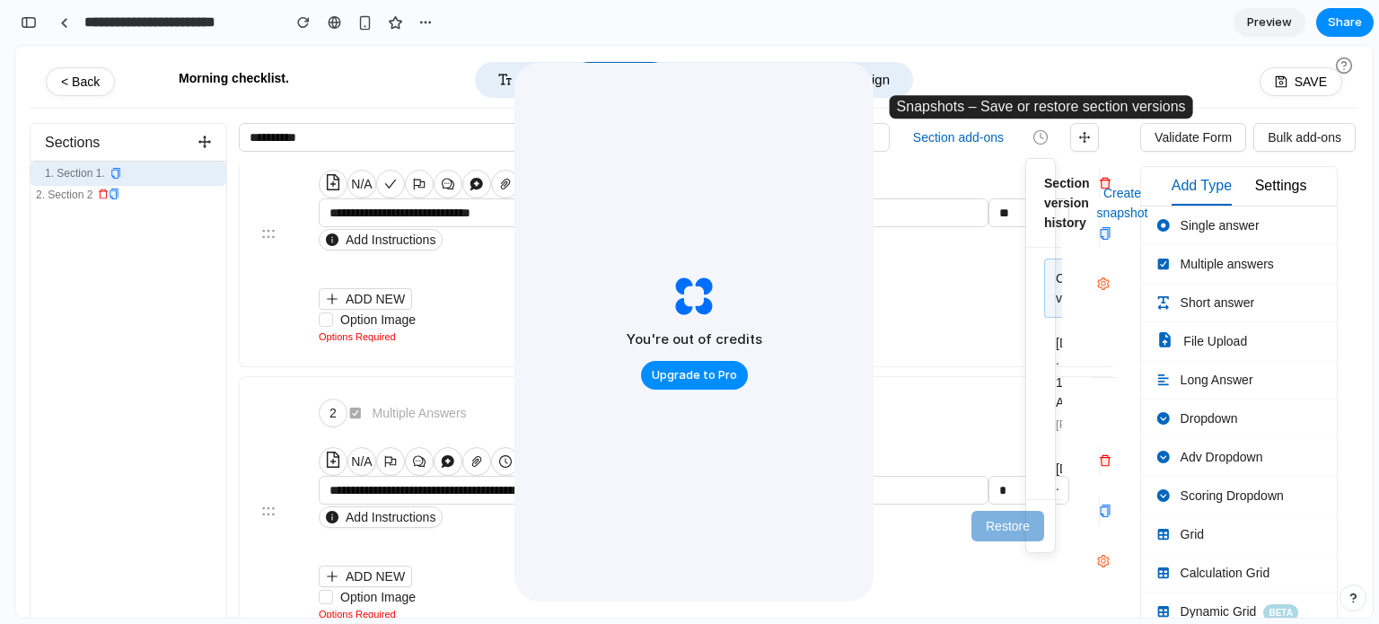
click at [1043, 131] on icon "button" at bounding box center [1041, 137] width 16 height 16
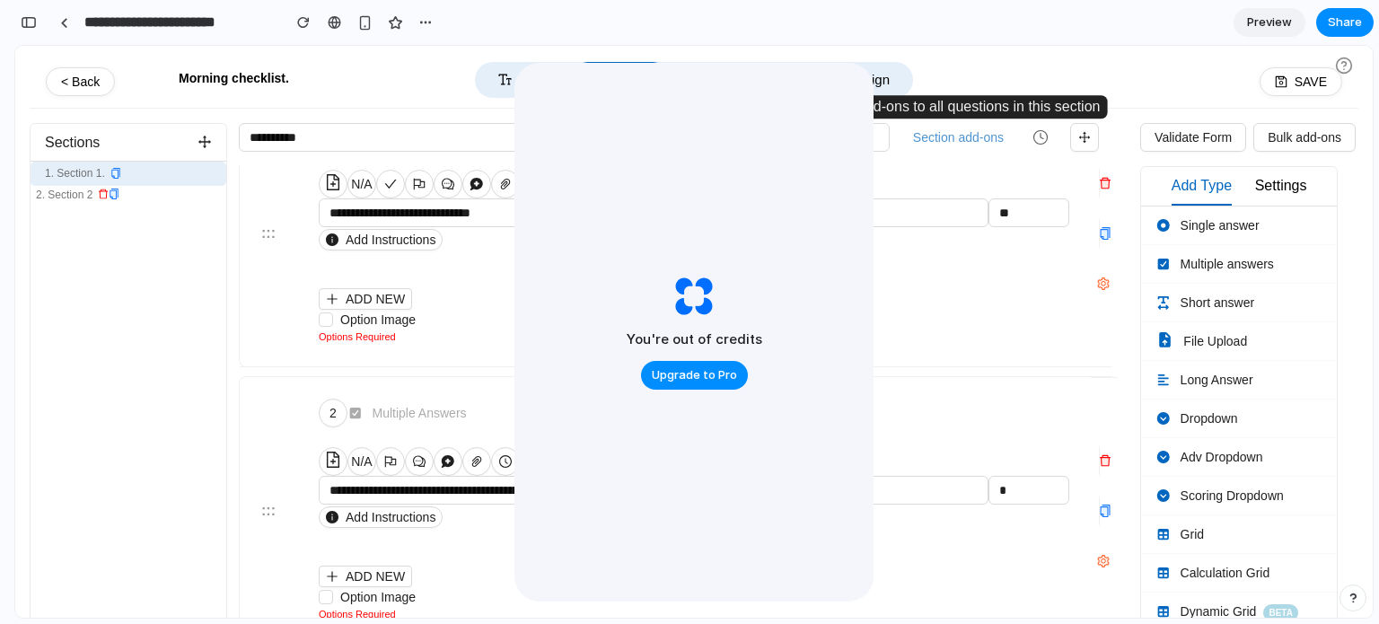
click at [997, 136] on button "Section add-ons" at bounding box center [958, 137] width 105 height 27
click at [946, 145] on button "Section add-ons" at bounding box center [958, 137] width 105 height 27
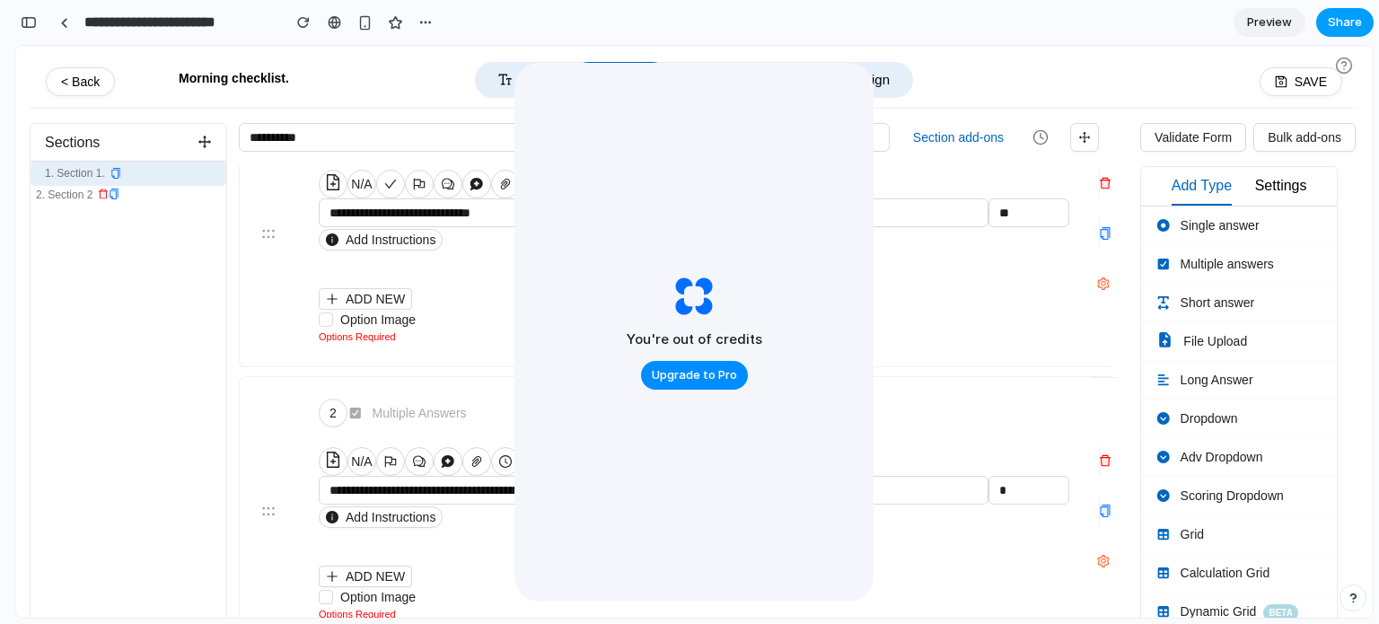
click at [1351, 19] on span "Share" at bounding box center [1345, 22] width 34 height 18
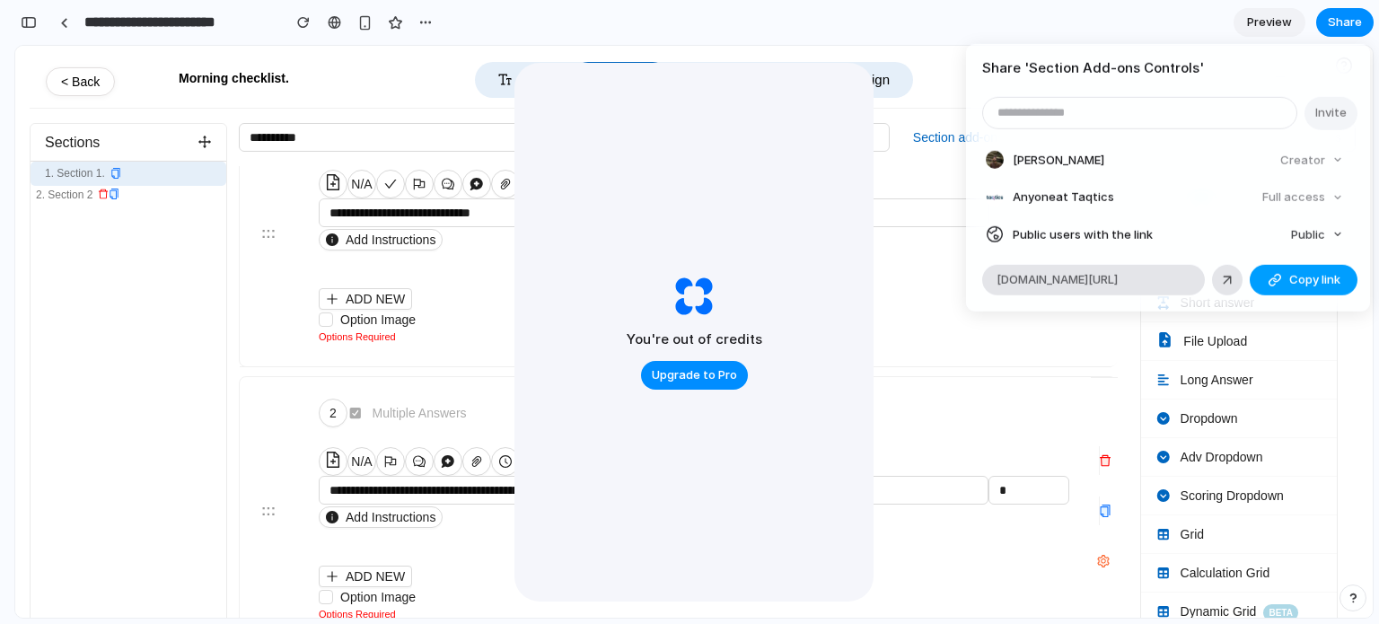
click at [1316, 283] on span "Copy link" at bounding box center [1314, 280] width 51 height 18
click at [1325, 237] on span "Public" at bounding box center [1308, 233] width 34 height 17
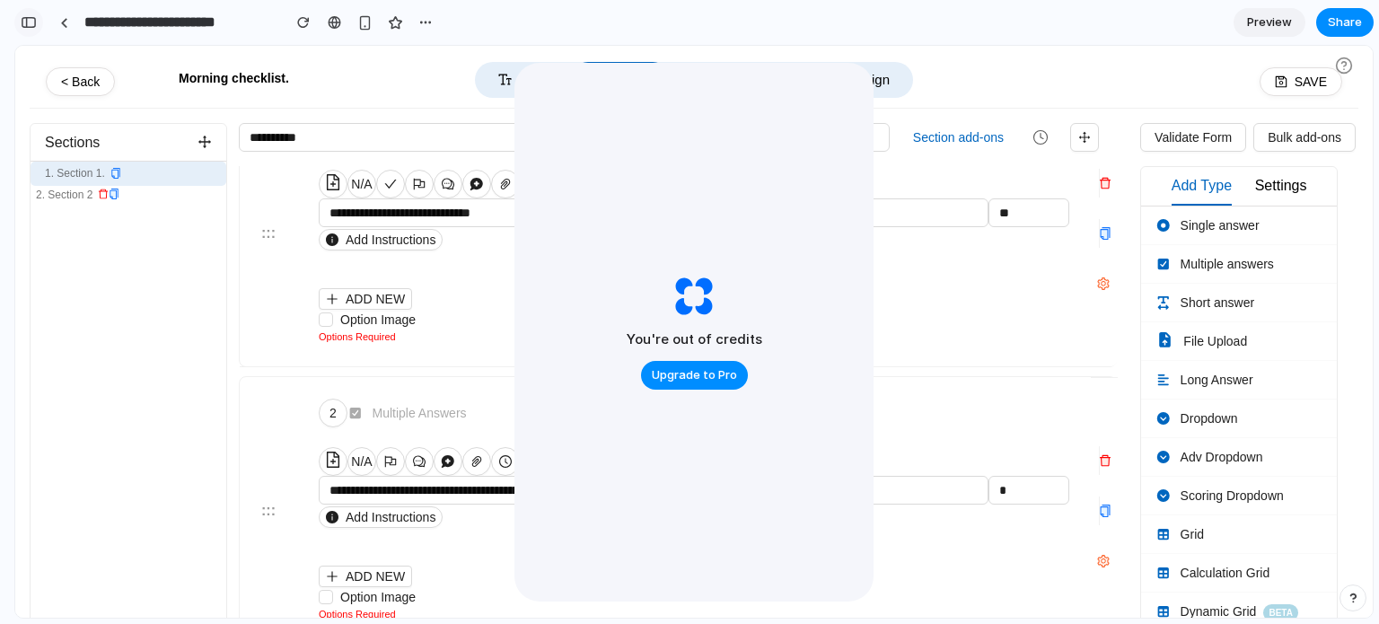
click at [31, 26] on div "button" at bounding box center [29, 22] width 16 height 13
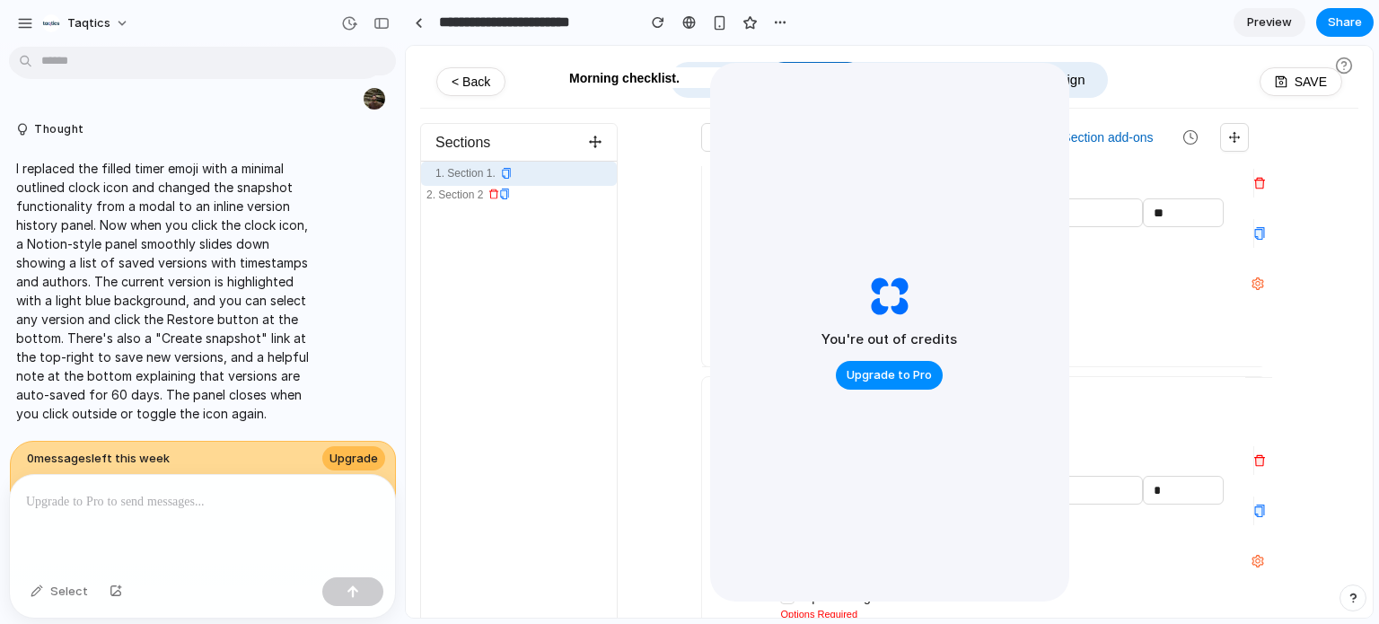
click at [31, 26] on div "button" at bounding box center [25, 23] width 16 height 16
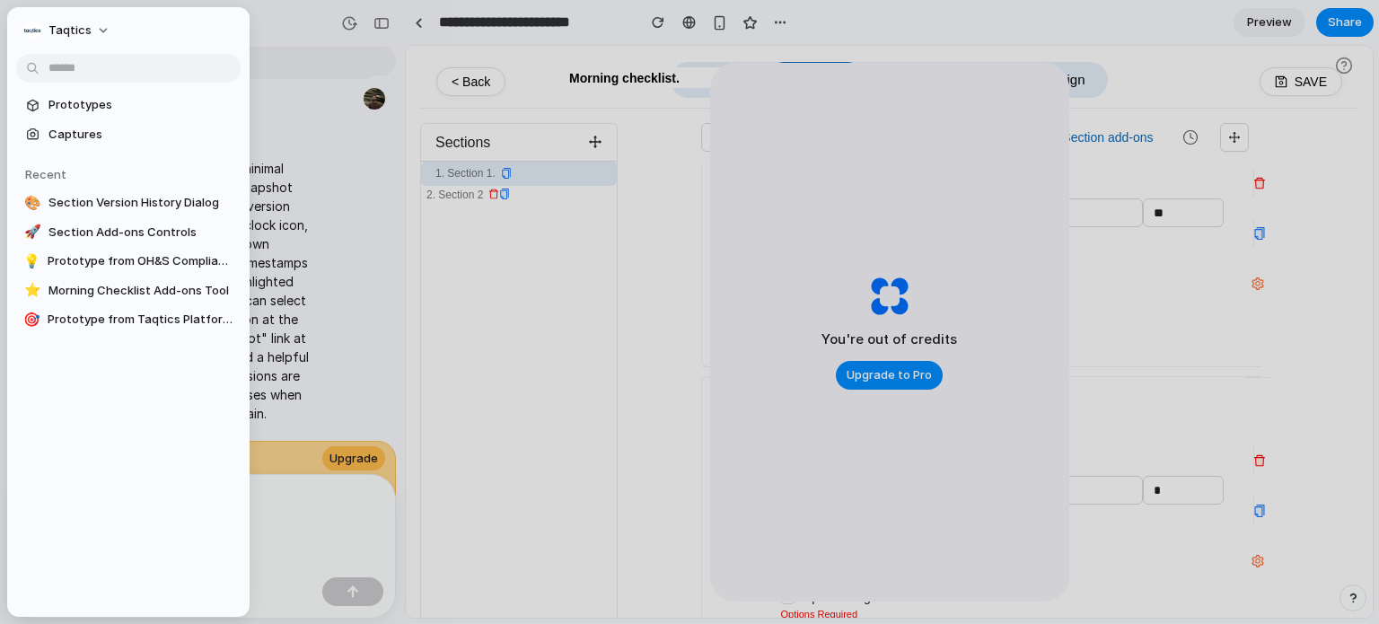
click at [288, 229] on div at bounding box center [689, 312] width 1379 height 624
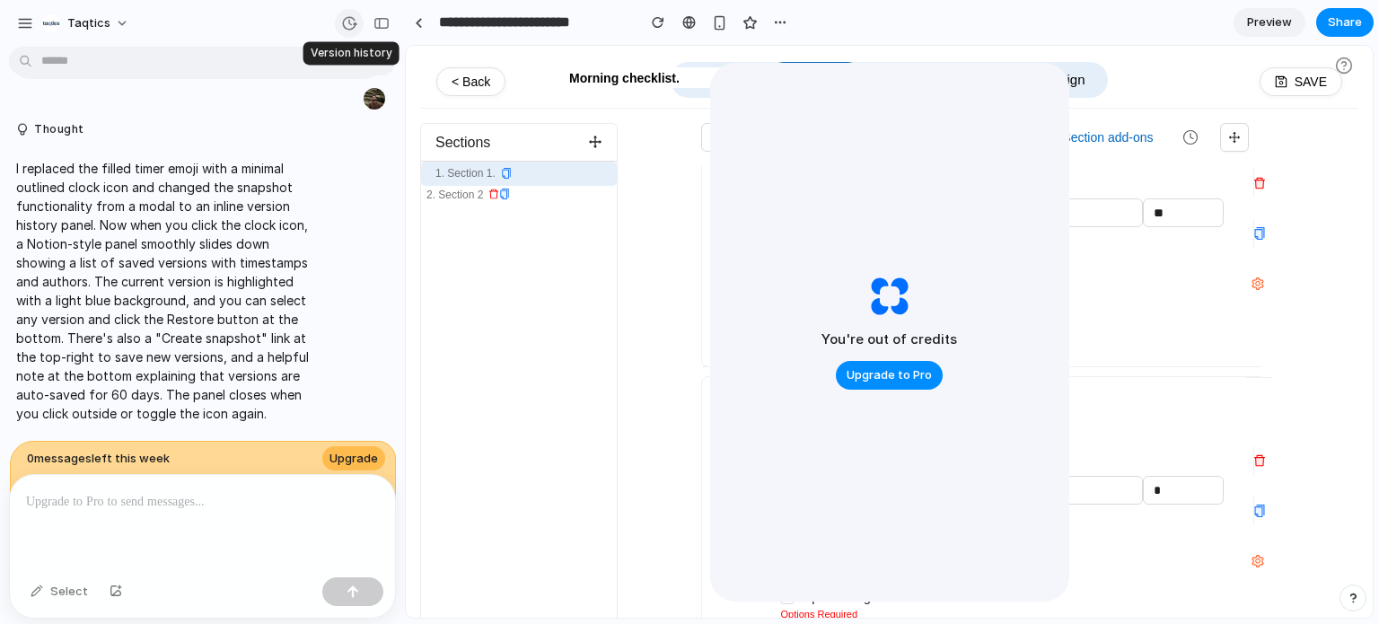
click at [348, 27] on div "button" at bounding box center [349, 23] width 16 height 16
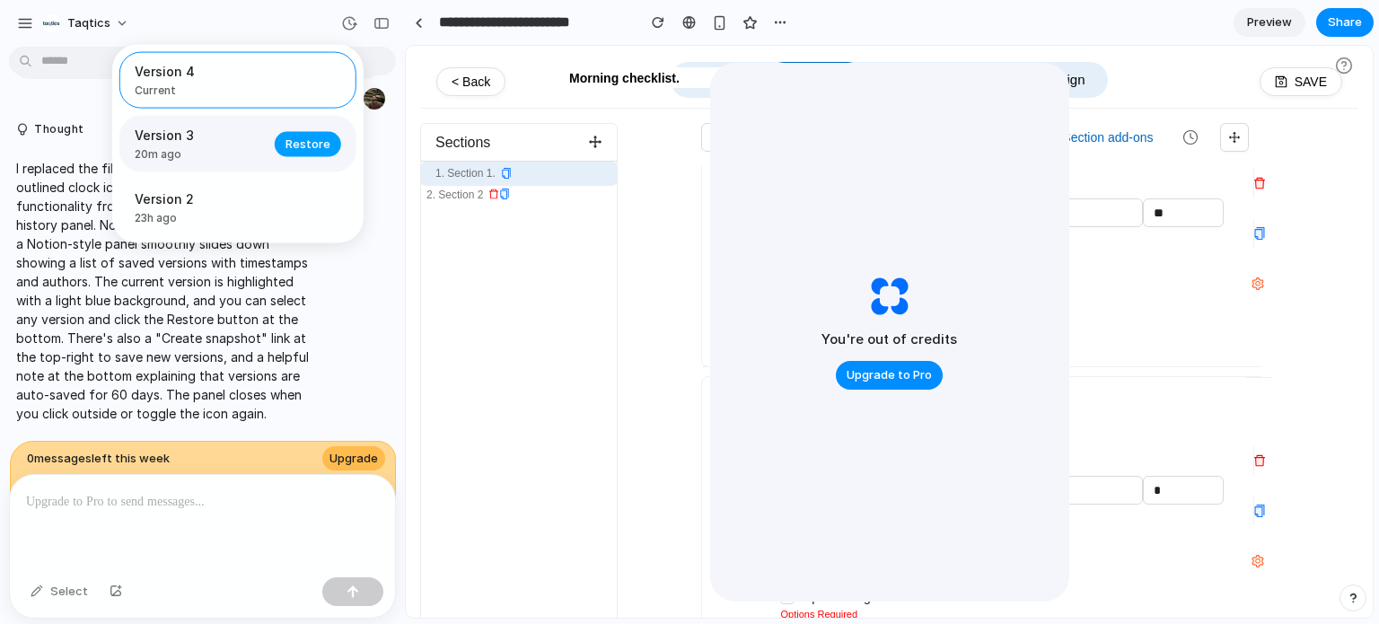
click at [295, 146] on span "Restore" at bounding box center [308, 144] width 45 height 18
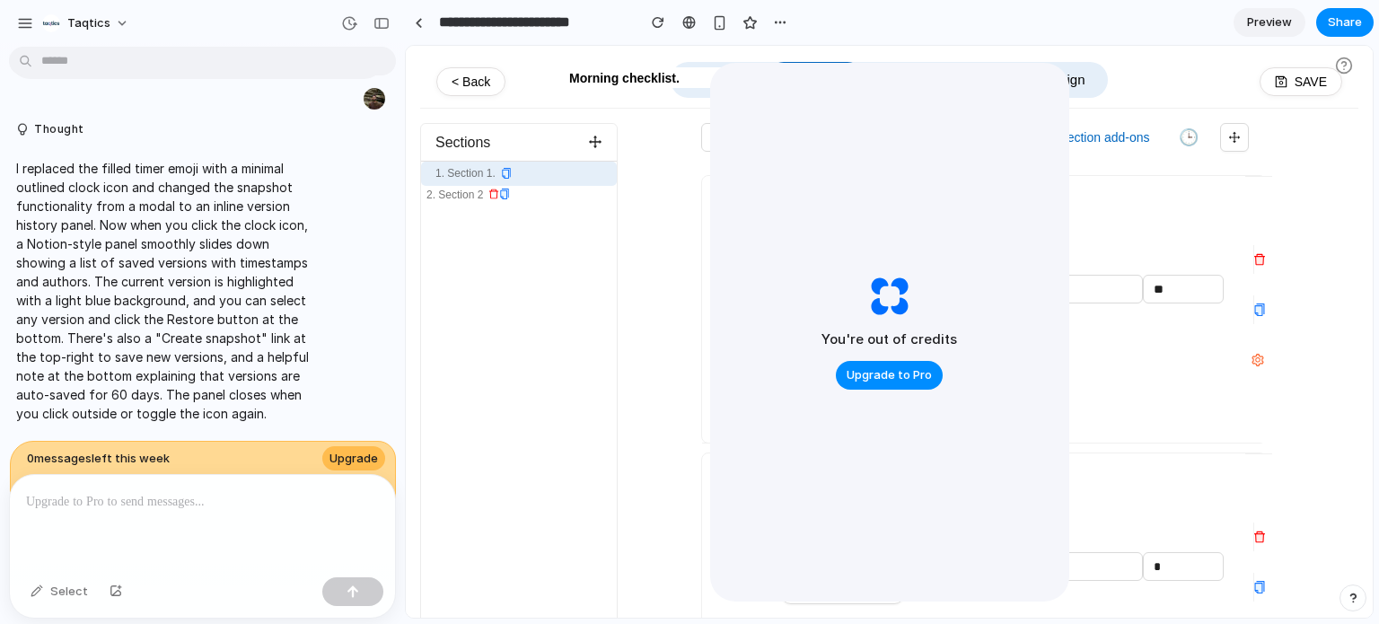
scroll to position [0, 0]
click at [616, 301] on div "1. Section 1. 2. Section 2" at bounding box center [519, 393] width 196 height 463
click at [1348, 24] on span "Share" at bounding box center [1345, 22] width 34 height 18
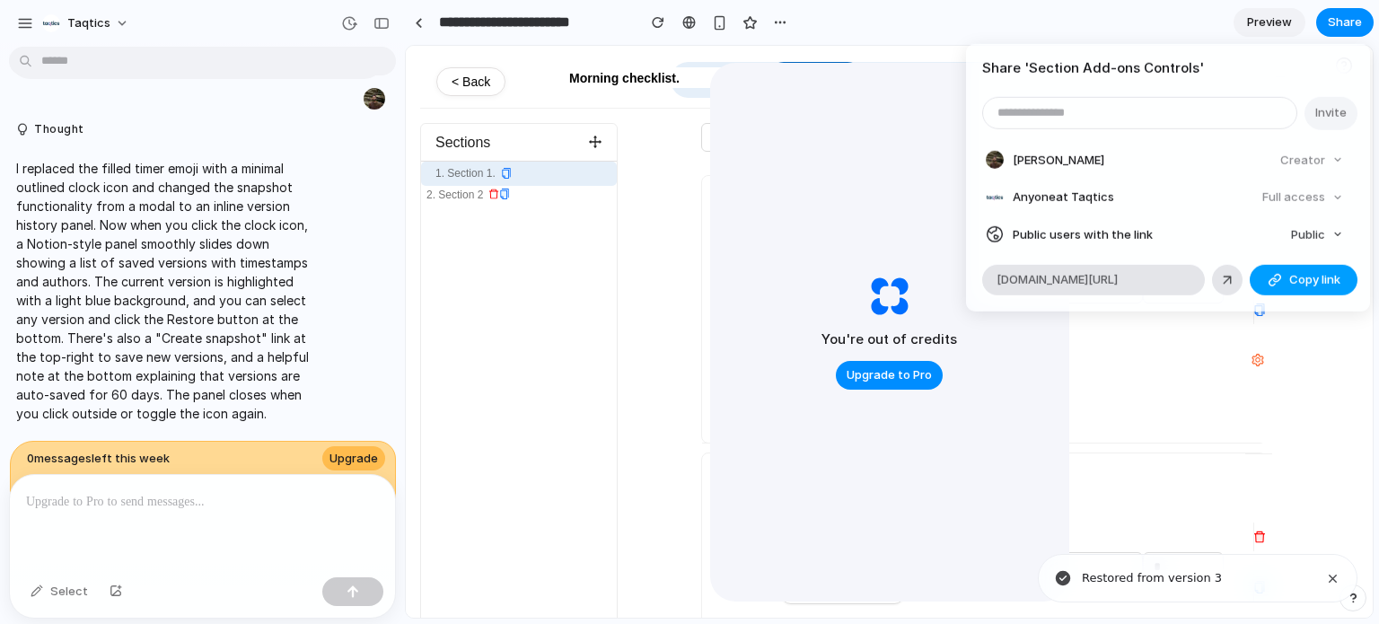
click at [1342, 274] on button "Copy link" at bounding box center [1304, 280] width 108 height 31
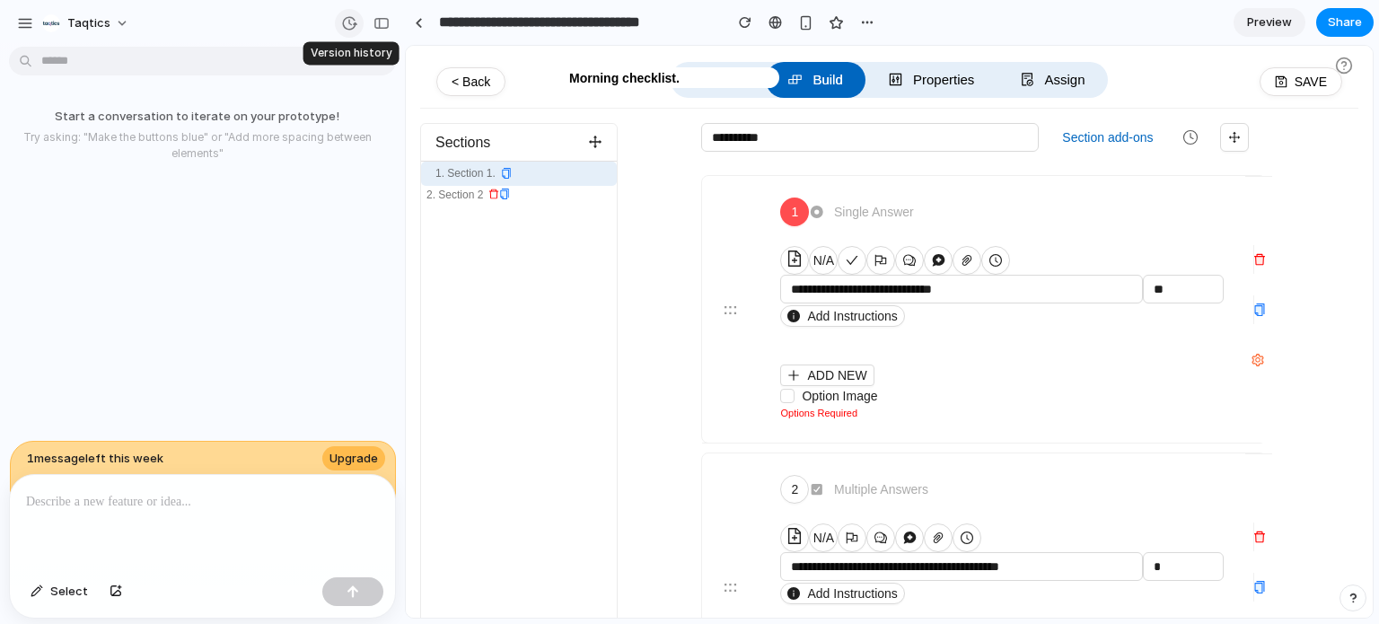
click at [354, 21] on div "button" at bounding box center [349, 23] width 16 height 16
click at [373, 27] on button "button" at bounding box center [381, 23] width 29 height 29
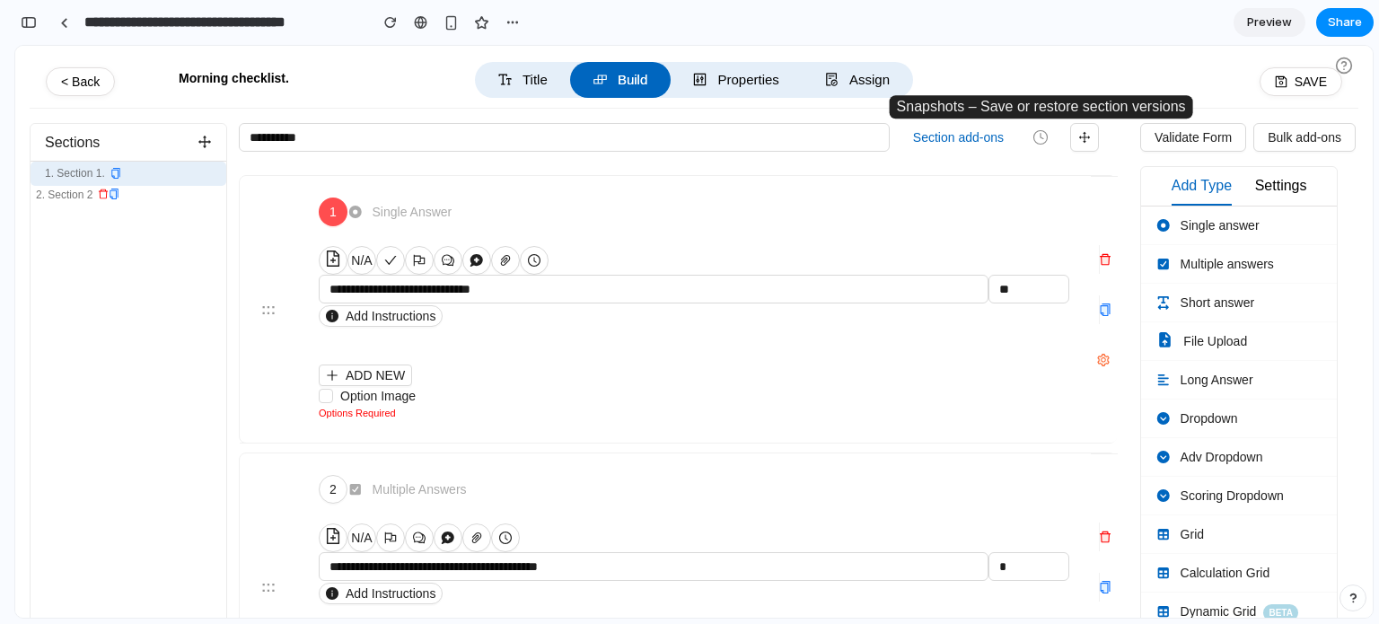
click at [1036, 134] on icon "button" at bounding box center [1041, 137] width 16 height 16
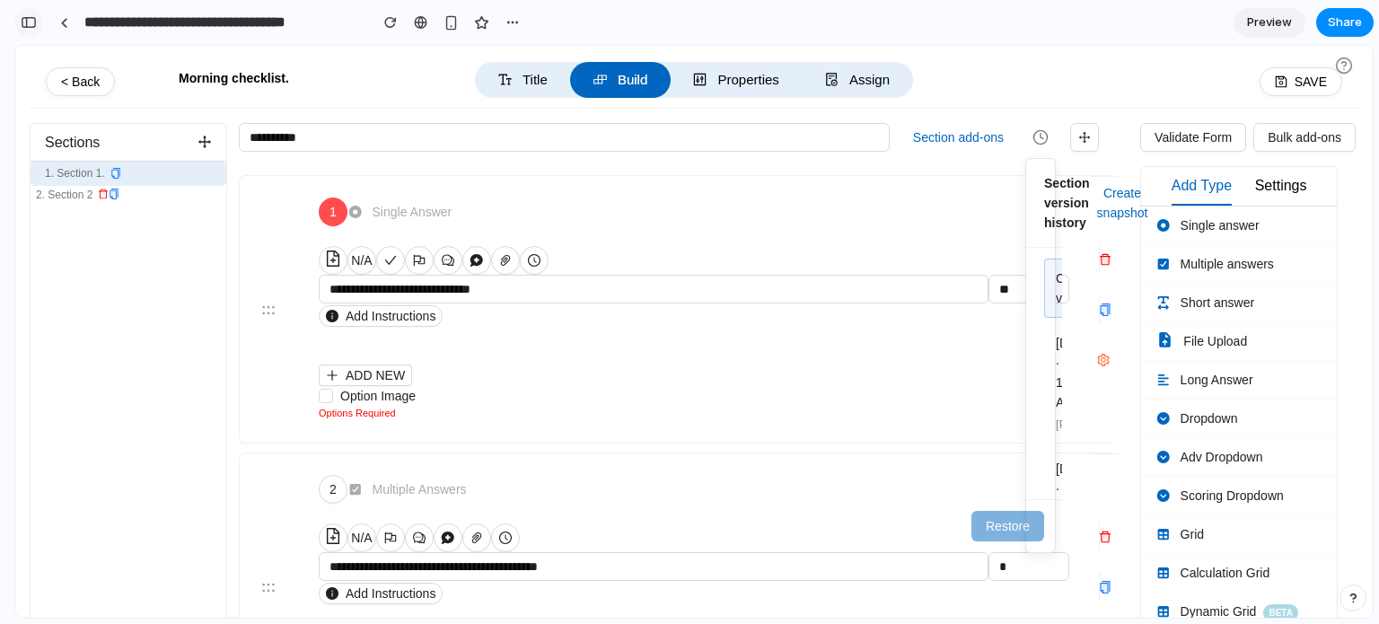
click at [36, 21] on div "button" at bounding box center [29, 22] width 16 height 13
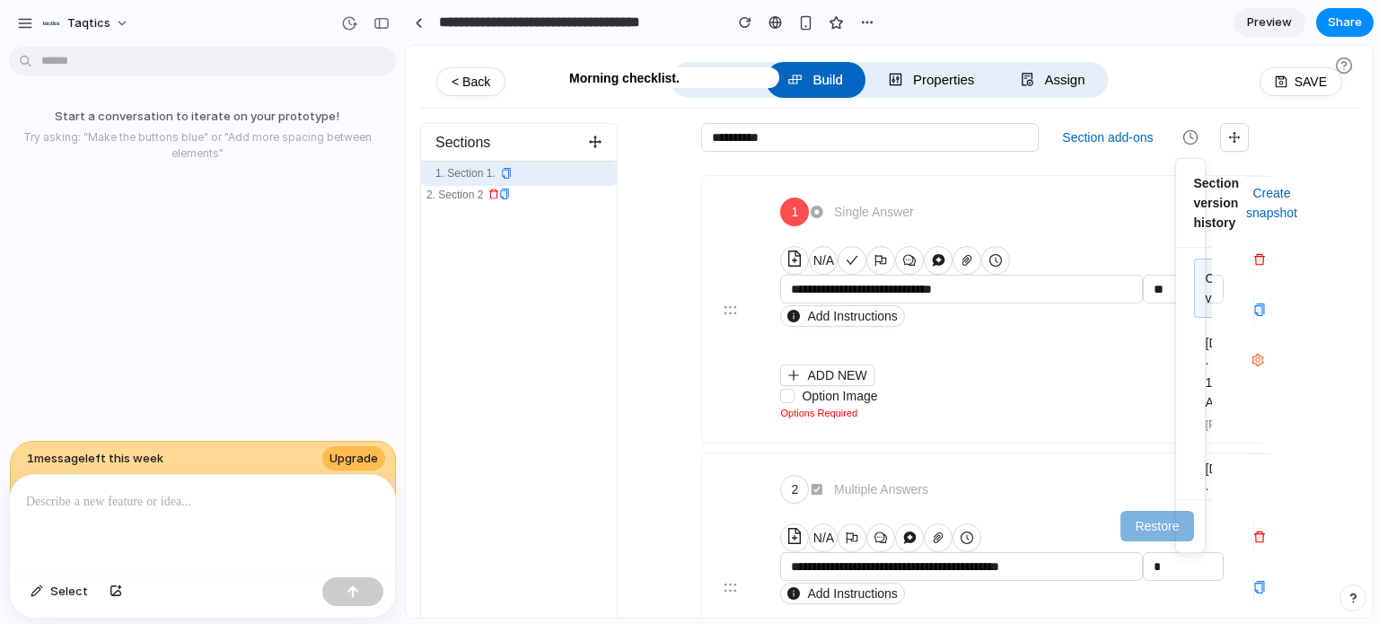
click at [125, 494] on p at bounding box center [202, 502] width 353 height 22
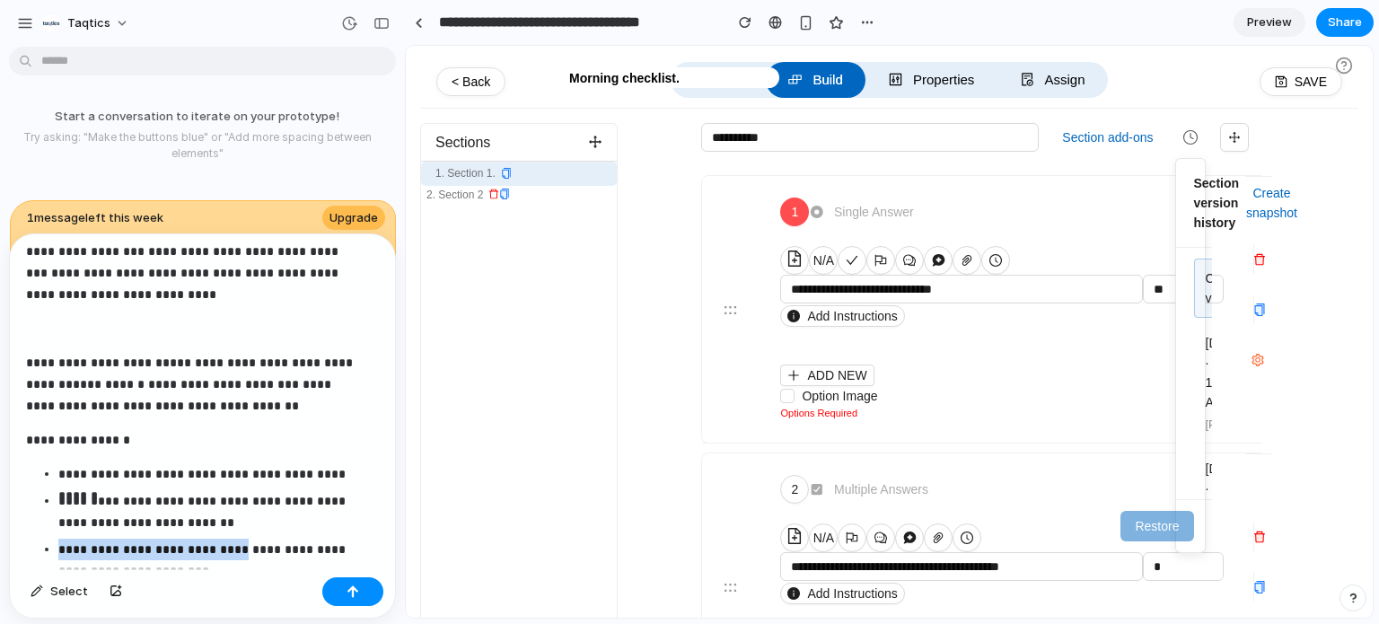
drag, startPoint x: 219, startPoint y: 559, endPoint x: 210, endPoint y: 549, distance: 13.3
click at [210, 549] on ul "**********" at bounding box center [199, 557] width 346 height 189
click at [210, 549] on p "**********" at bounding box center [211, 560] width 306 height 43
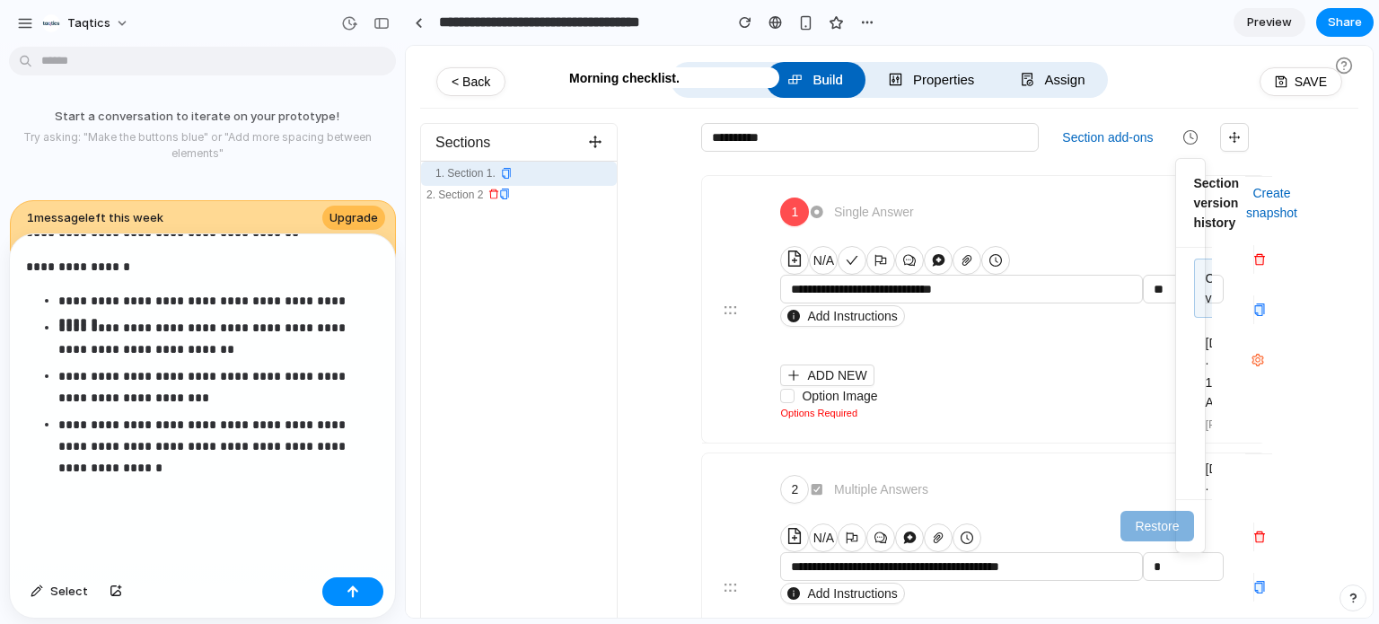
click at [169, 491] on p at bounding box center [199, 502] width 346 height 22
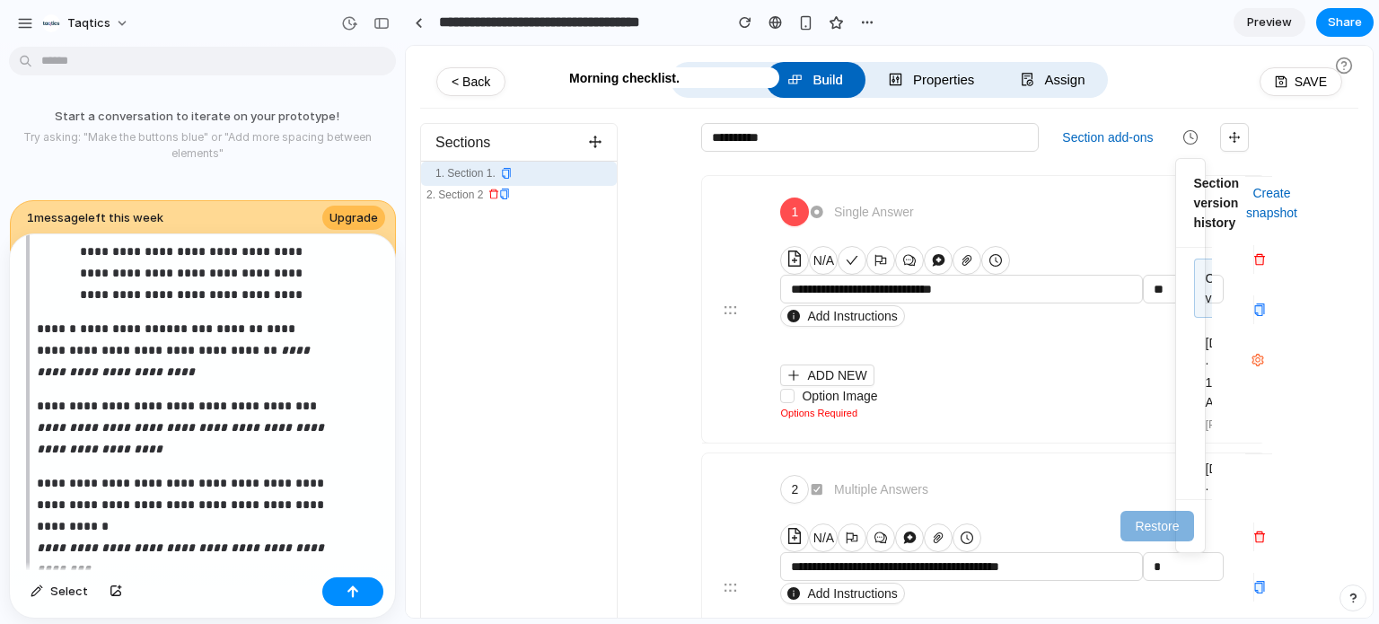
scroll to position [1328, 0]
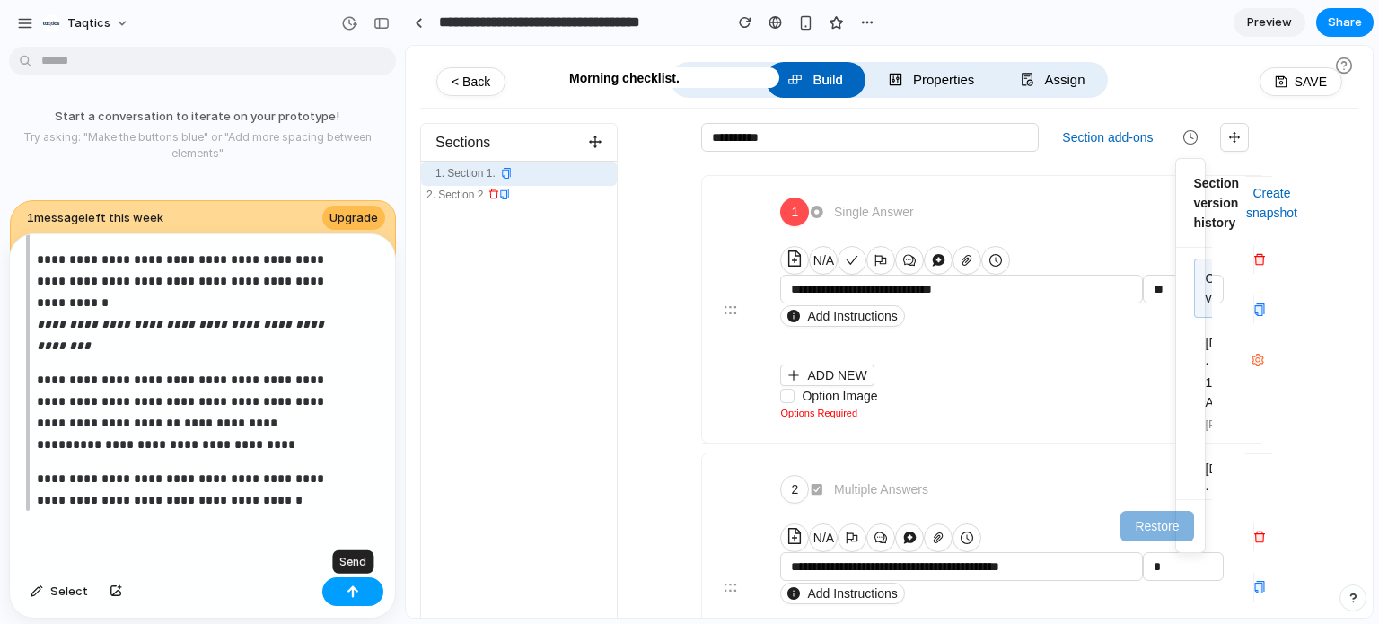
click at [363, 592] on button "button" at bounding box center [352, 591] width 61 height 29
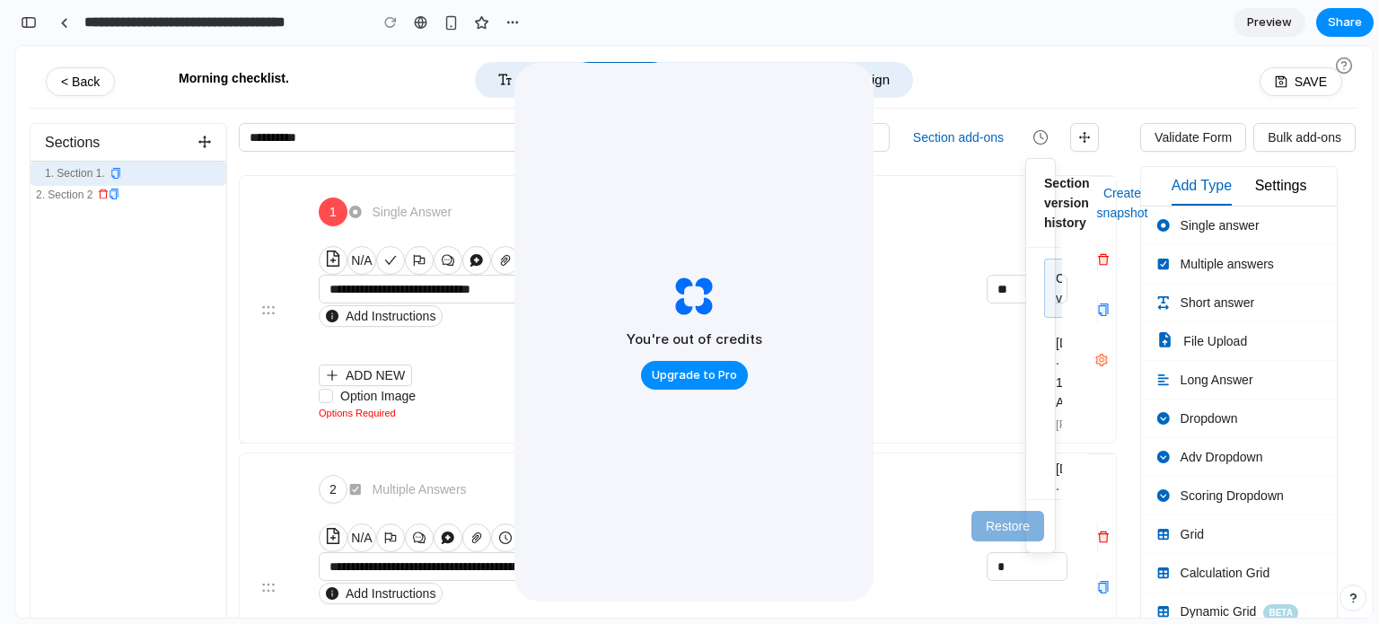
scroll to position [2307, 0]
type input "**********"
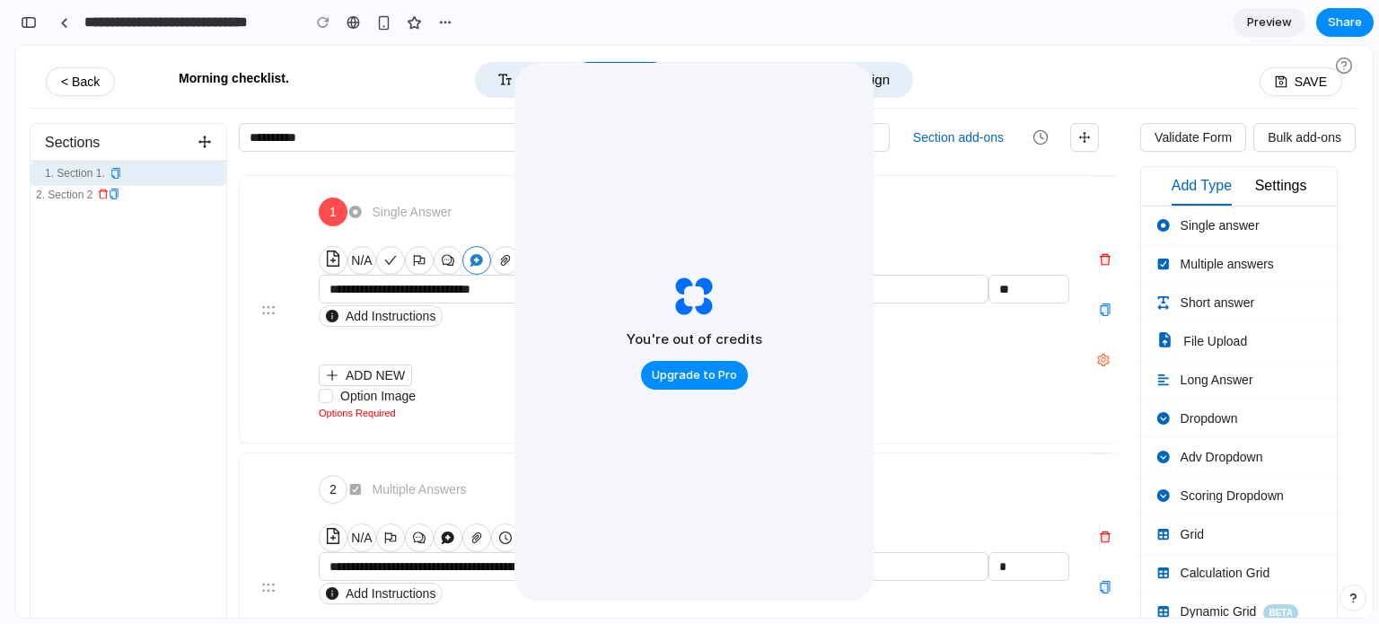
click at [467, 258] on button "button" at bounding box center [476, 260] width 29 height 29
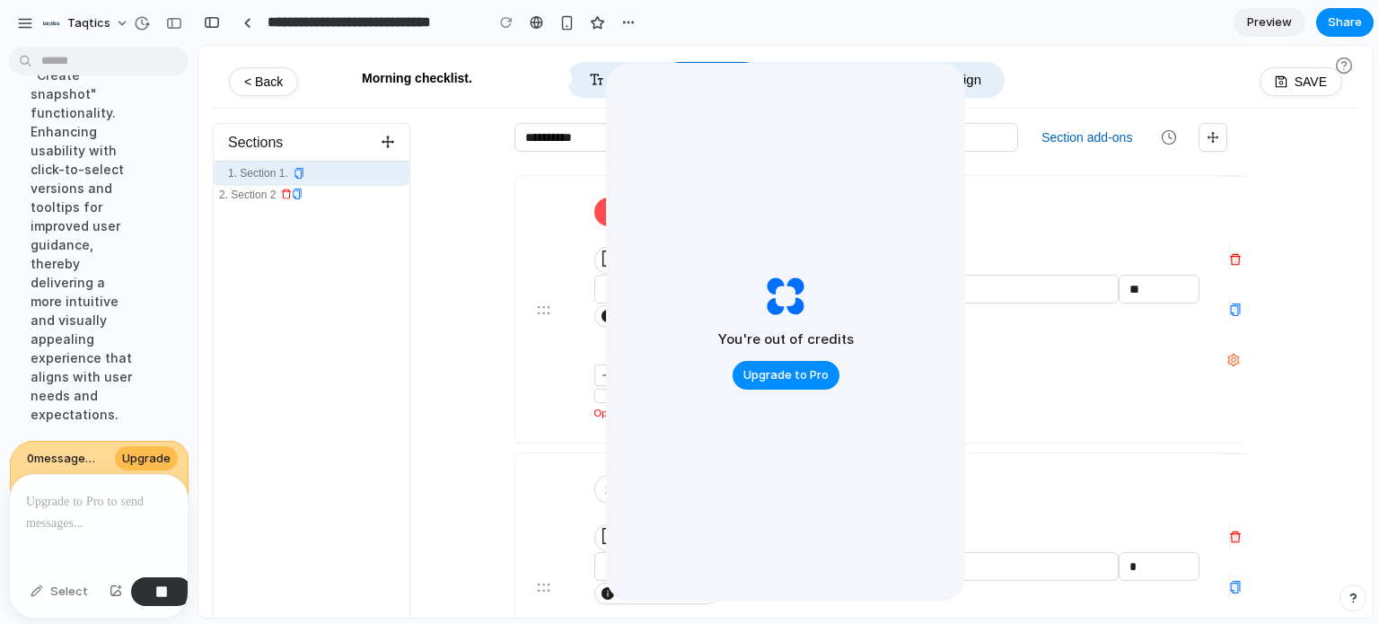
scroll to position [3221, 0]
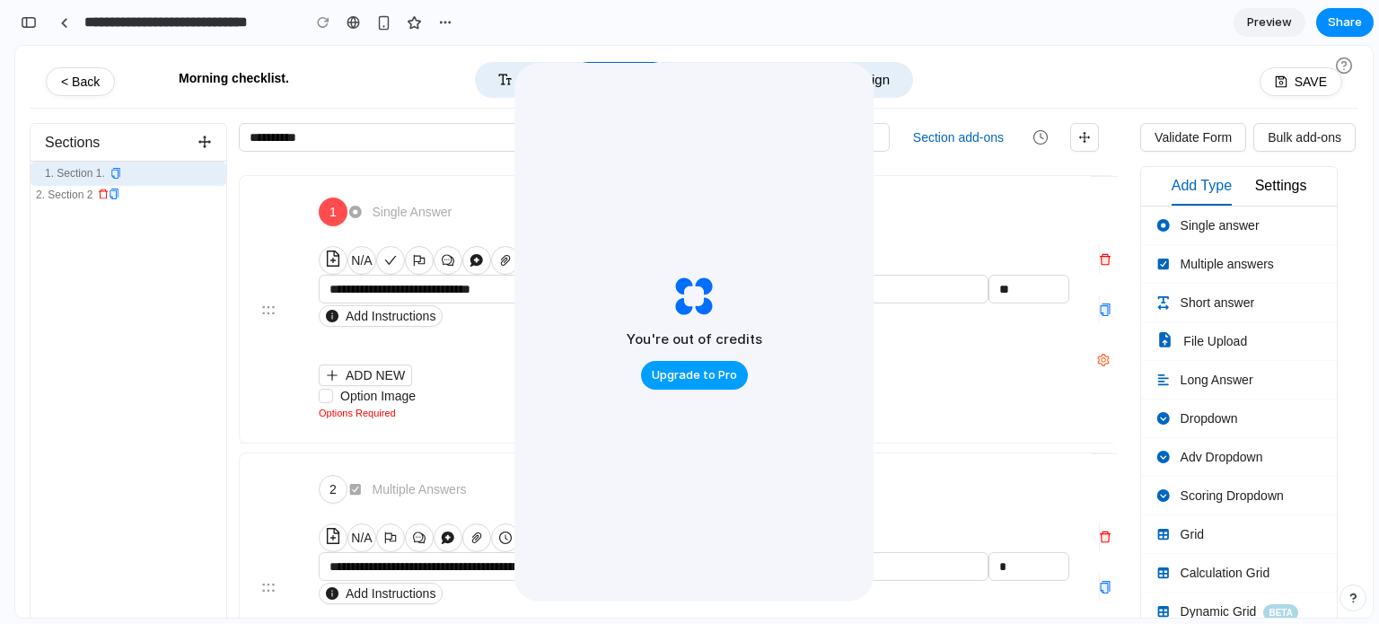
click at [666, 370] on span "Upgrade to Pro" at bounding box center [694, 375] width 85 height 18
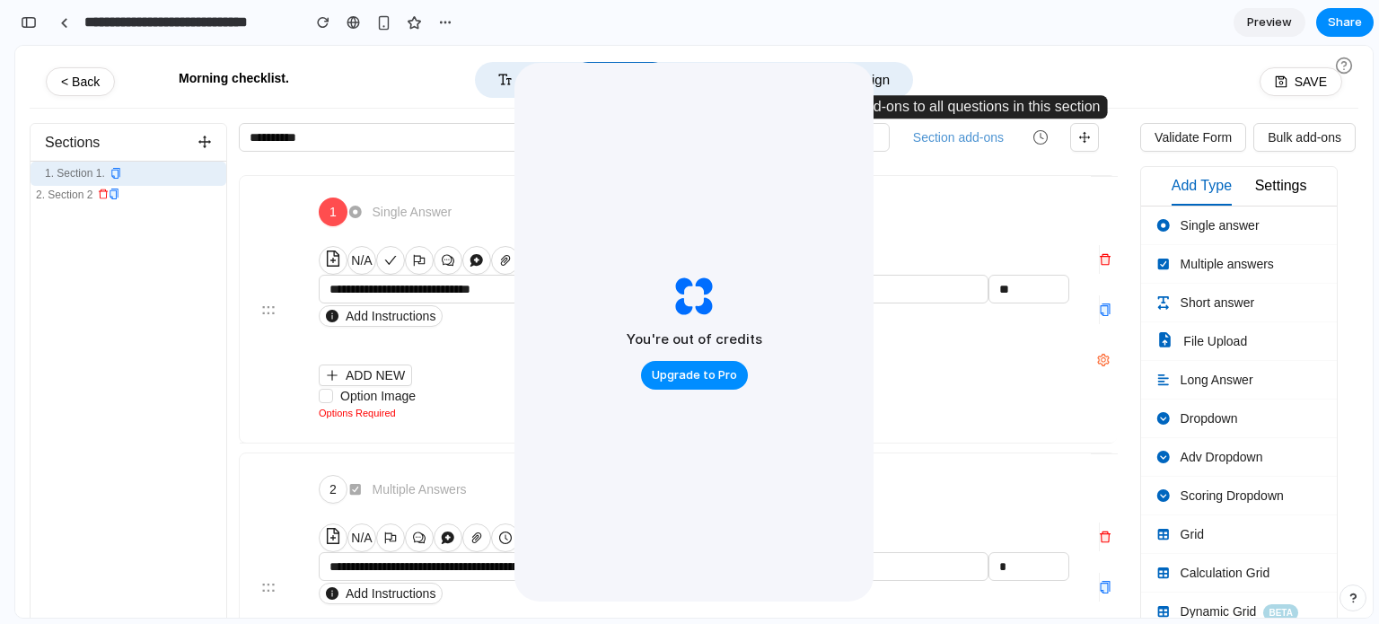
click at [945, 141] on button "Section add-ons" at bounding box center [958, 137] width 105 height 27
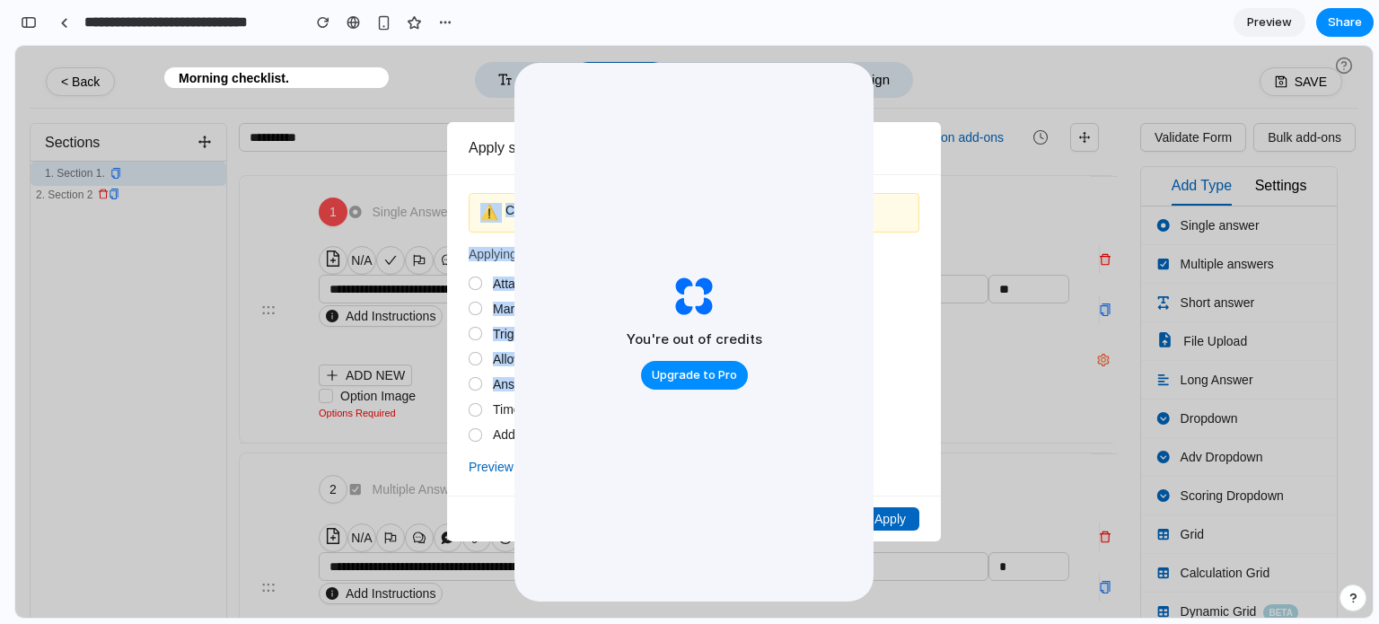
drag, startPoint x: 945, startPoint y: 141, endPoint x: 946, endPoint y: 386, distance: 245.1
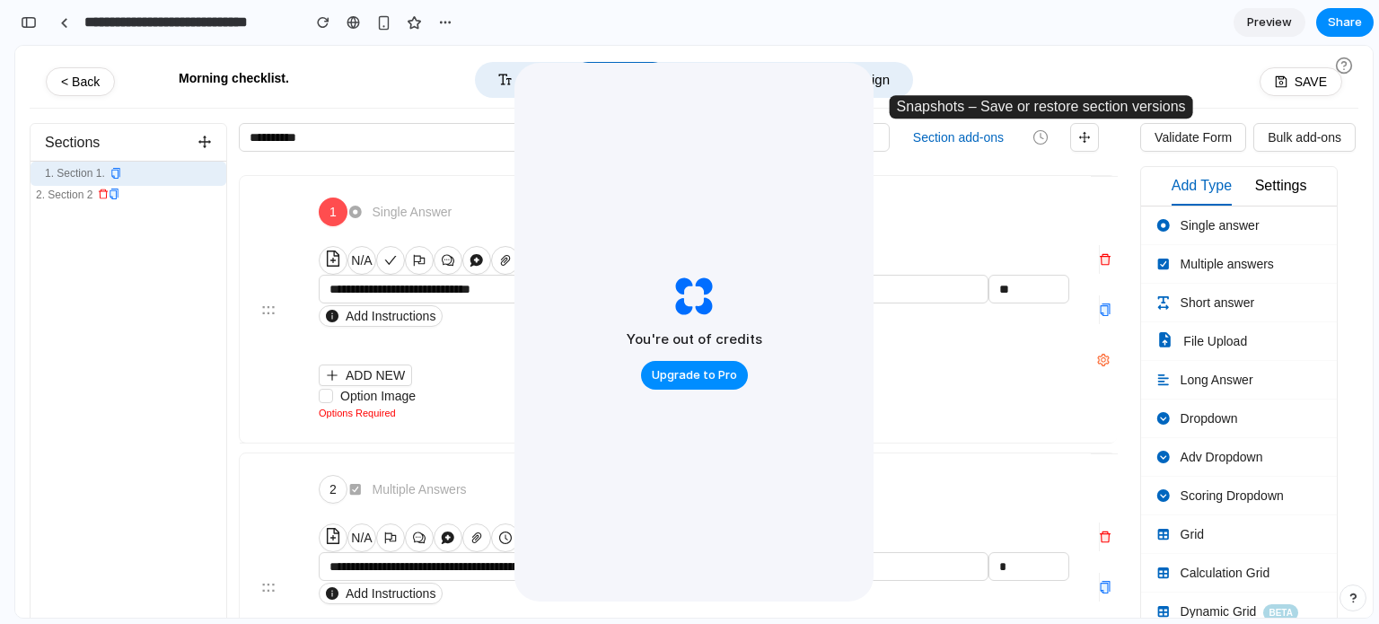
click at [1043, 135] on icon "button" at bounding box center [1041, 137] width 16 height 16
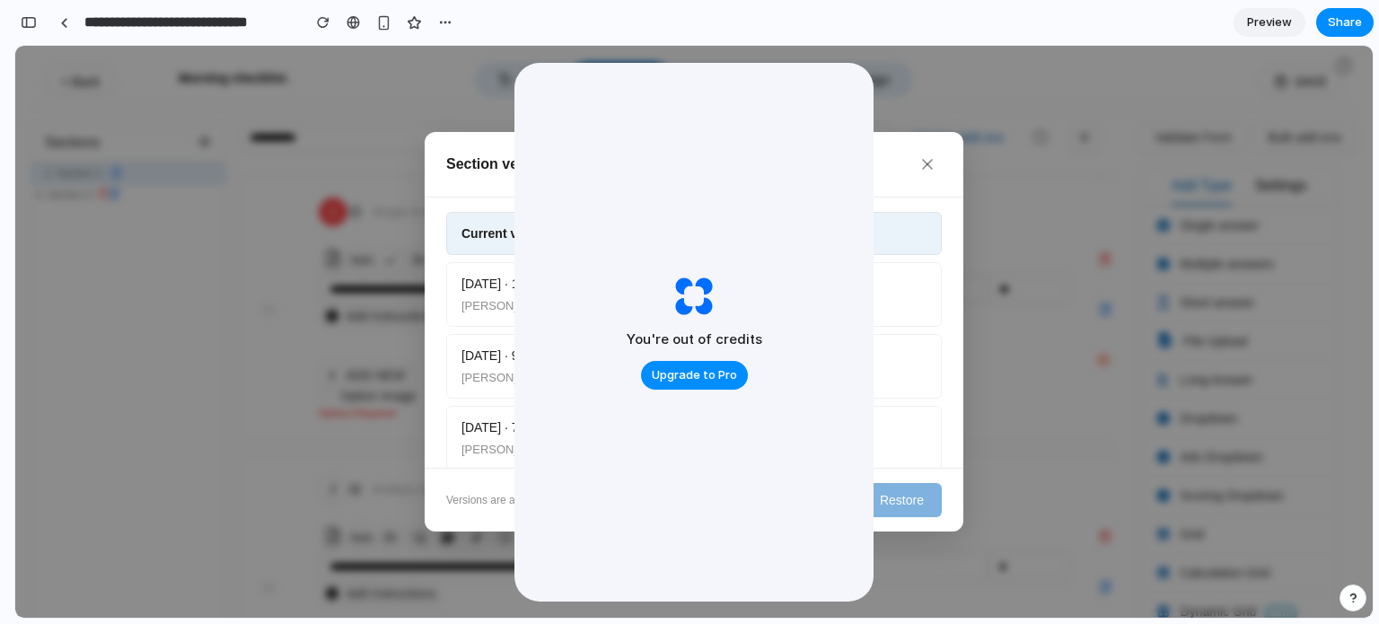
click at [989, 251] on div "Section version history Create snapshot Current version [DATE] · 10:12 AM [PERS…" at bounding box center [694, 332] width 1358 height 572
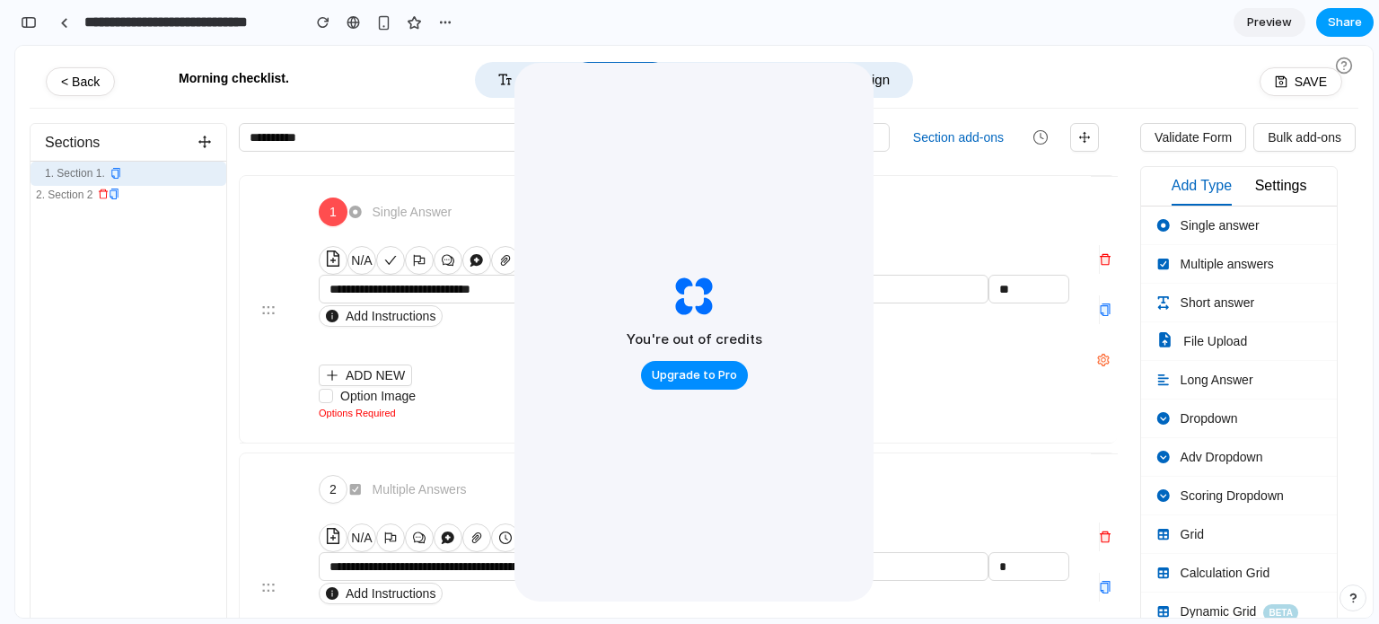
click at [1344, 24] on span "Share" at bounding box center [1345, 22] width 34 height 18
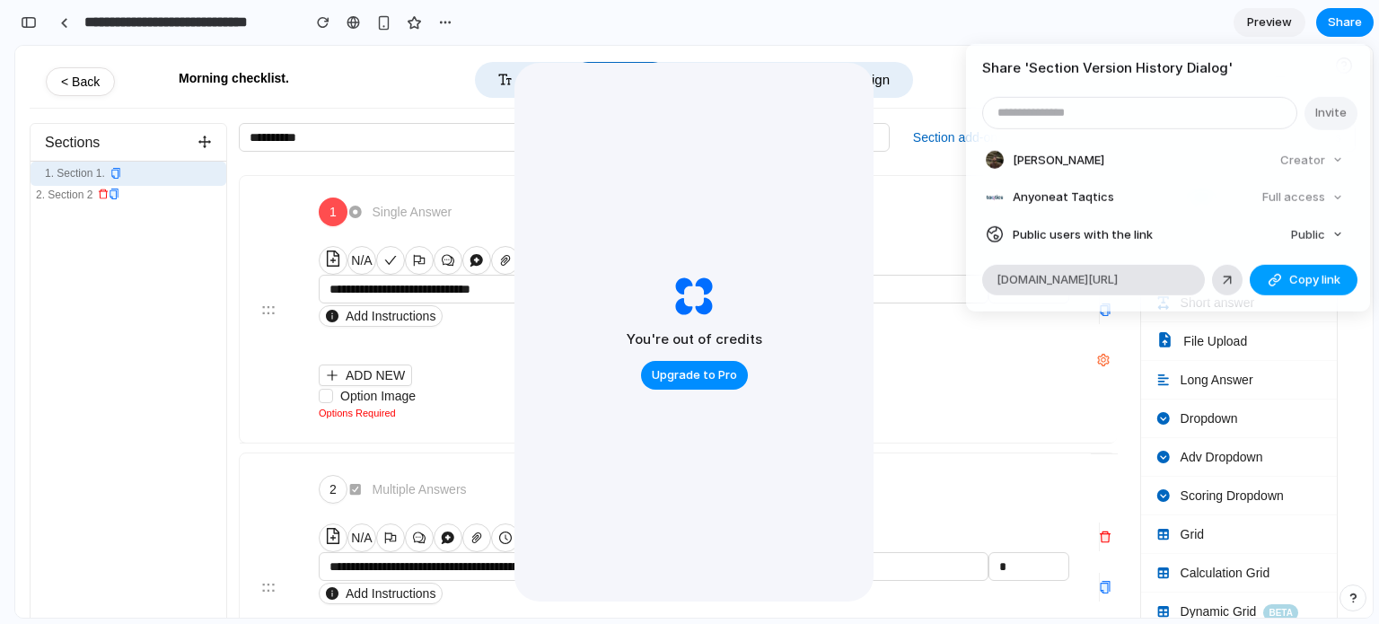
click at [1296, 276] on span "Copy link" at bounding box center [1314, 280] width 51 height 18
